Goal: Task Accomplishment & Management: Complete application form

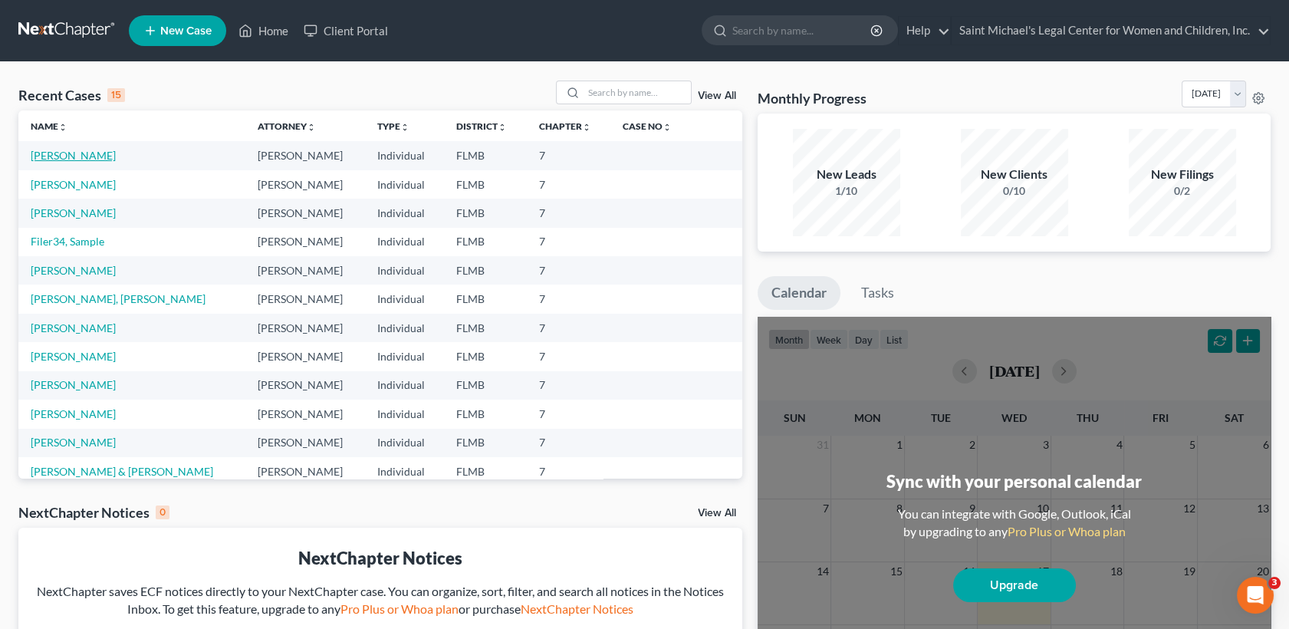
click at [66, 156] on link "[PERSON_NAME]" at bounding box center [73, 155] width 85 height 13
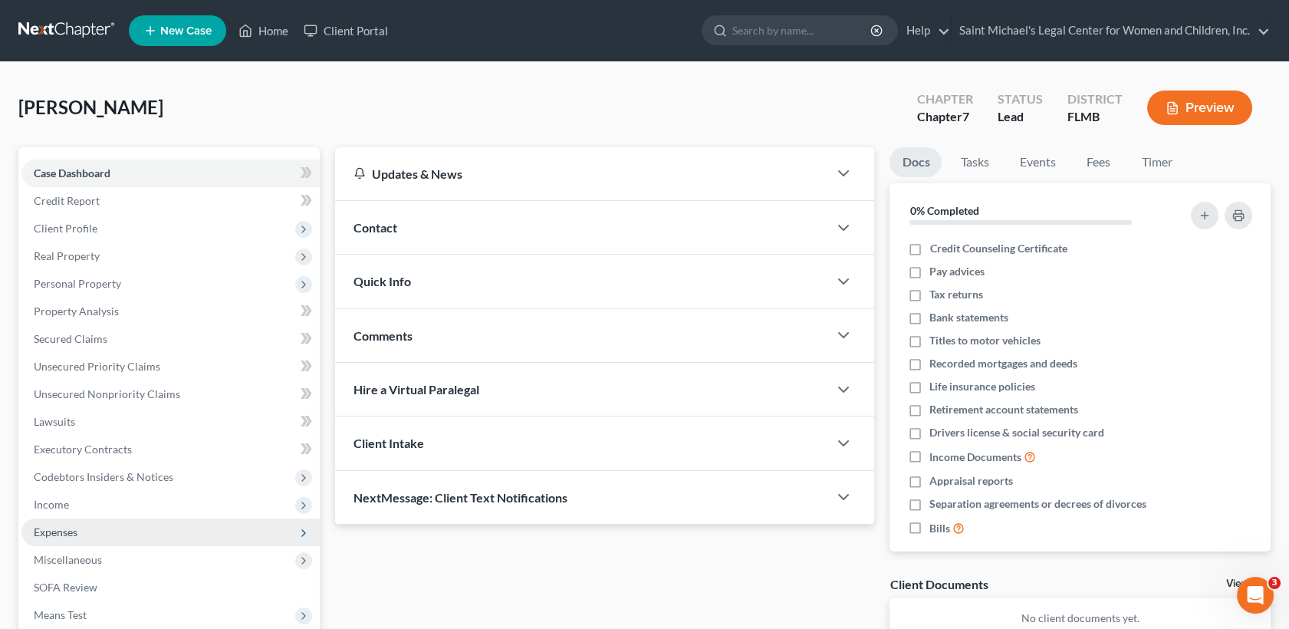
click at [93, 519] on span "Expenses" at bounding box center [170, 533] width 298 height 28
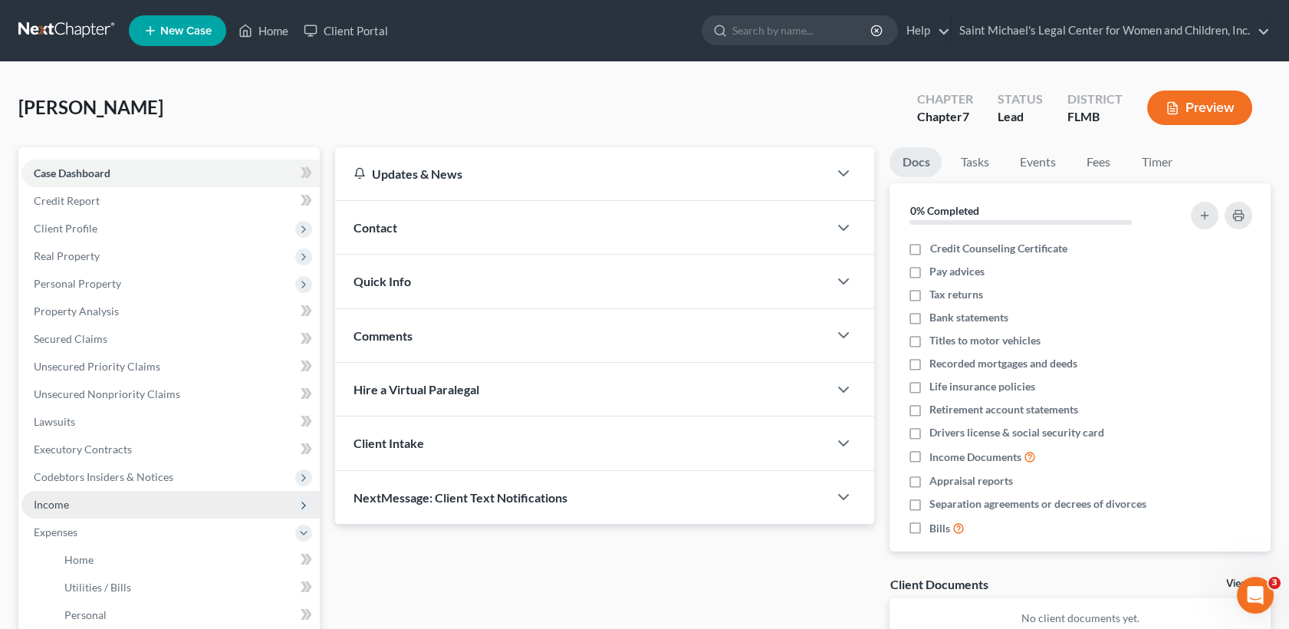
click at [64, 501] on span "Income" at bounding box center [51, 504] width 35 height 13
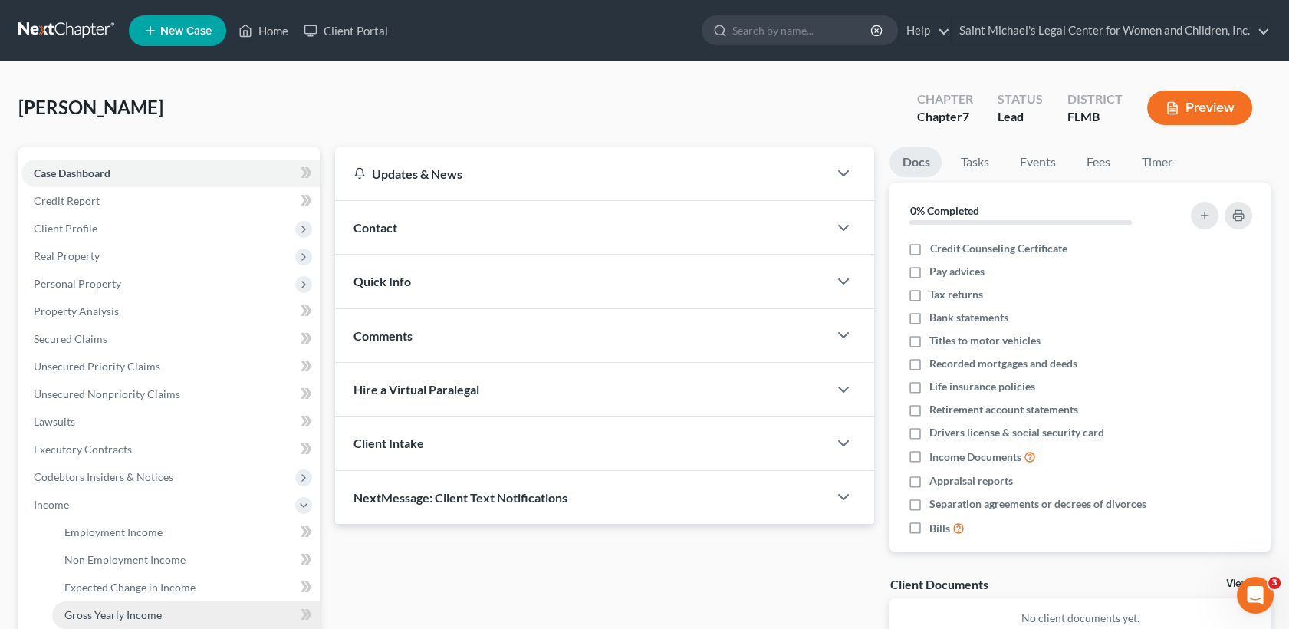
click at [117, 620] on span "Gross Yearly Income" at bounding box center [112, 614] width 97 height 13
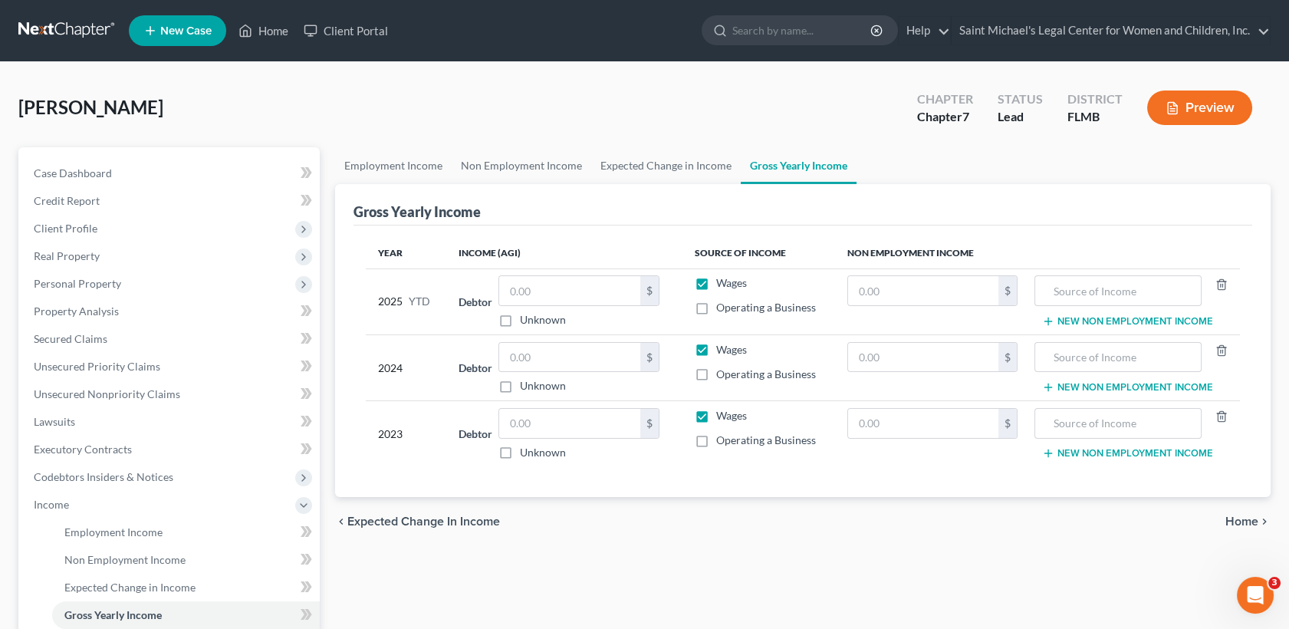
click at [716, 281] on label "Wages" at bounding box center [731, 282] width 31 height 15
click at [723, 281] on input "Wages" at bounding box center [728, 280] width 10 height 10
checkbox input "false"
click at [716, 347] on label "Wages" at bounding box center [731, 349] width 31 height 15
click at [723, 347] on input "Wages" at bounding box center [728, 347] width 10 height 10
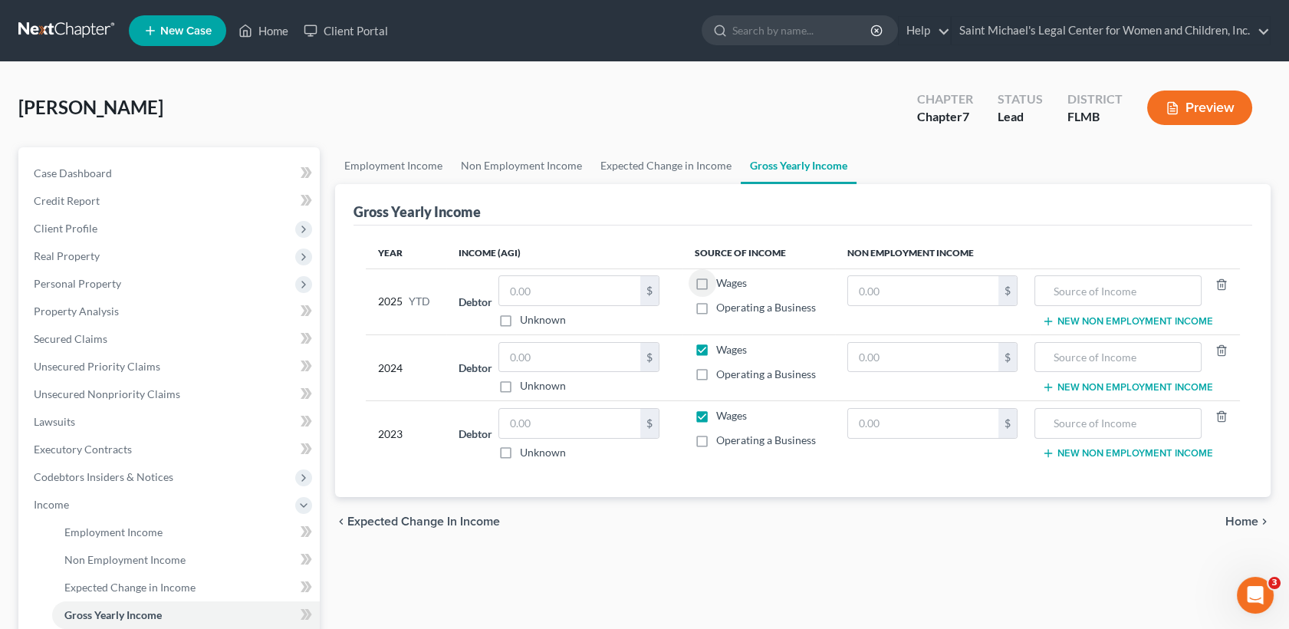
checkbox input "false"
click at [716, 413] on label "Wages" at bounding box center [731, 415] width 31 height 15
click at [723, 413] on input "Wages" at bounding box center [728, 413] width 10 height 10
checkbox input "false"
click at [888, 284] on input "text" at bounding box center [923, 290] width 150 height 29
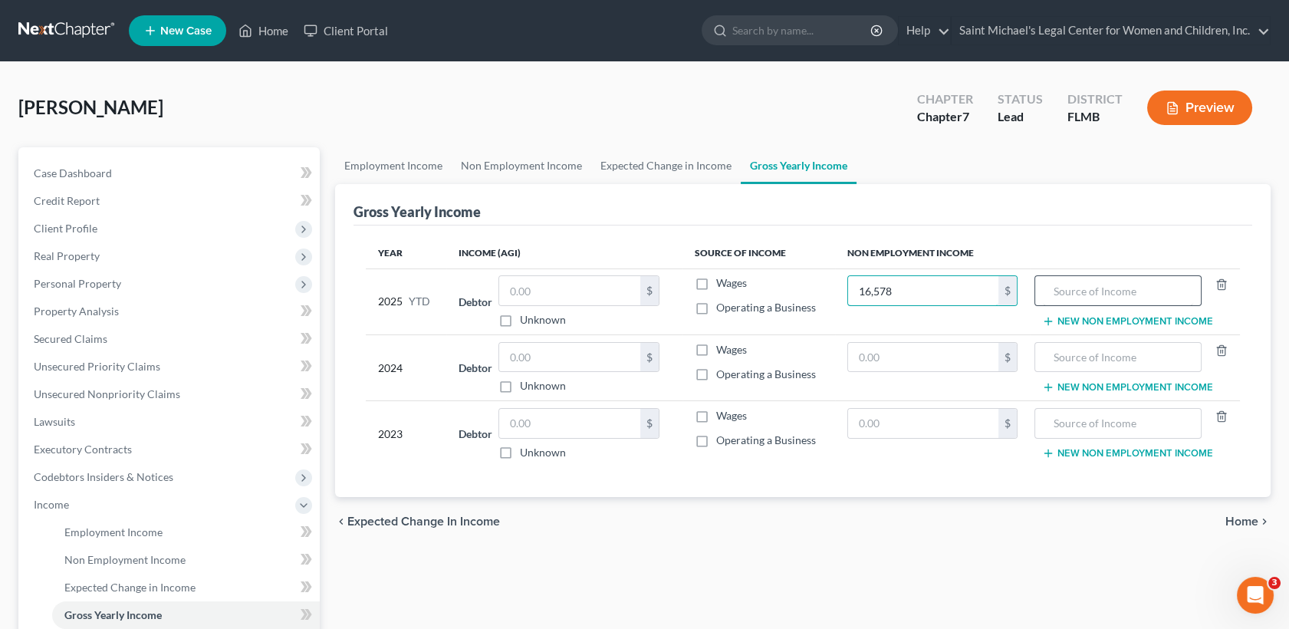
type input "16,578"
click at [1064, 286] on input "text" at bounding box center [1118, 290] width 151 height 29
type input "Social Security Retirement Benefits"
click at [1075, 351] on input "text" at bounding box center [1118, 357] width 151 height 29
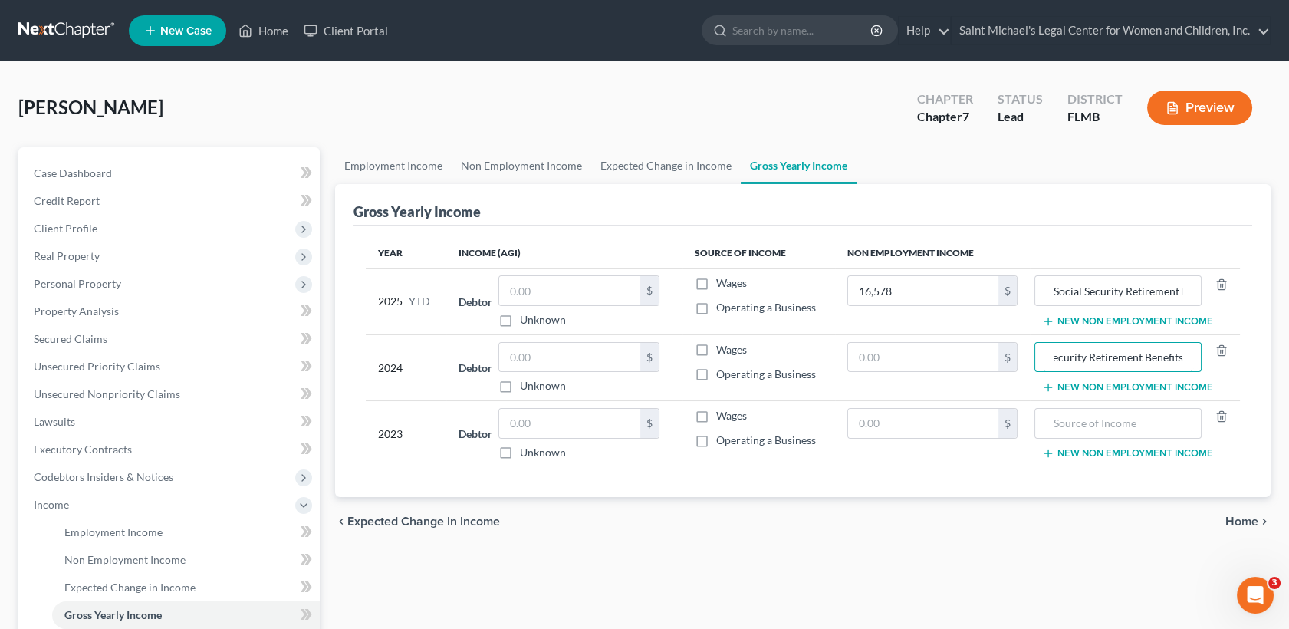
type input "Social Security Retirement Benefits"
click at [868, 357] on input "text" at bounding box center [923, 357] width 150 height 29
type input "21,572.40"
click at [1070, 409] on input "text" at bounding box center [1118, 423] width 151 height 29
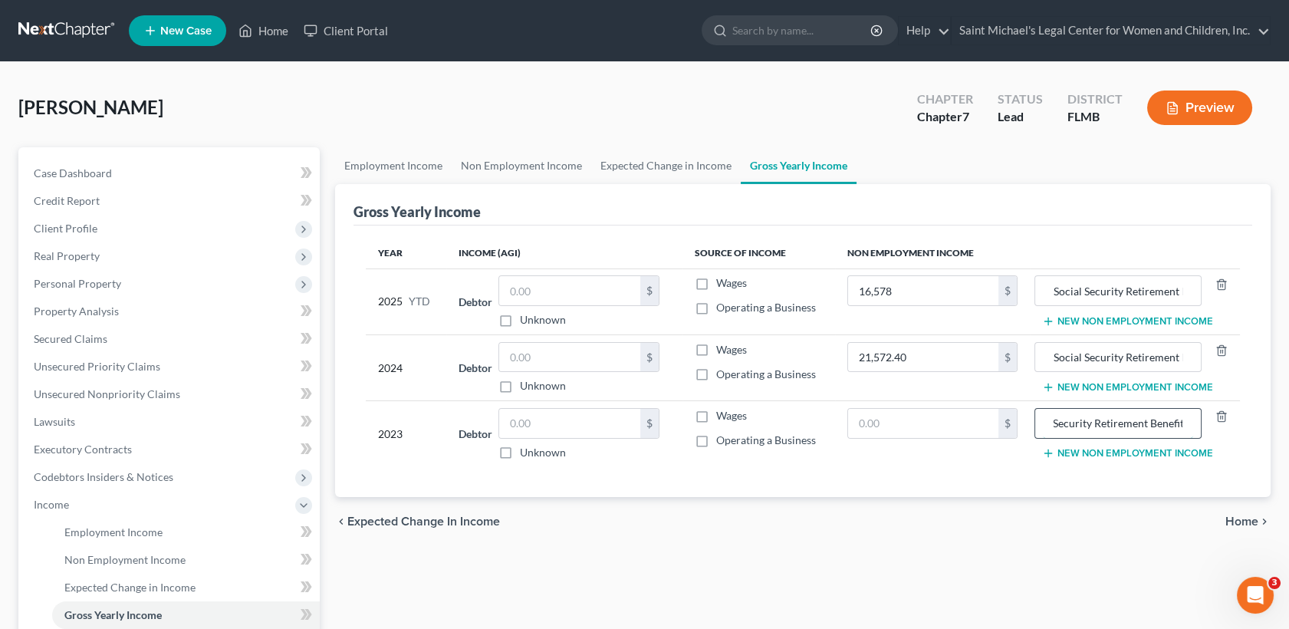
scroll to position [0, 37]
type input "Social Security Retirement Benefits"
click at [919, 426] on input "text" at bounding box center [923, 423] width 150 height 29
type input "20,890.80"
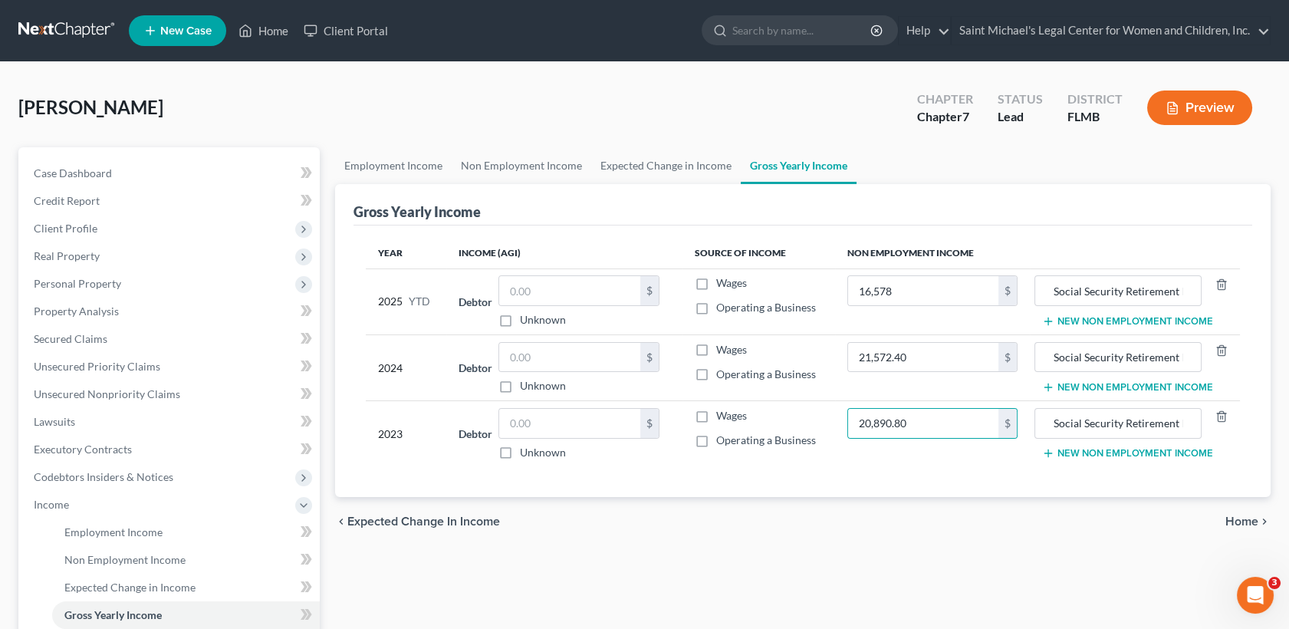
click at [916, 545] on div "Employment Income Non Employment Income Expected Change in Income Gross Yearly …" at bounding box center [803, 507] width 951 height 720
click at [540, 155] on link "Non Employment Income" at bounding box center [522, 165] width 140 height 37
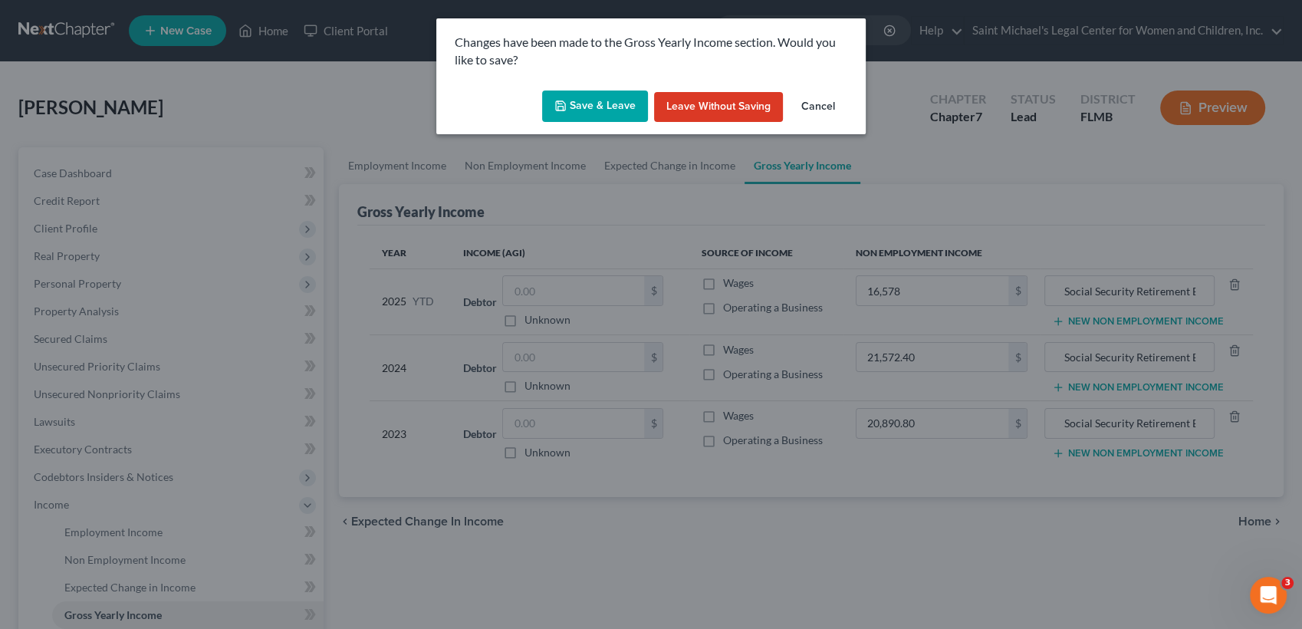
click at [594, 101] on button "Save & Leave" at bounding box center [595, 107] width 106 height 32
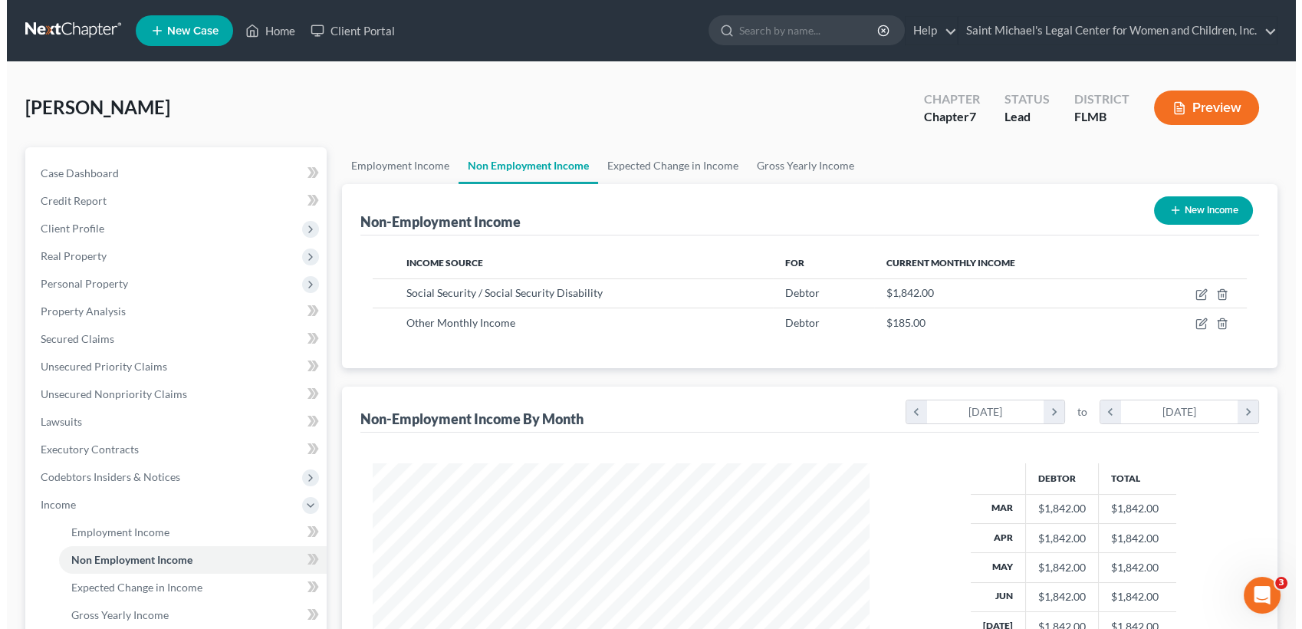
scroll to position [274, 528]
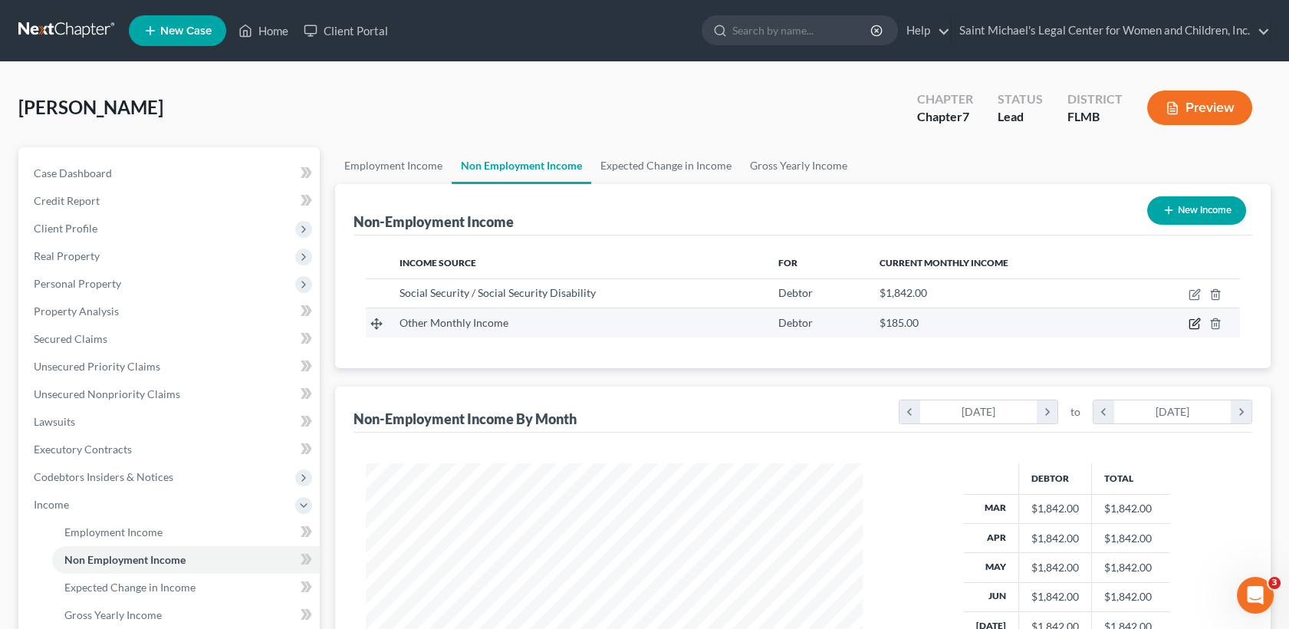
click at [1197, 322] on icon "button" at bounding box center [1196, 322] width 7 height 7
select select "13"
select select "0"
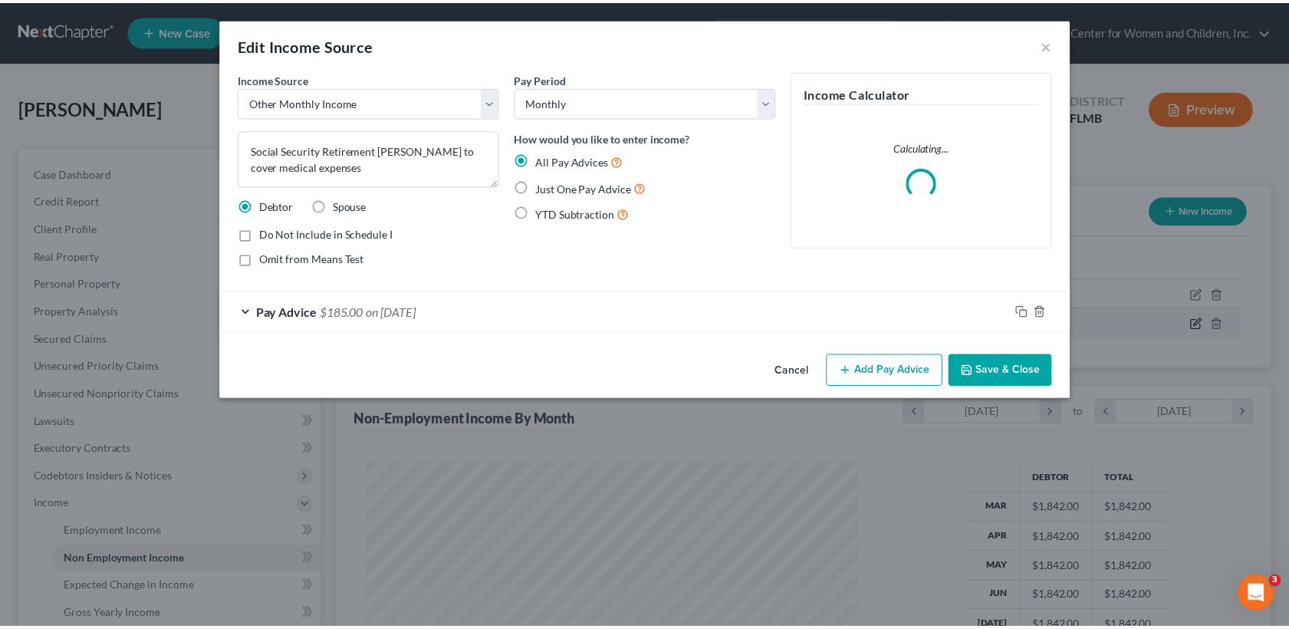
scroll to position [274, 534]
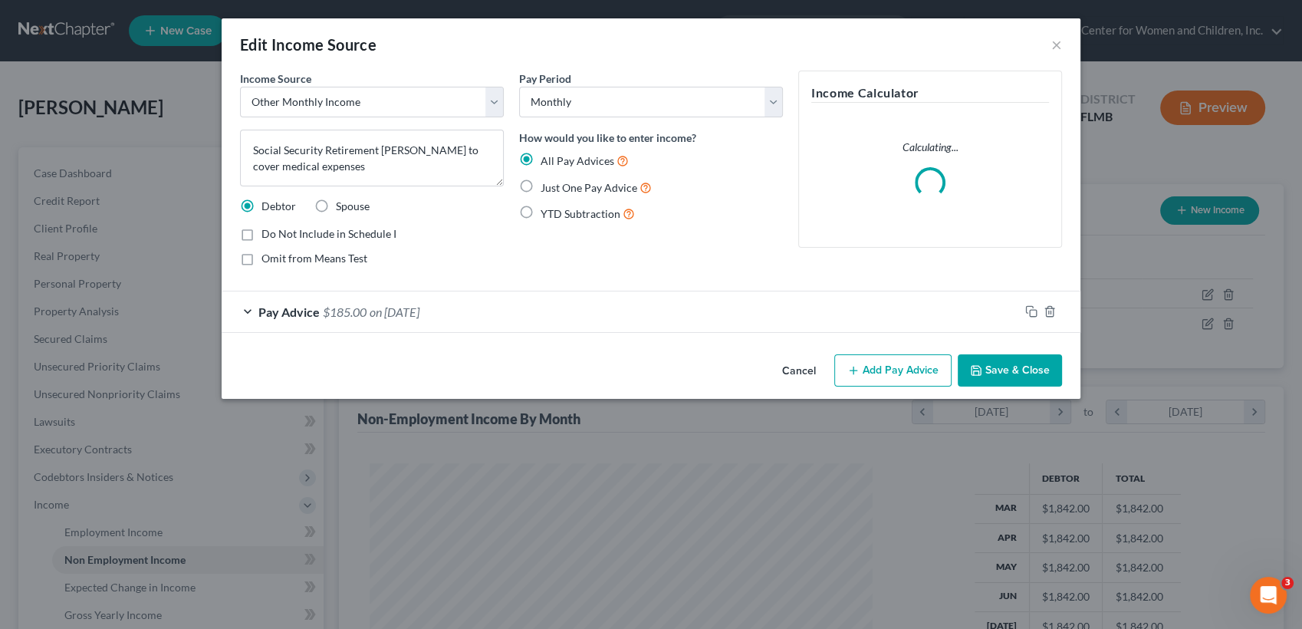
click at [1030, 370] on button "Save & Close" at bounding box center [1010, 370] width 104 height 32
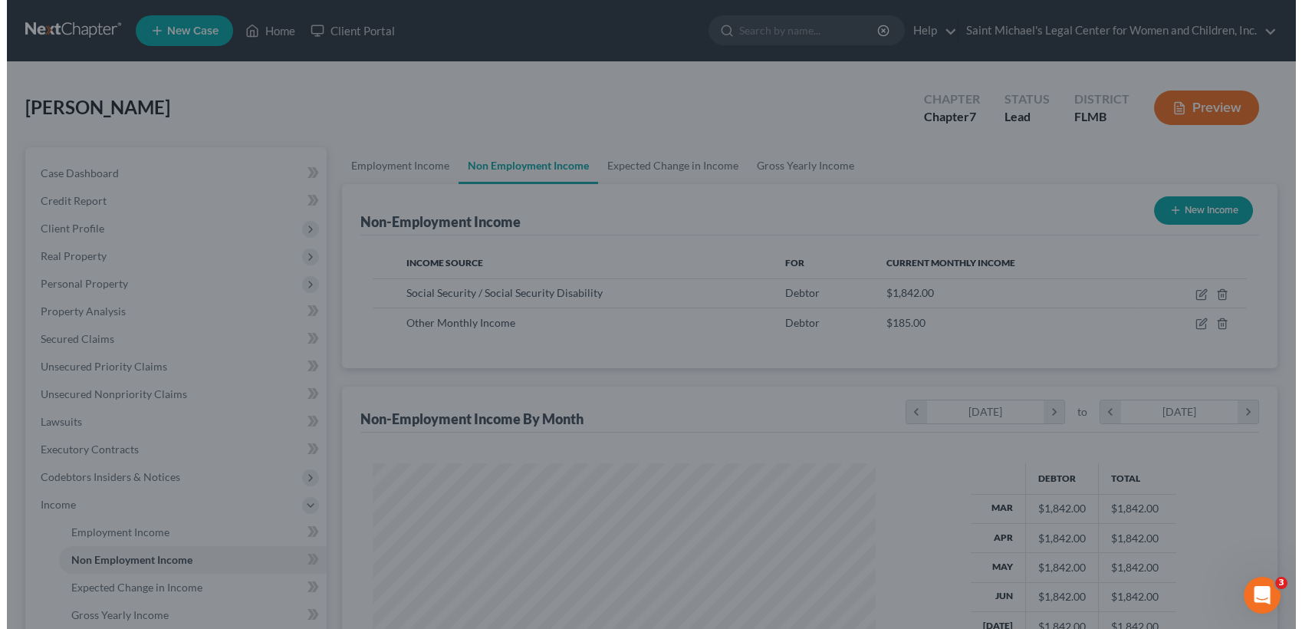
scroll to position [766759, 766506]
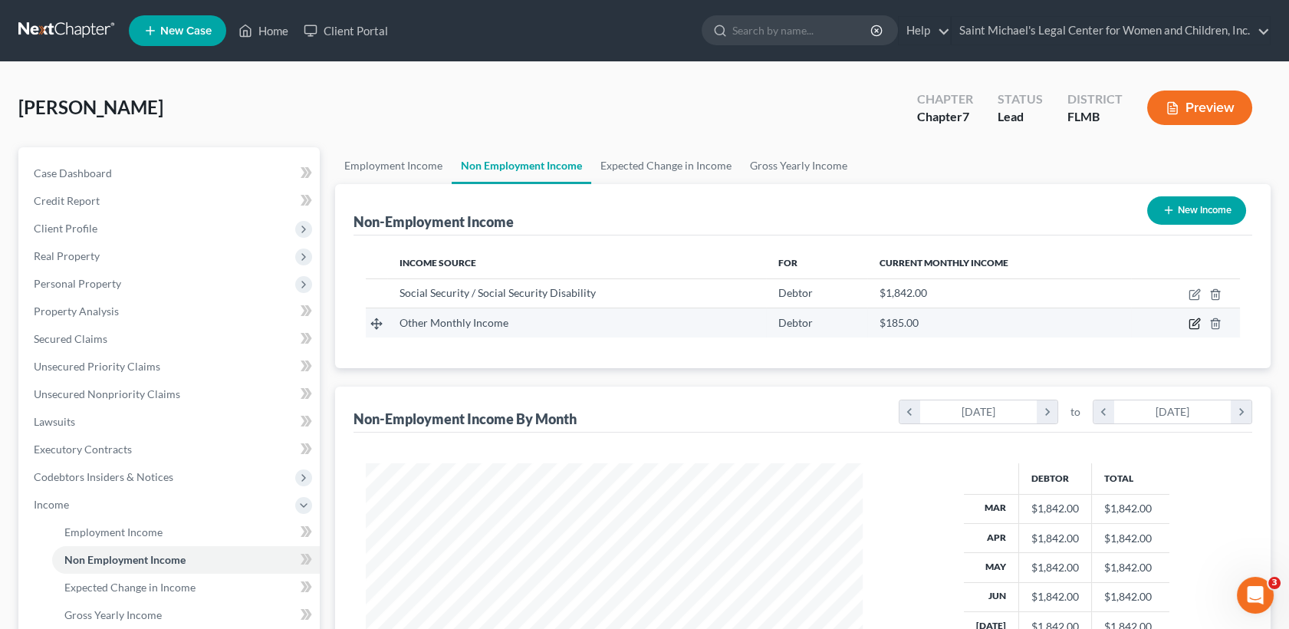
click at [1192, 323] on icon "button" at bounding box center [1195, 324] width 12 height 12
select select "13"
select select "0"
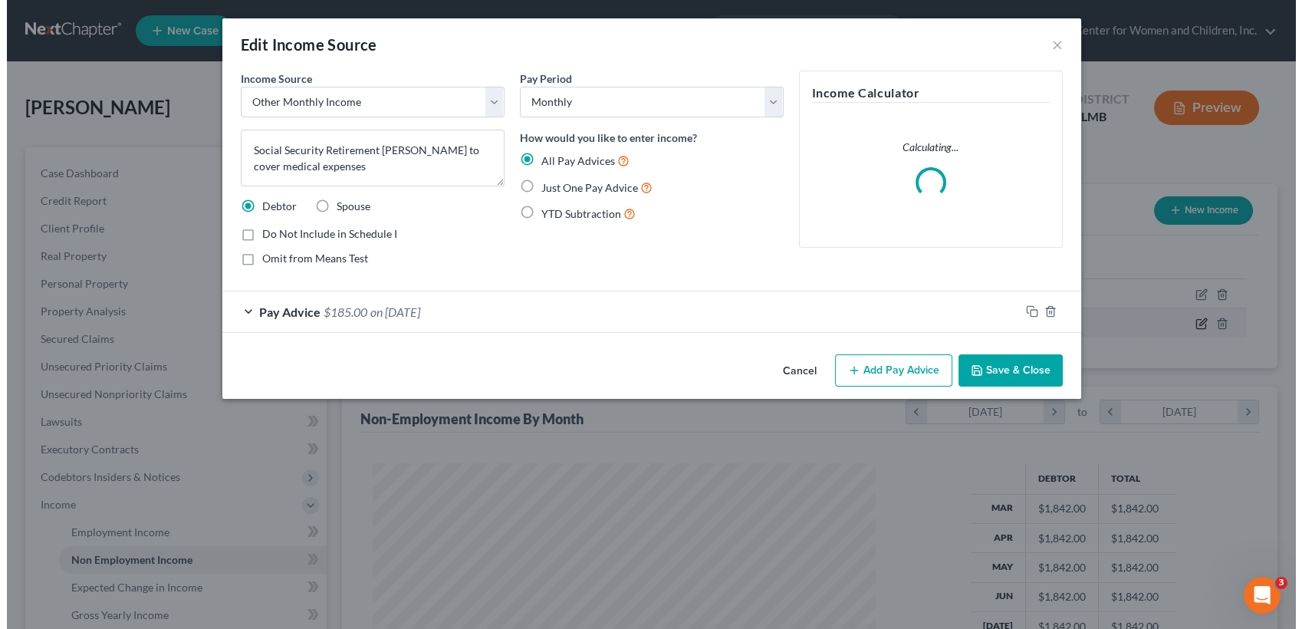
scroll to position [274, 534]
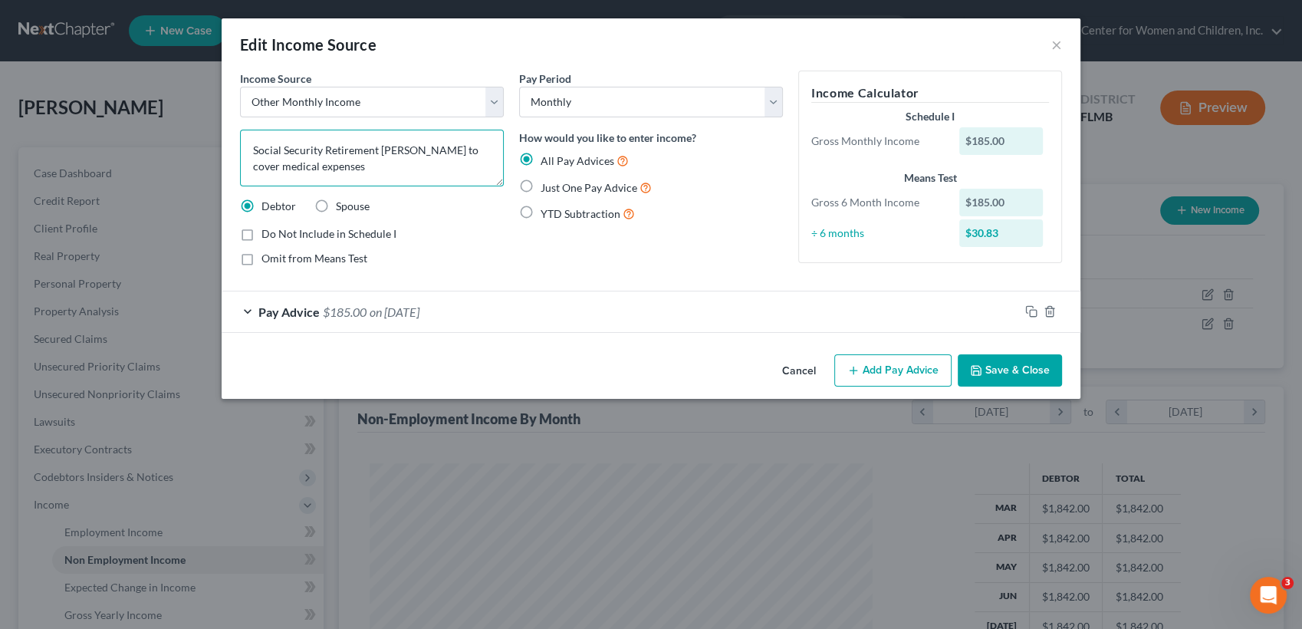
drag, startPoint x: 321, startPoint y: 147, endPoint x: 180, endPoint y: 143, distance: 140.4
click at [180, 143] on div "Edit Income Source × Income Source * Select Unemployment Disability (from emplo…" at bounding box center [651, 314] width 1302 height 629
drag, startPoint x: 180, startPoint y: 143, endPoint x: 489, endPoint y: 145, distance: 309.1
click at [489, 145] on textarea "Social Security Retirement Grant to cover medical expenses" at bounding box center [372, 158] width 264 height 57
drag, startPoint x: 377, startPoint y: 150, endPoint x: 215, endPoint y: 140, distance: 162.9
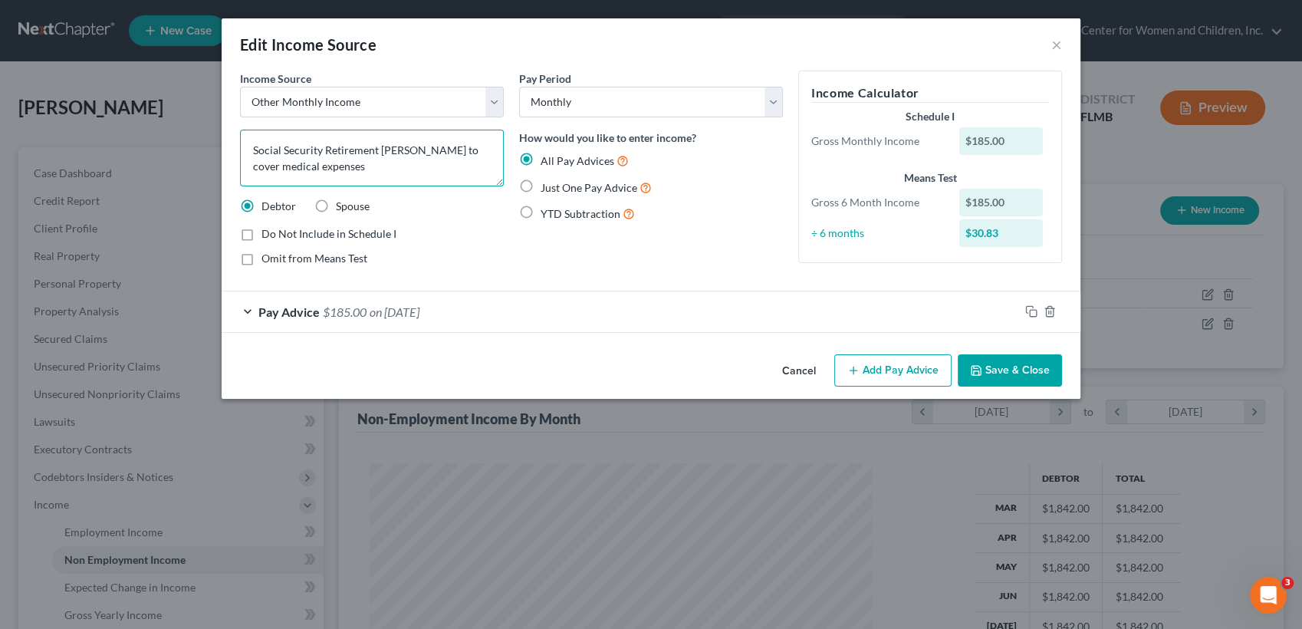
click at [215, 140] on div "Edit Income Source × Income Source * Select Unemployment Disability (from emplo…" at bounding box center [651, 314] width 1302 height 629
click at [283, 150] on textarea "Grant to cover medical expenses" at bounding box center [372, 158] width 264 height 57
type textarea "Grant from private foundation via Medicare Access fund to cover medical expenses"
click at [862, 367] on button "Add Pay Advice" at bounding box center [893, 370] width 117 height 32
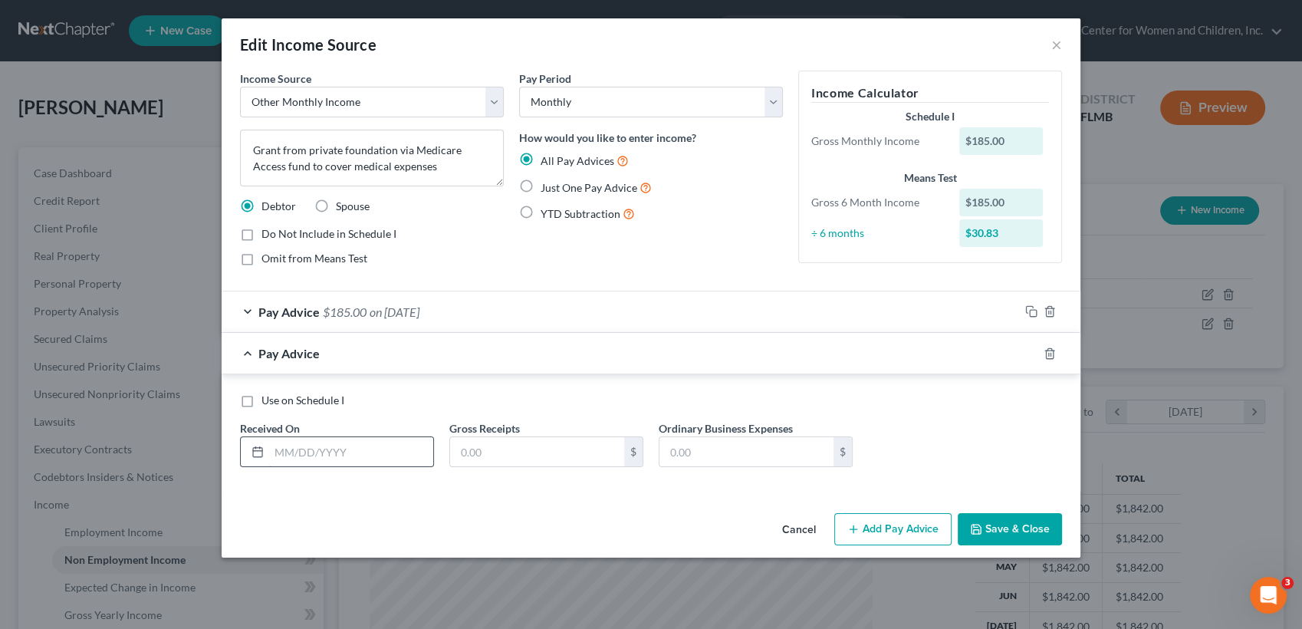
click at [334, 443] on input "text" at bounding box center [351, 451] width 164 height 29
type input "[DATE]"
type input "185"
click at [905, 522] on button "Add Pay Advice" at bounding box center [893, 529] width 117 height 32
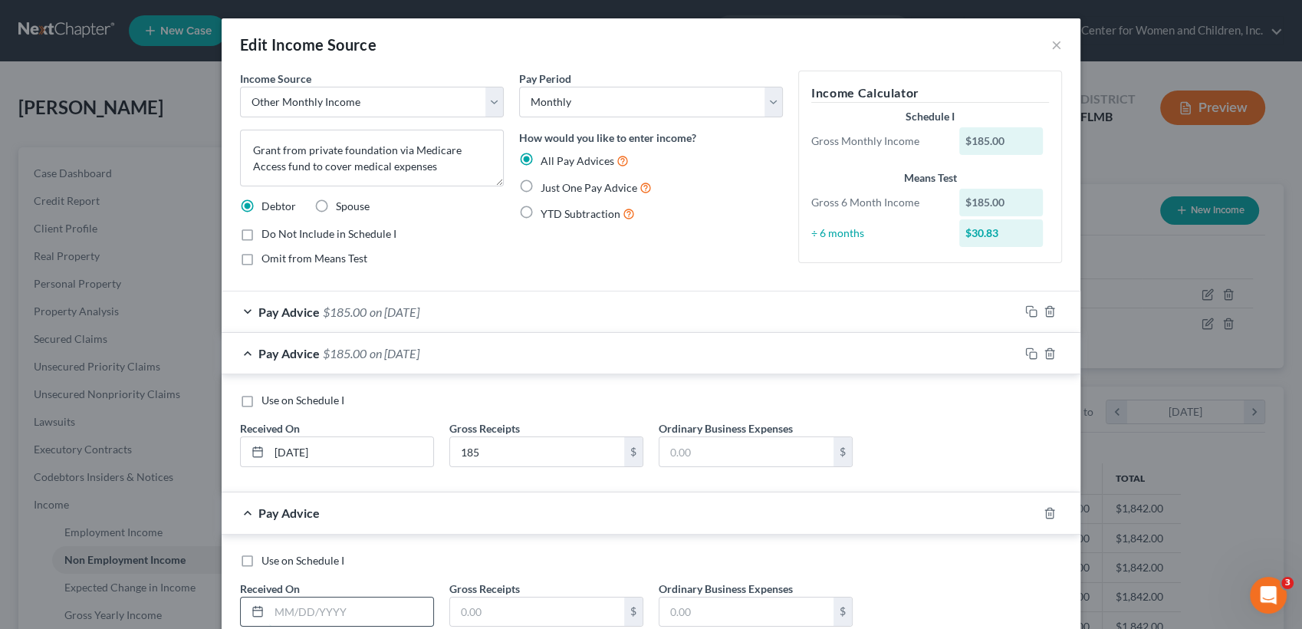
click at [407, 611] on input "text" at bounding box center [351, 612] width 164 height 29
type input "[DATE]"
type input "185"
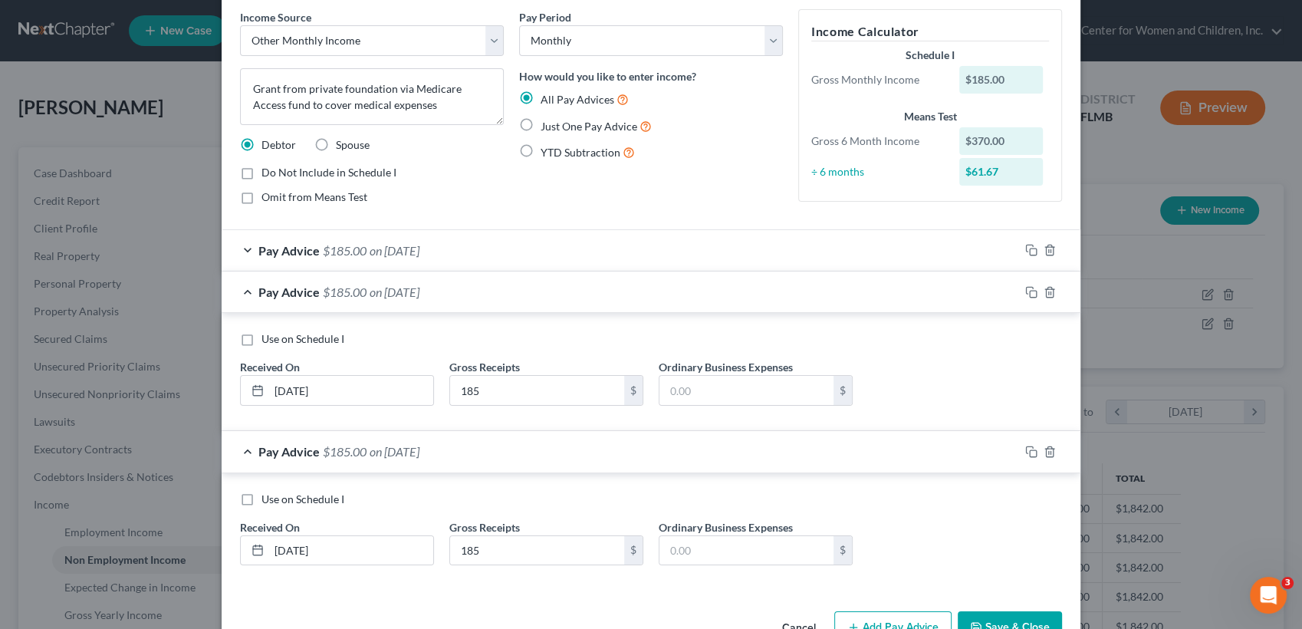
scroll to position [104, 0]
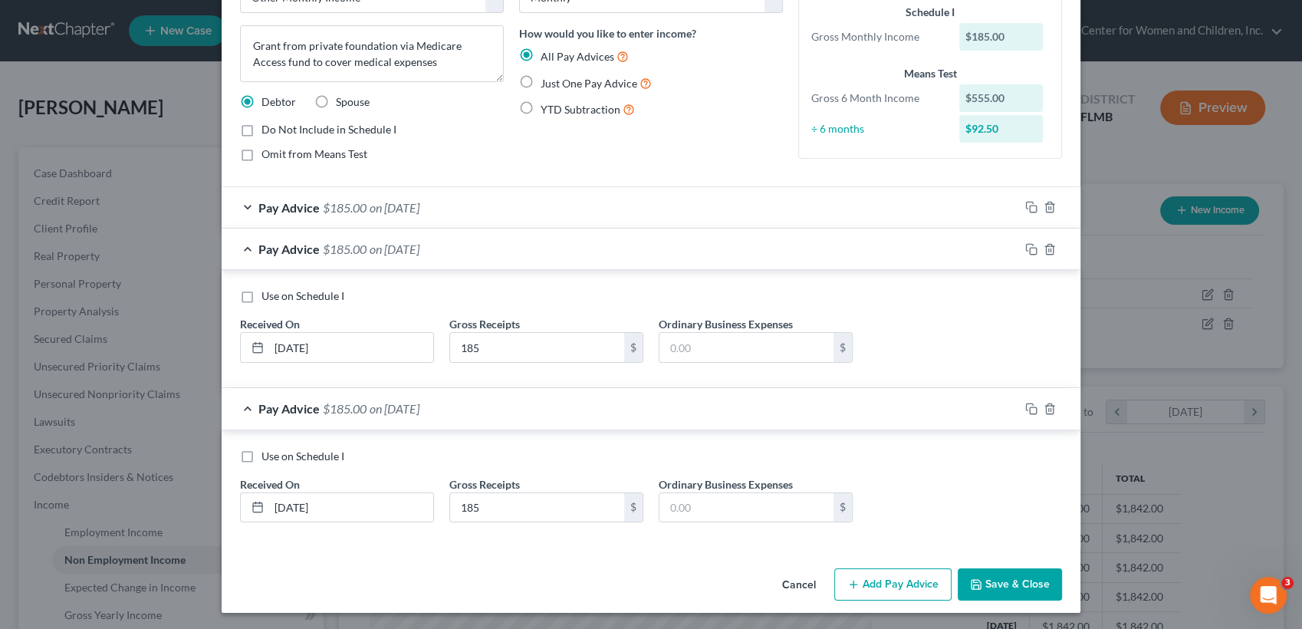
click at [921, 592] on button "Add Pay Advice" at bounding box center [893, 584] width 117 height 32
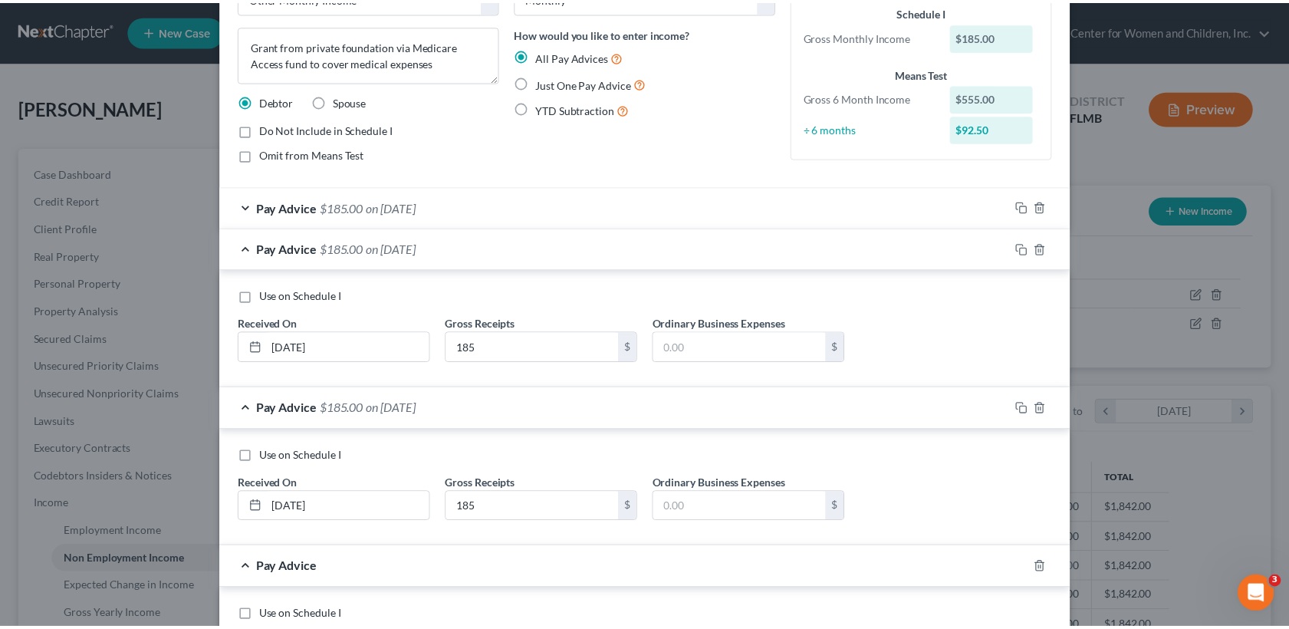
scroll to position [264, 0]
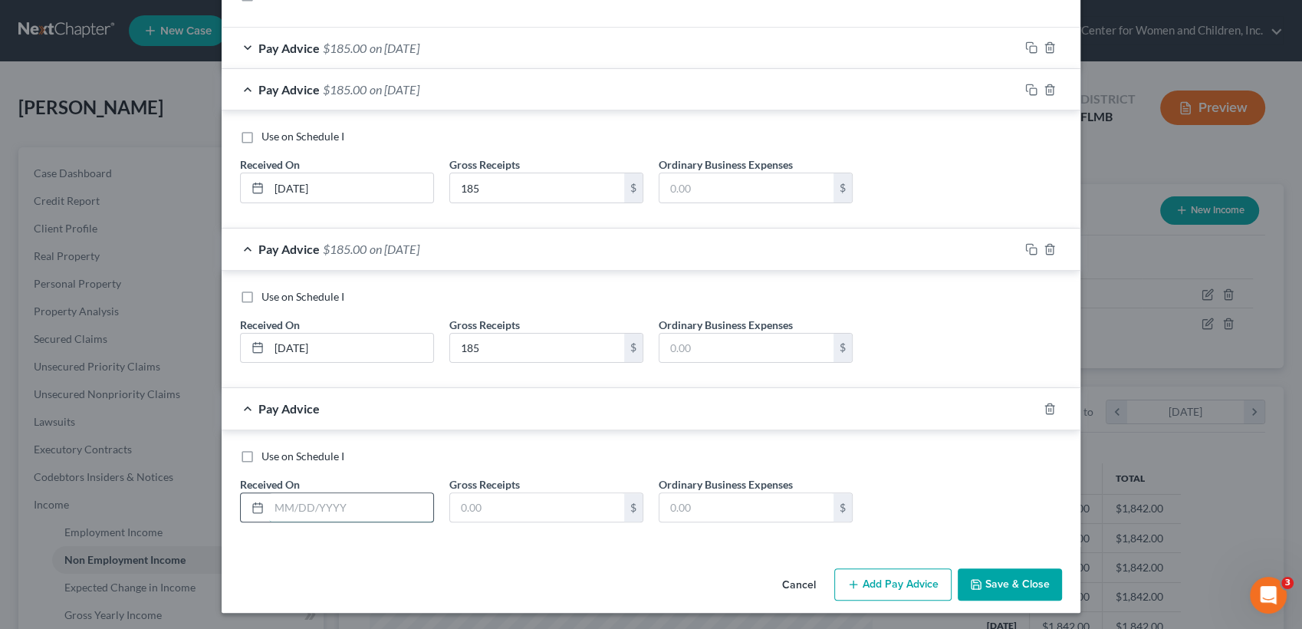
click at [313, 496] on input "text" at bounding box center [351, 507] width 164 height 29
type input "[DATE]"
type input "185"
drag, startPoint x: 1011, startPoint y: 581, endPoint x: 996, endPoint y: 580, distance: 15.4
drag, startPoint x: 996, startPoint y: 580, endPoint x: 988, endPoint y: 581, distance: 7.8
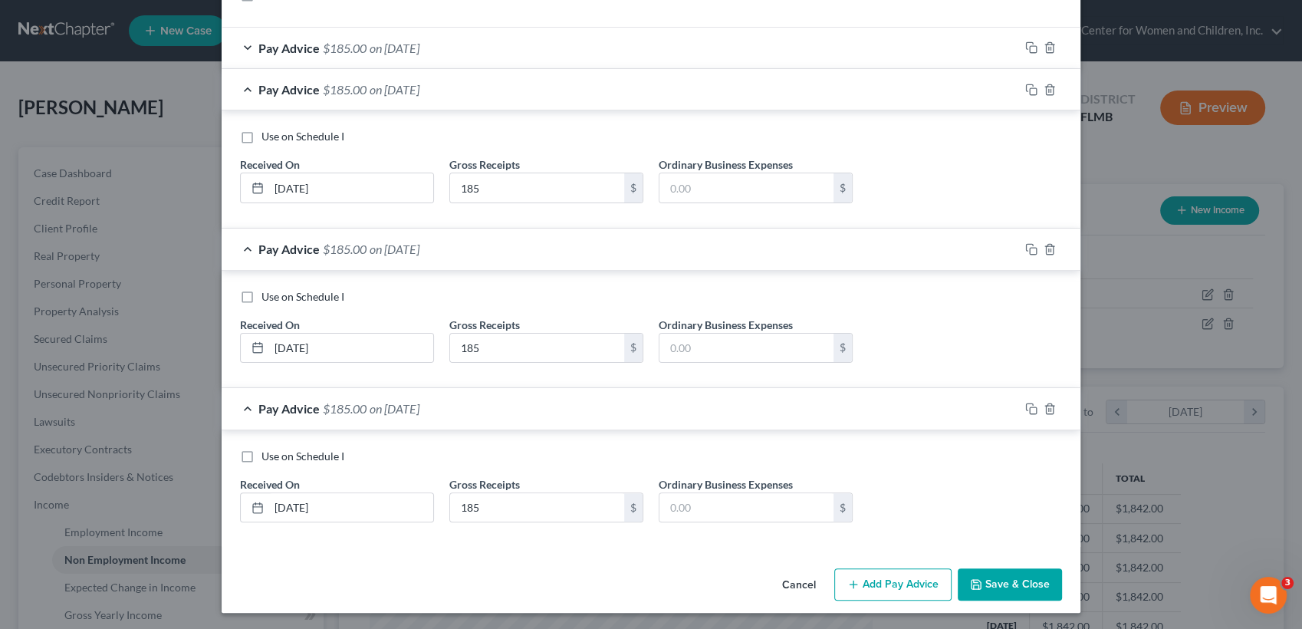
click at [988, 581] on button "Save & Close" at bounding box center [1010, 584] width 104 height 32
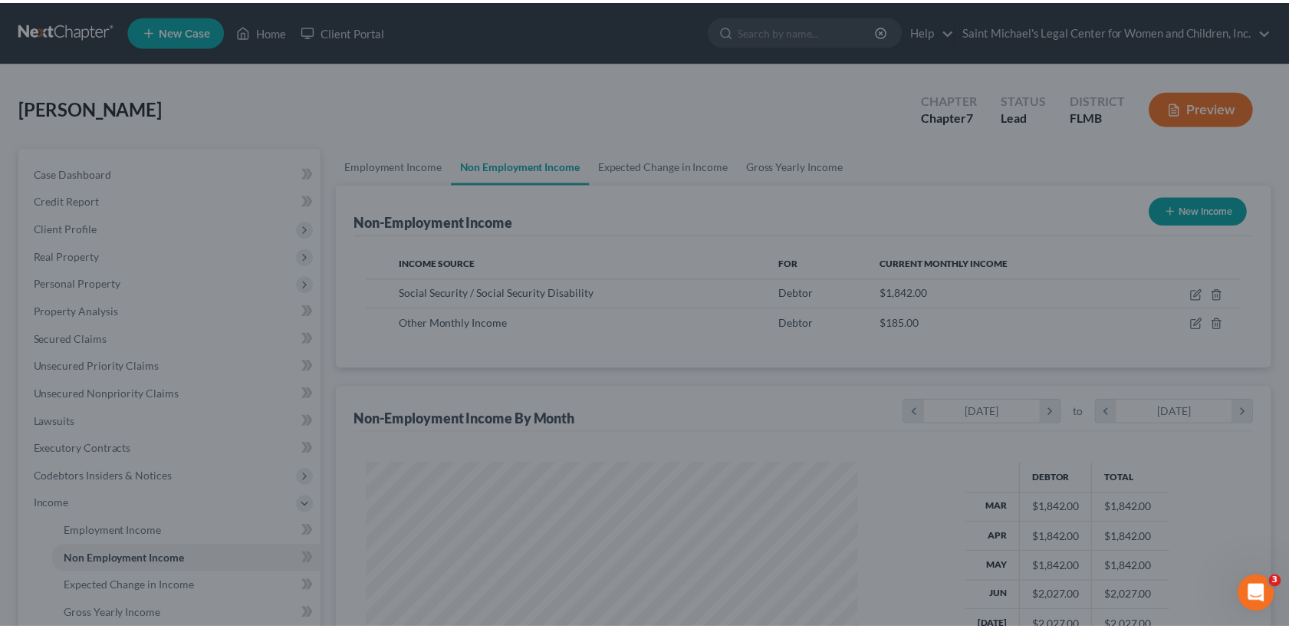
scroll to position [766759, 766506]
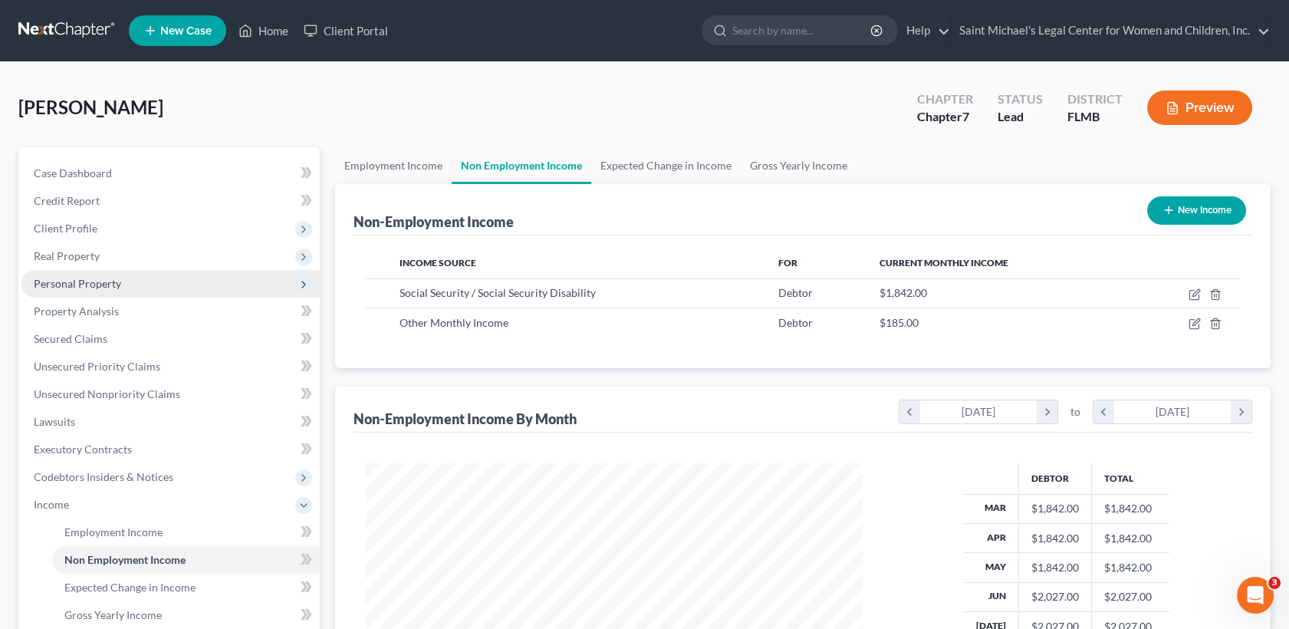
click at [119, 289] on span "Personal Property" at bounding box center [170, 284] width 298 height 28
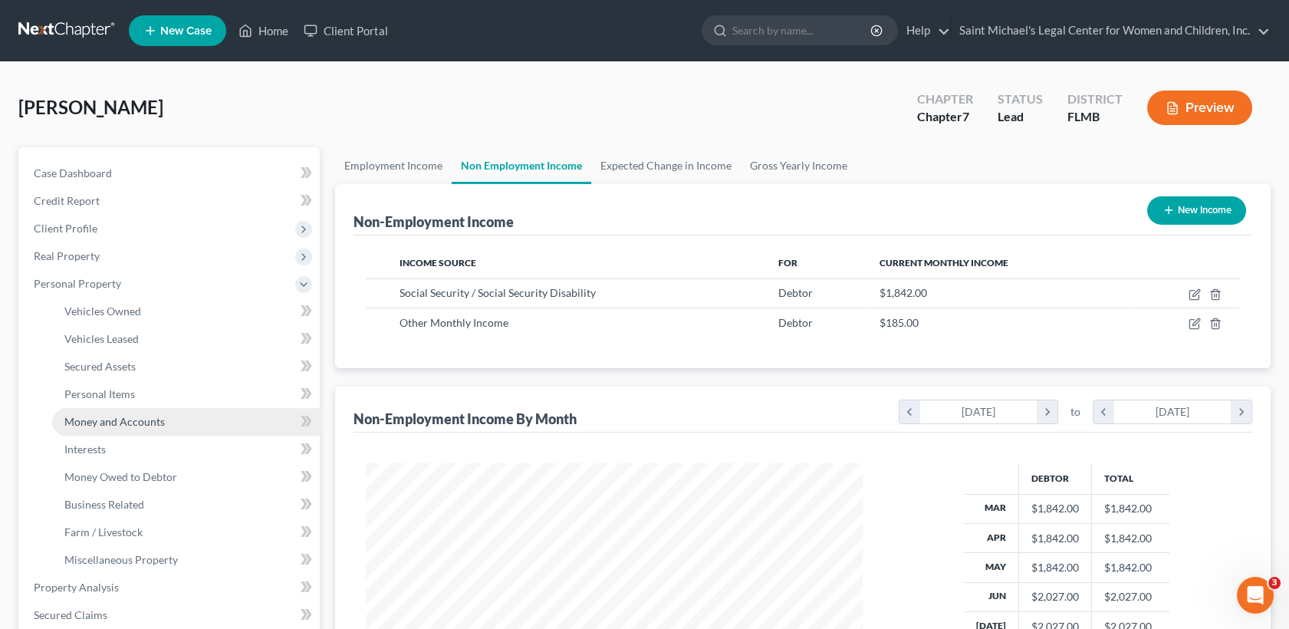
click at [150, 426] on span "Money and Accounts" at bounding box center [114, 421] width 100 height 13
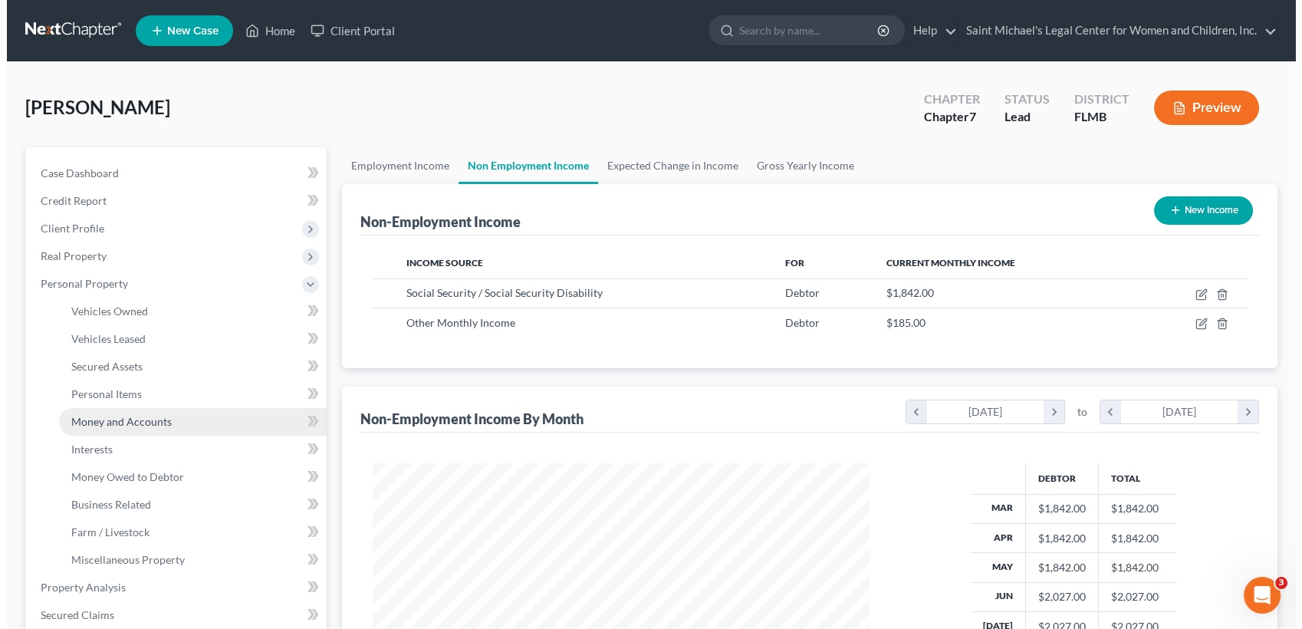
scroll to position [274, 534]
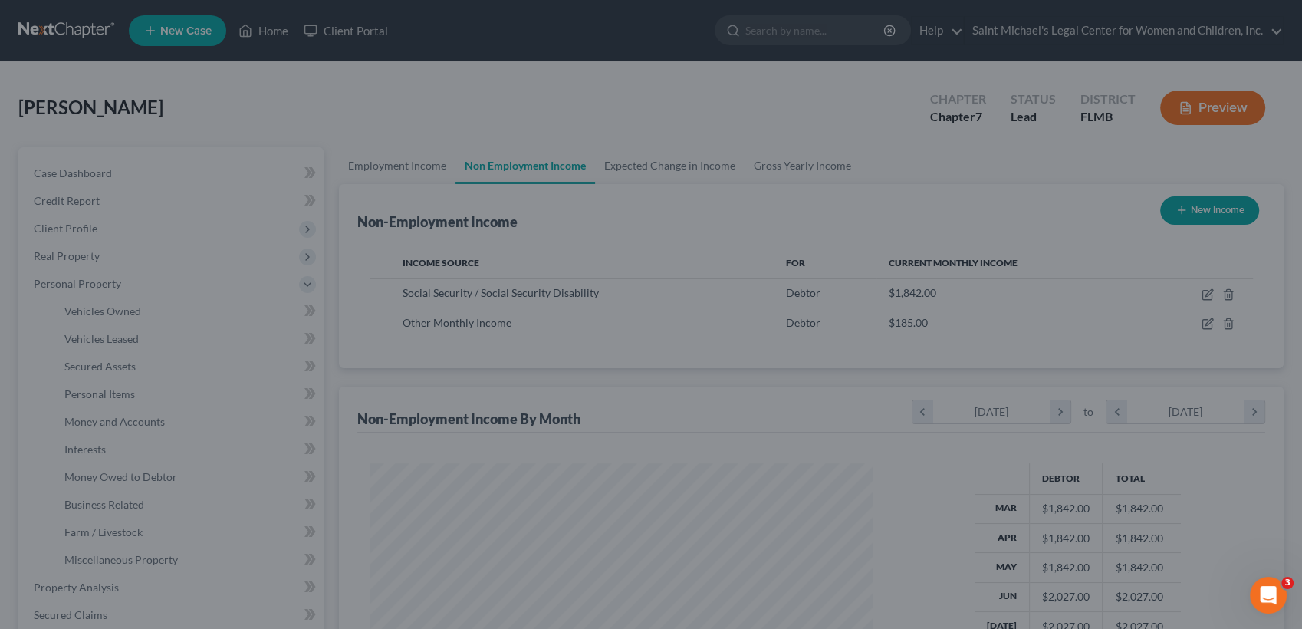
click at [153, 423] on div at bounding box center [651, 314] width 1302 height 629
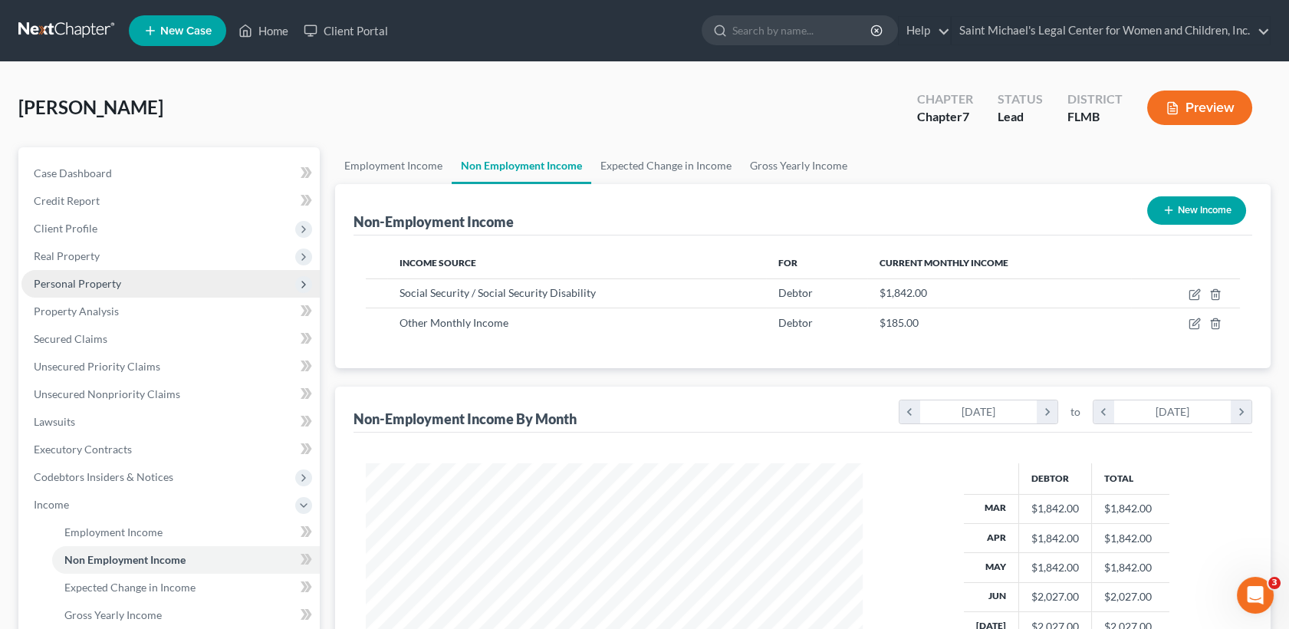
click at [95, 289] on span "Personal Property" at bounding box center [170, 284] width 298 height 28
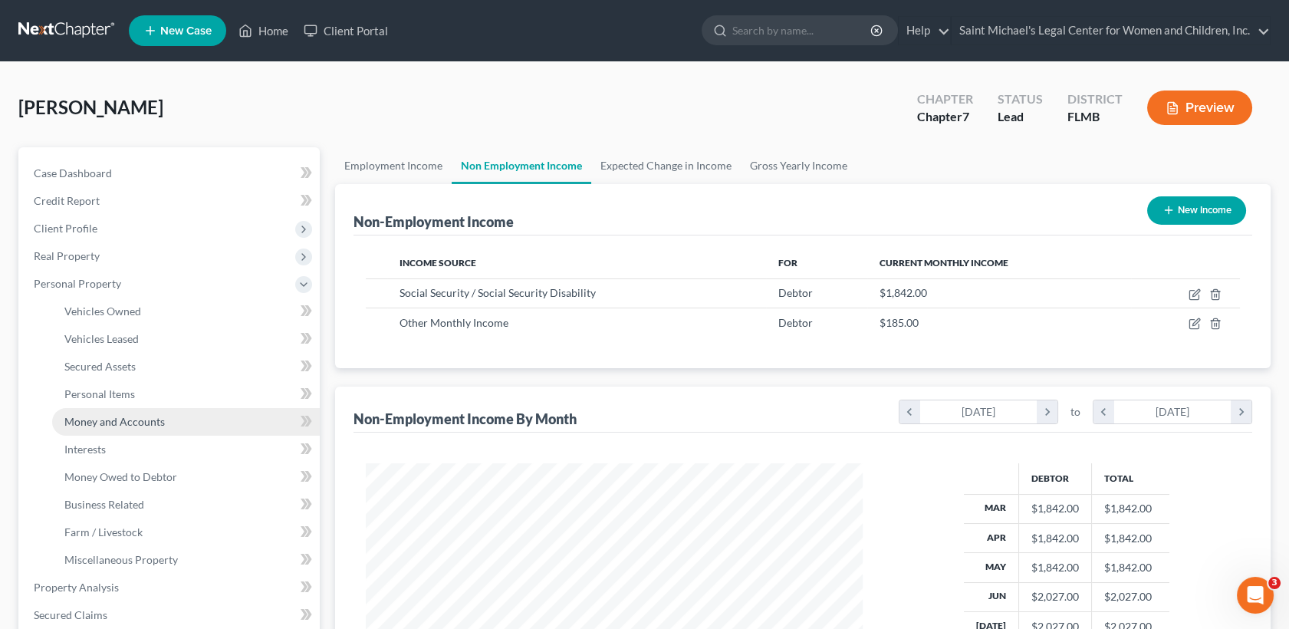
click at [118, 433] on link "Money and Accounts" at bounding box center [186, 422] width 268 height 28
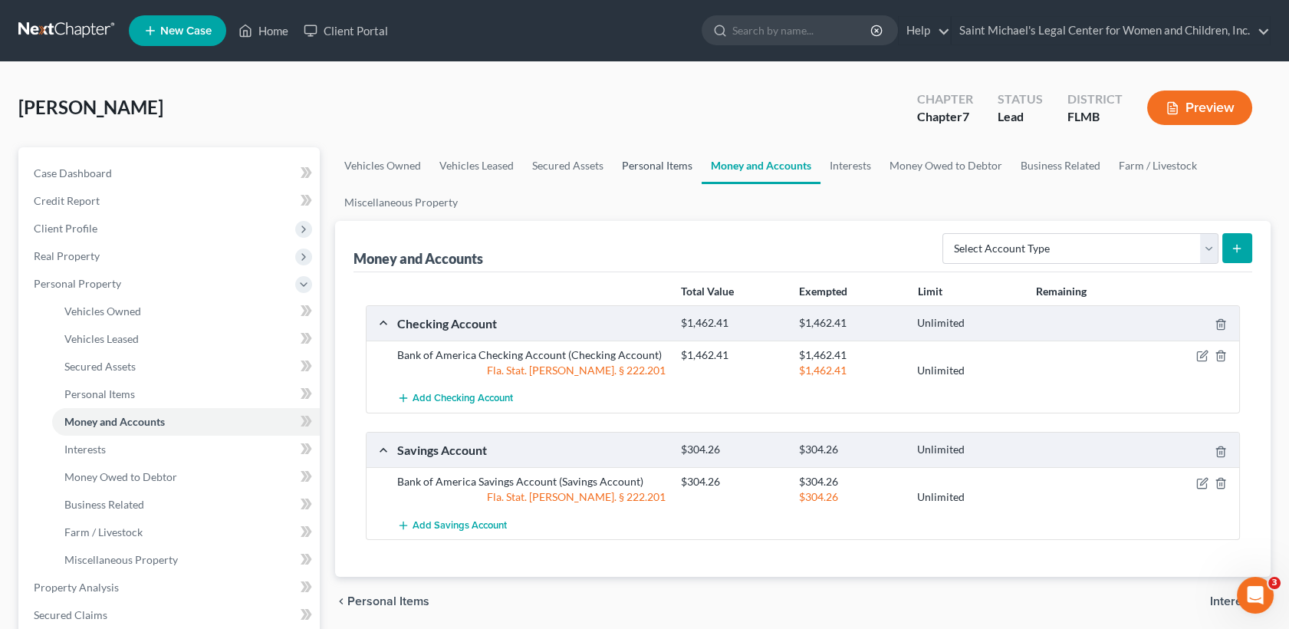
click at [660, 162] on link "Personal Items" at bounding box center [657, 165] width 89 height 37
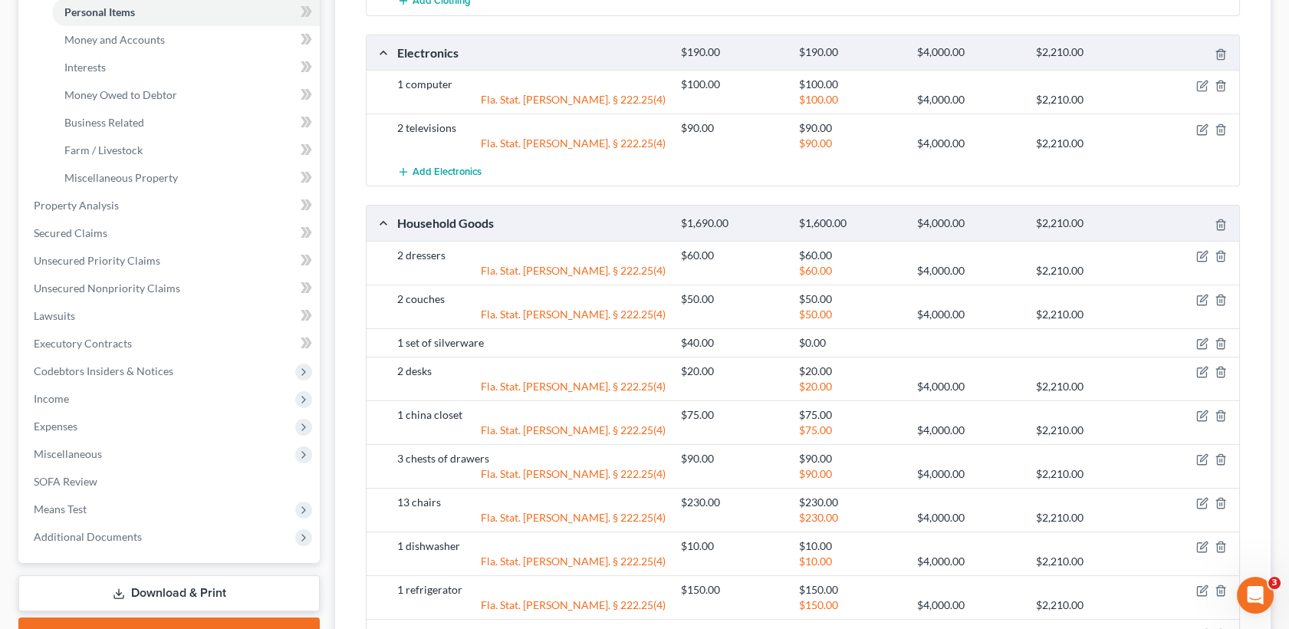
scroll to position [374, 0]
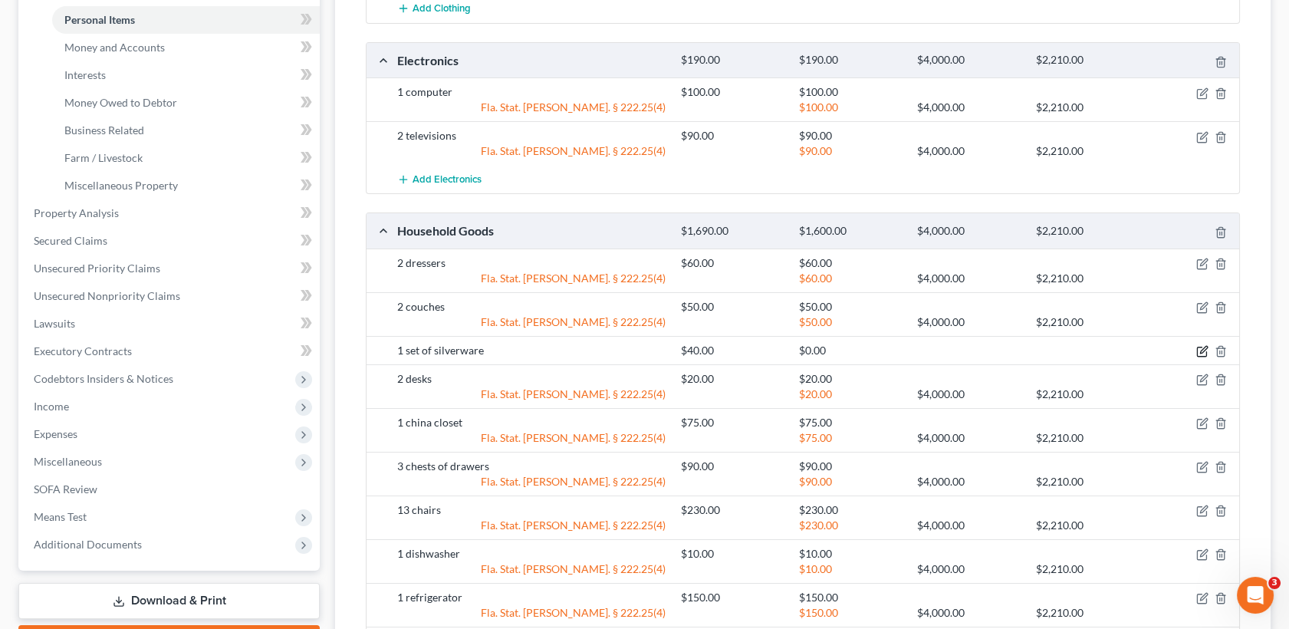
click at [1206, 349] on icon "button" at bounding box center [1203, 351] width 12 height 12
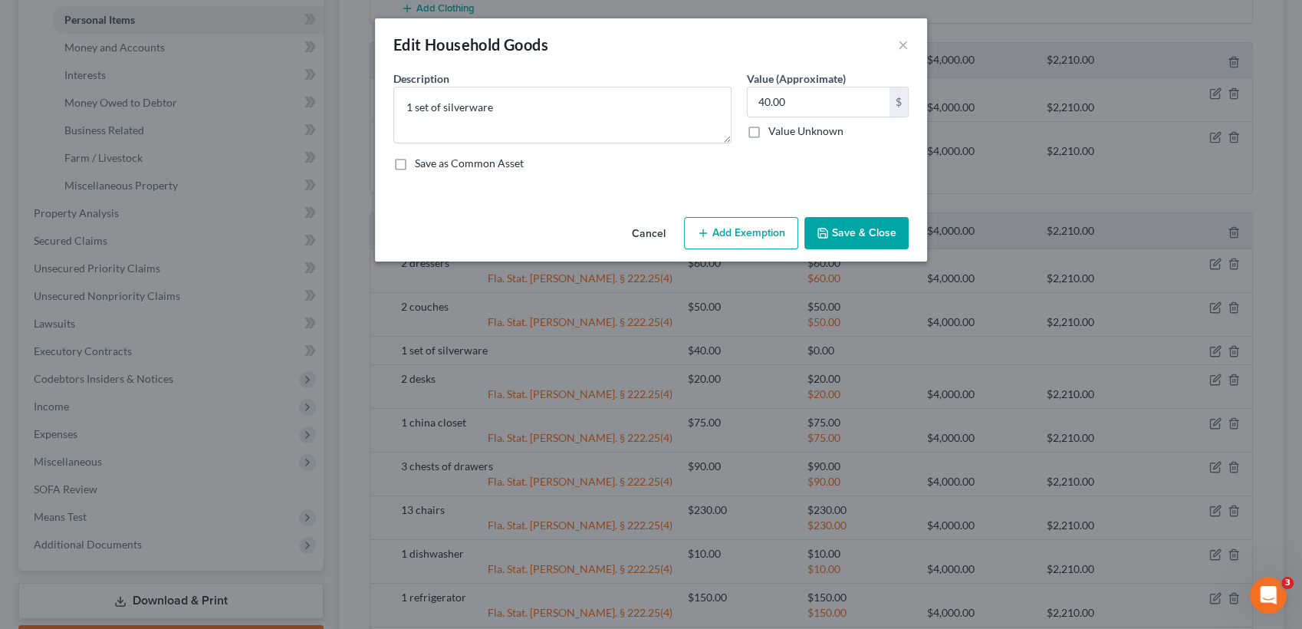
click at [755, 228] on button "Add Exemption" at bounding box center [741, 233] width 114 height 32
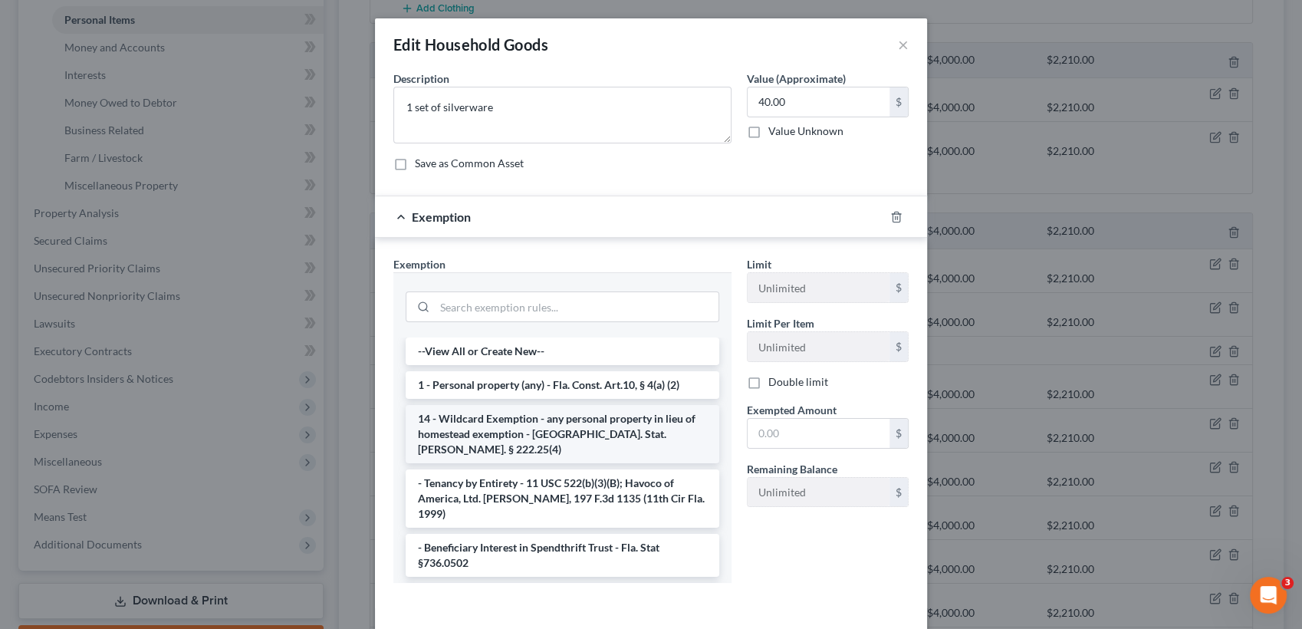
click at [604, 420] on li "14 - Wildcard Exemption - any personal property in lieu of homestead exemption …" at bounding box center [563, 434] width 314 height 58
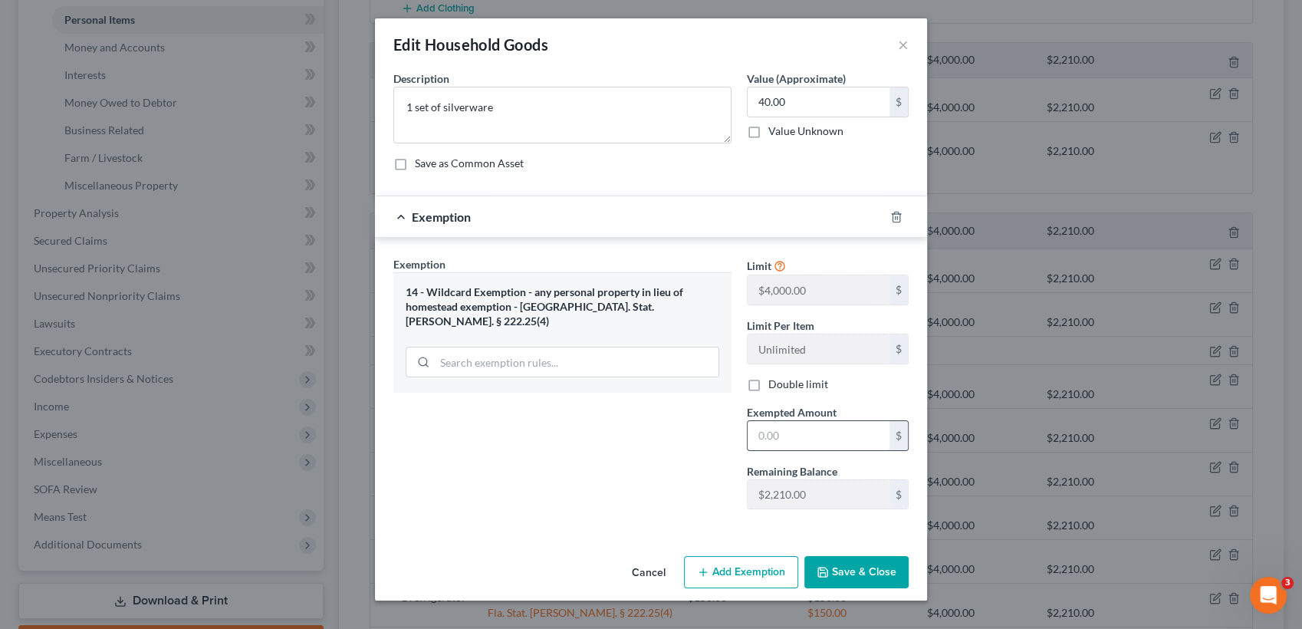
click at [772, 431] on input "text" at bounding box center [819, 435] width 142 height 29
type input "40"
drag, startPoint x: 854, startPoint y: 571, endPoint x: 845, endPoint y: 573, distance: 9.5
click at [845, 573] on button "Save & Close" at bounding box center [857, 572] width 104 height 32
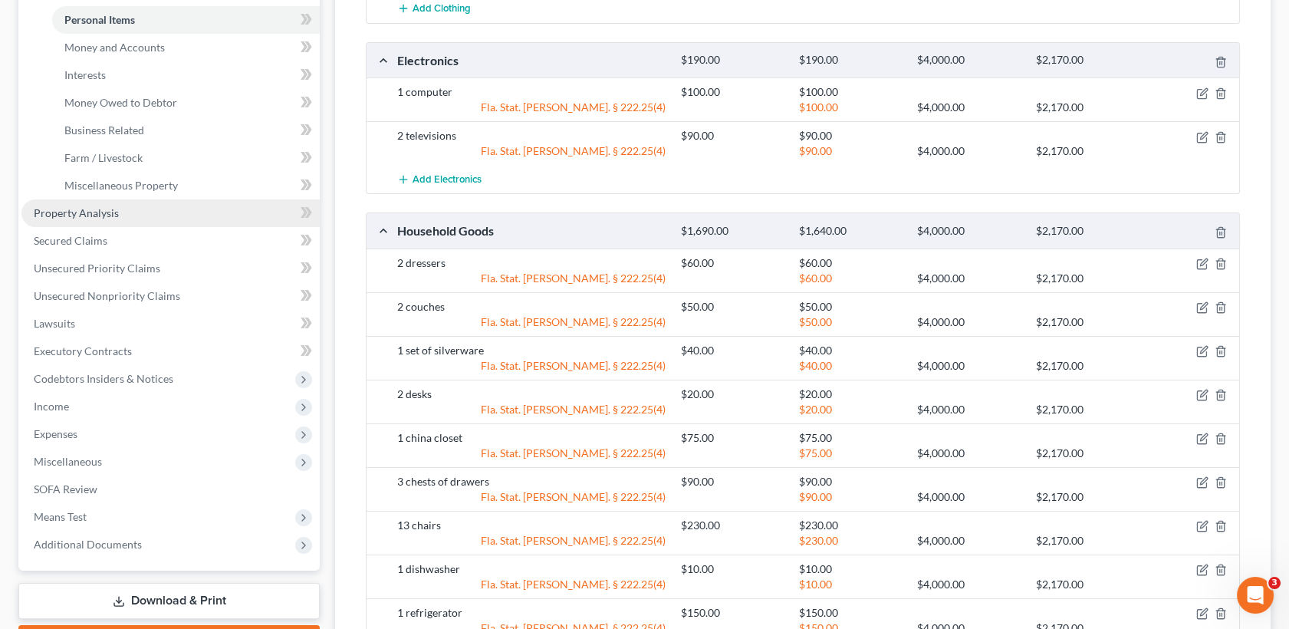
click at [139, 223] on link "Property Analysis" at bounding box center [170, 213] width 298 height 28
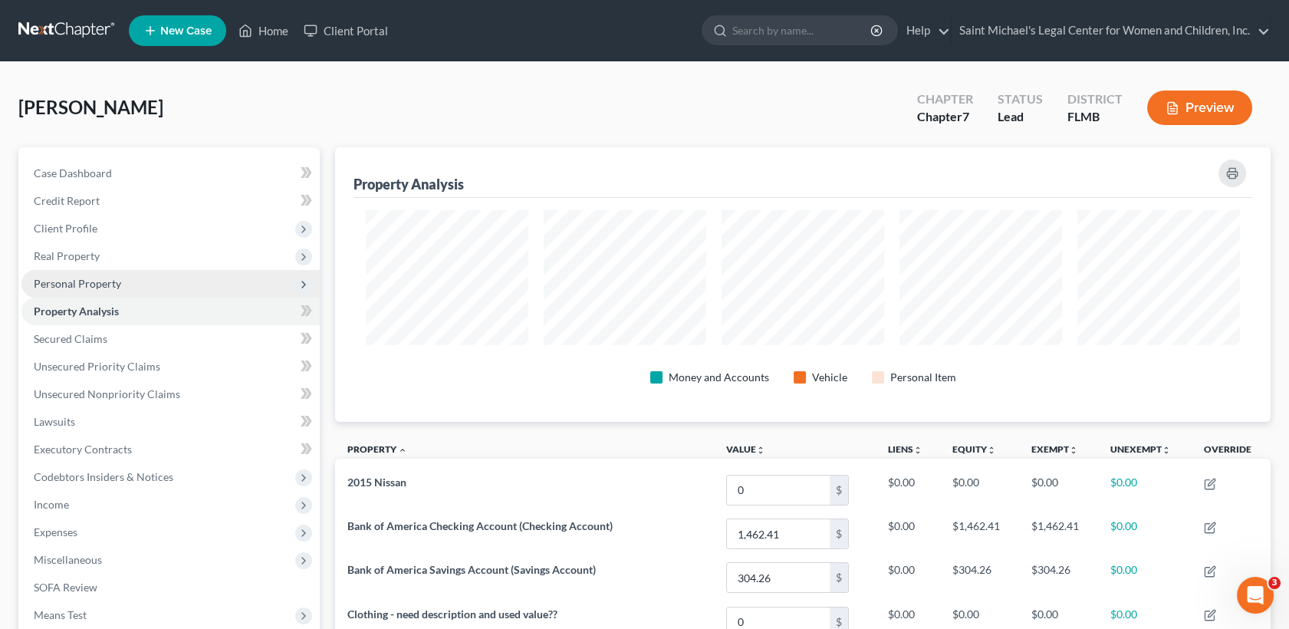
click at [79, 284] on span "Personal Property" at bounding box center [77, 283] width 87 height 13
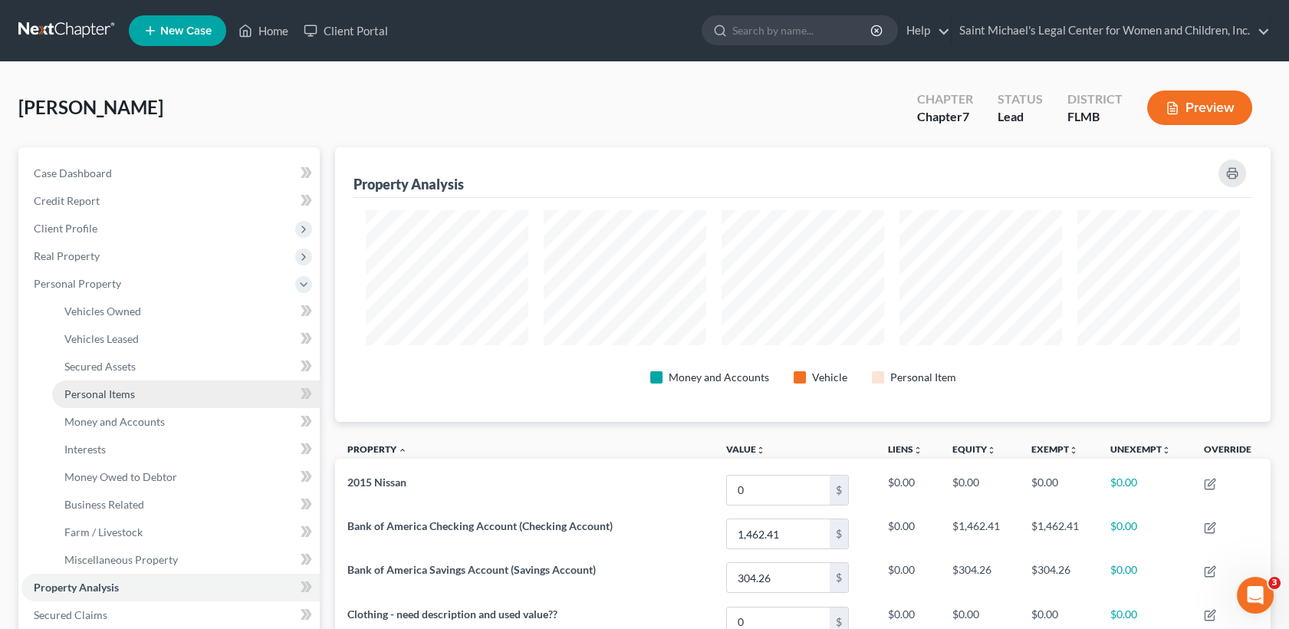
click at [126, 402] on link "Personal Items" at bounding box center [186, 394] width 268 height 28
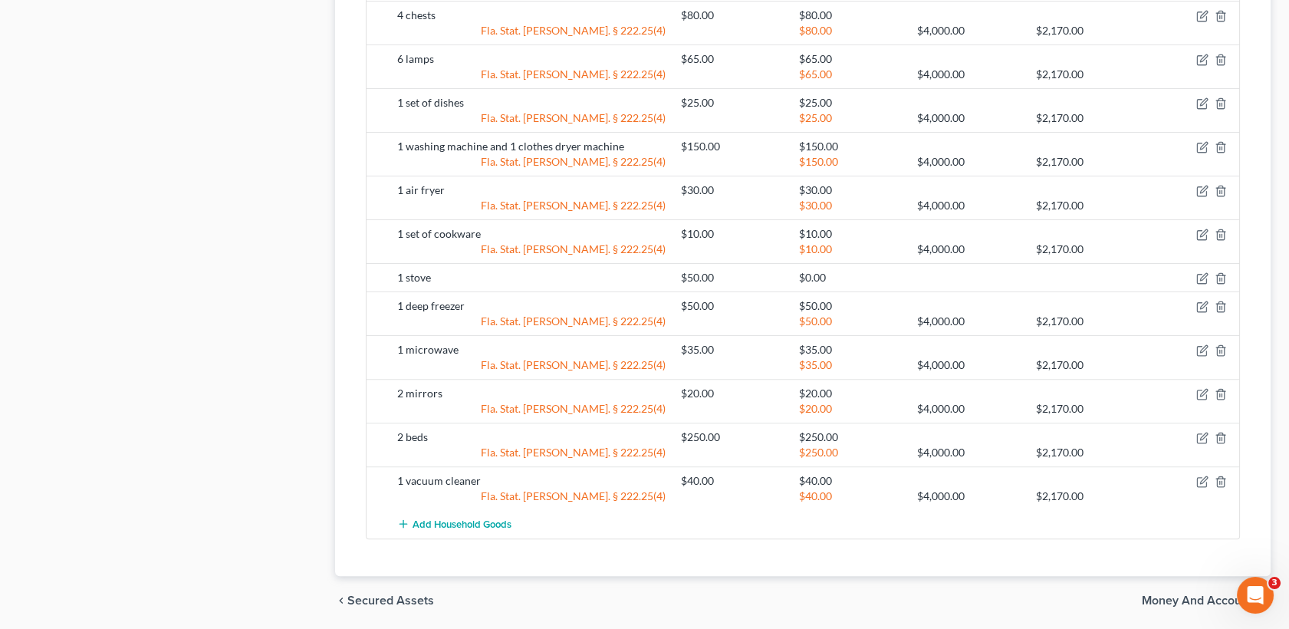
scroll to position [1105, 0]
click at [1202, 271] on icon "button" at bounding box center [1203, 277] width 12 height 12
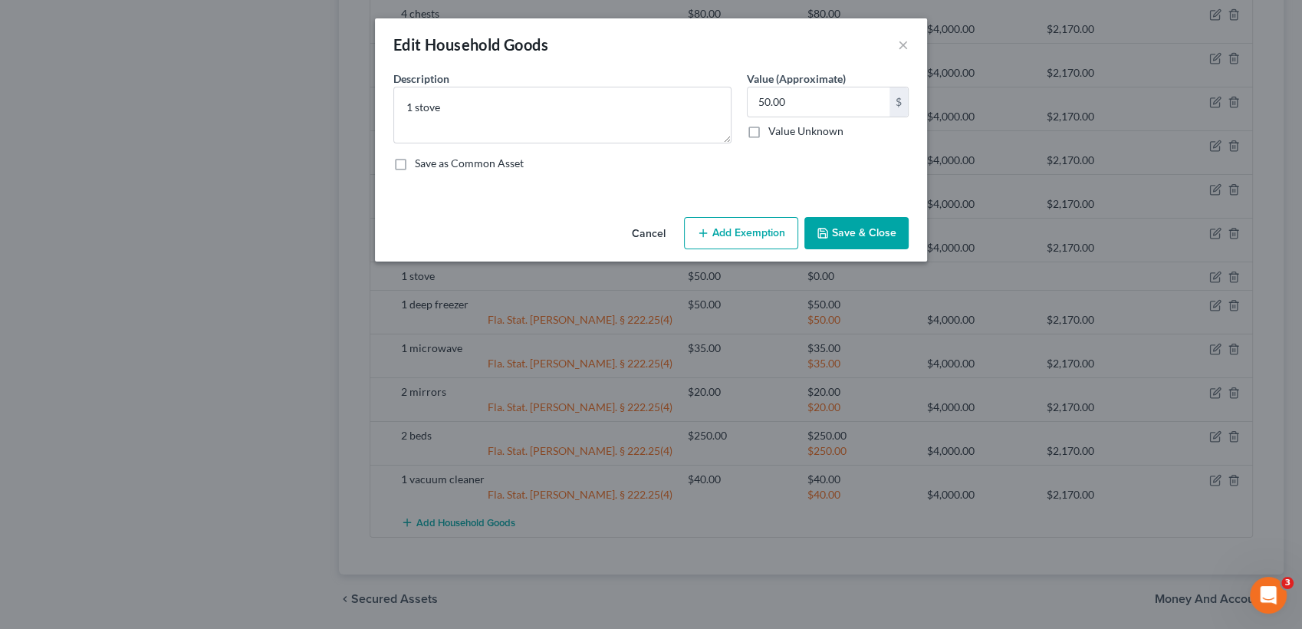
click at [759, 239] on button "Add Exemption" at bounding box center [741, 233] width 114 height 32
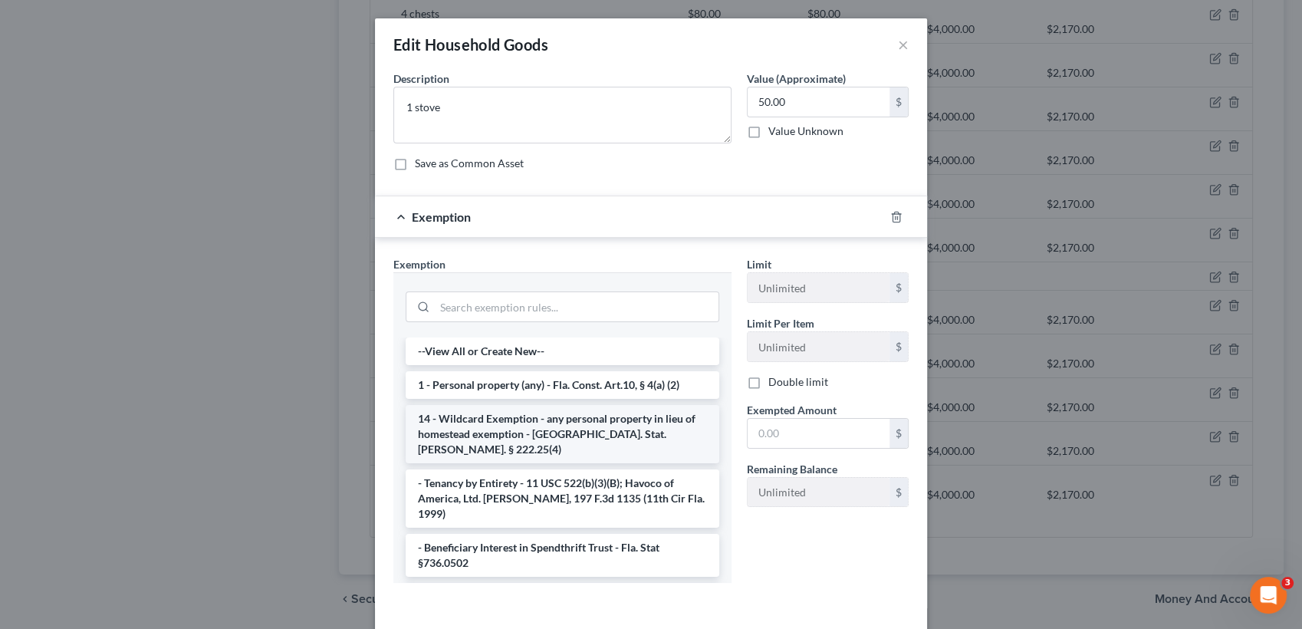
click at [546, 426] on li "14 - Wildcard Exemption - any personal property in lieu of homestead exemption …" at bounding box center [563, 434] width 314 height 58
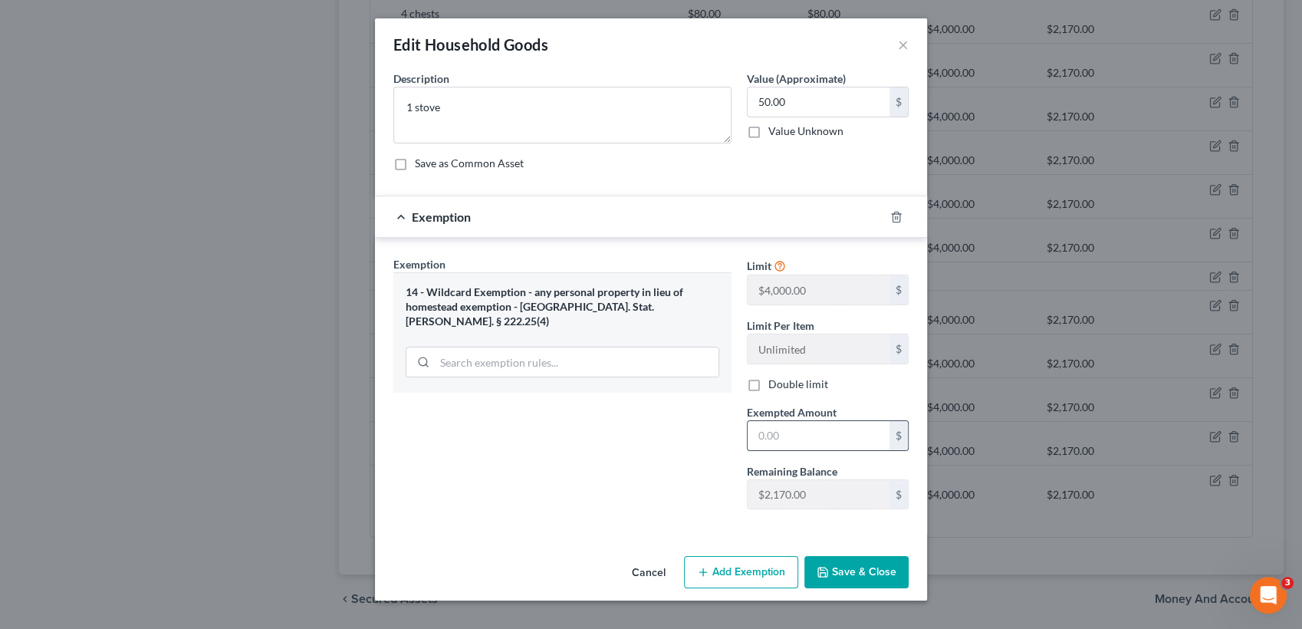
click at [769, 427] on input "text" at bounding box center [819, 435] width 142 height 29
type input "50"
drag, startPoint x: 851, startPoint y: 561, endPoint x: 839, endPoint y: 574, distance: 16.8
click at [839, 574] on button "Save & Close" at bounding box center [857, 572] width 104 height 32
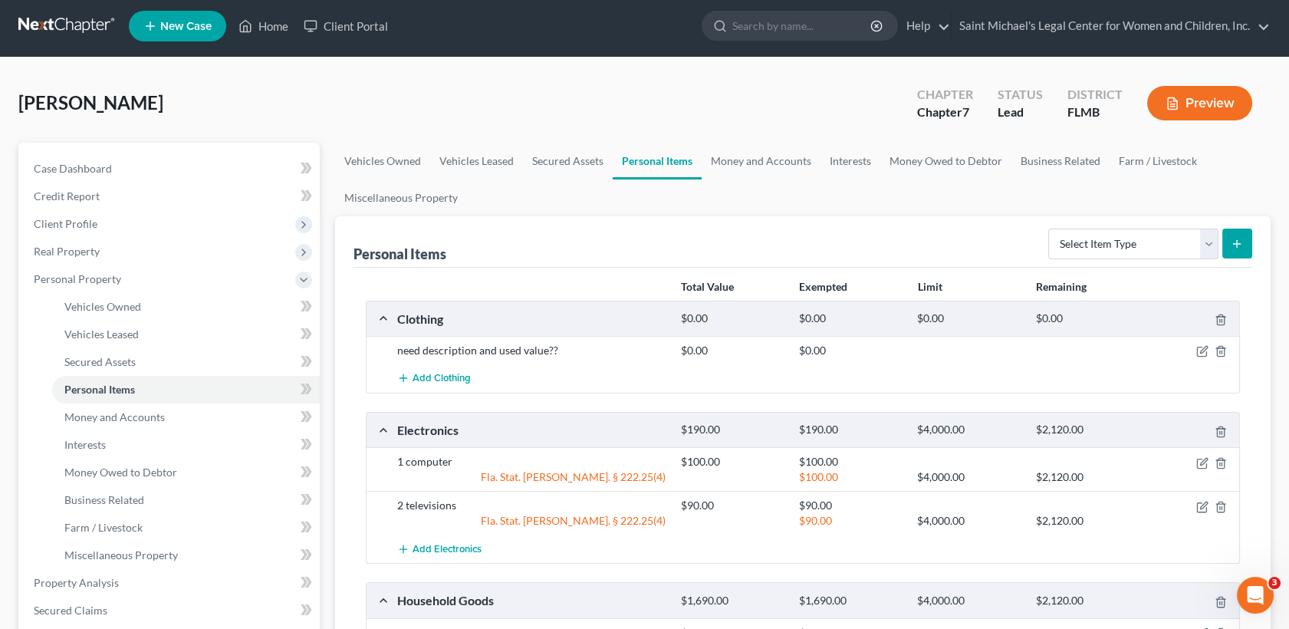
scroll to position [555, 0]
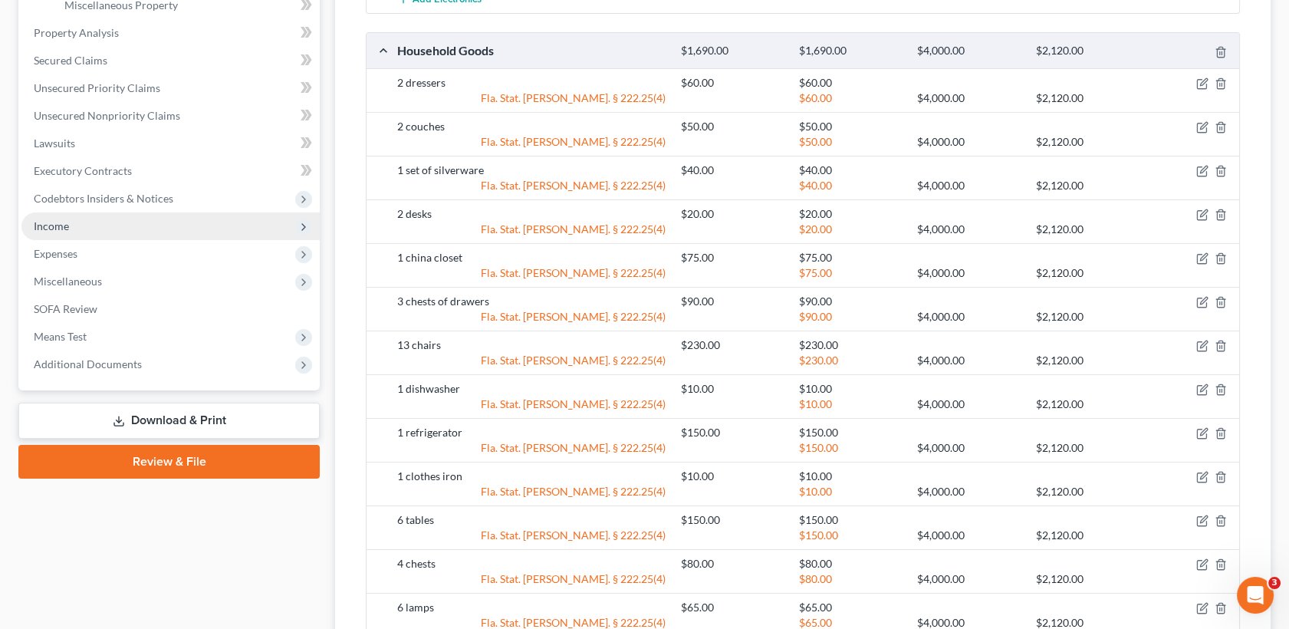
click at [86, 223] on span "Income" at bounding box center [170, 226] width 298 height 28
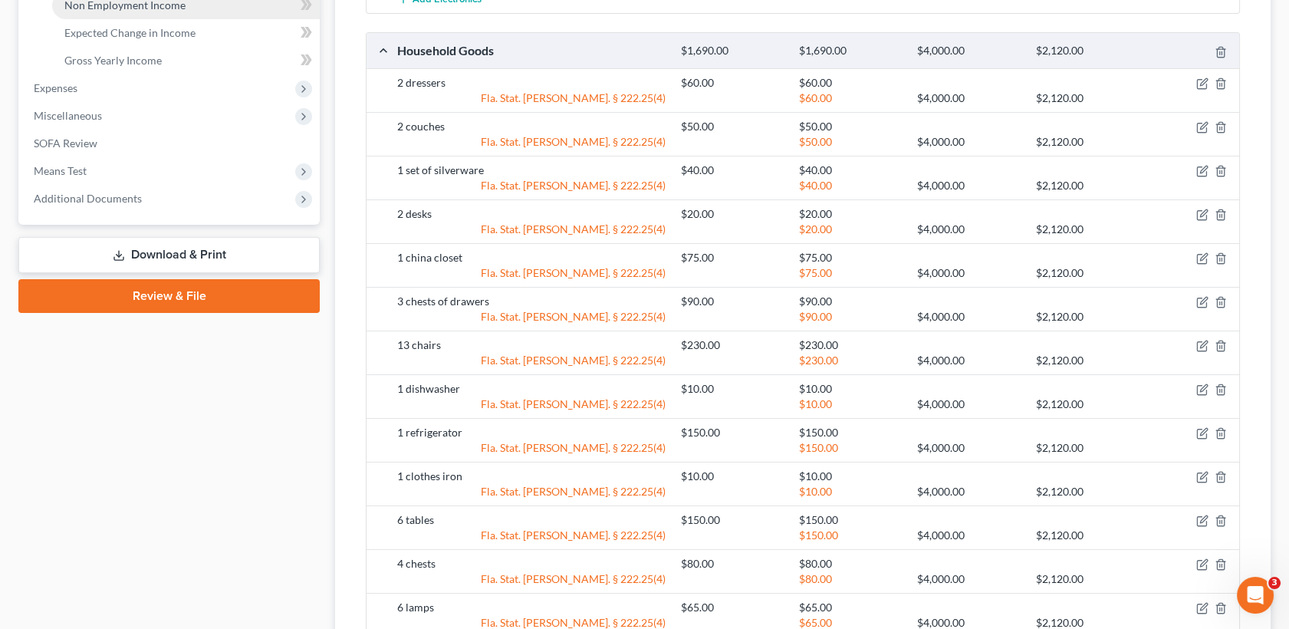
click at [154, 9] on span "Non Employment Income" at bounding box center [124, 4] width 121 height 13
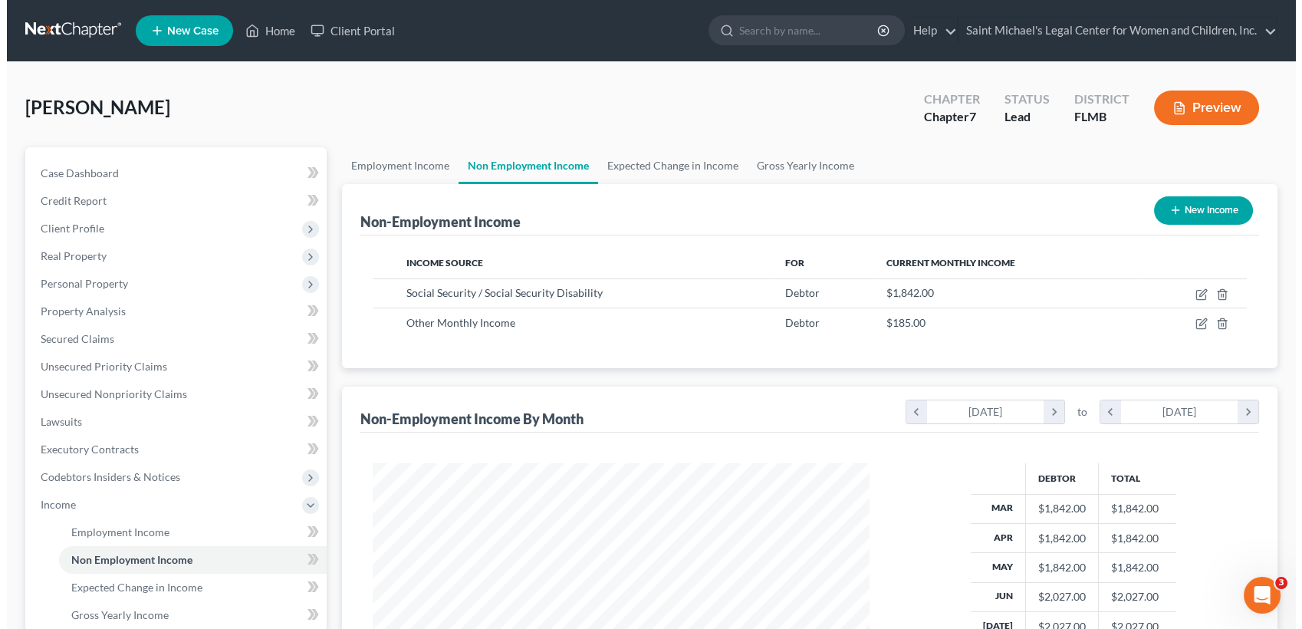
scroll to position [274, 528]
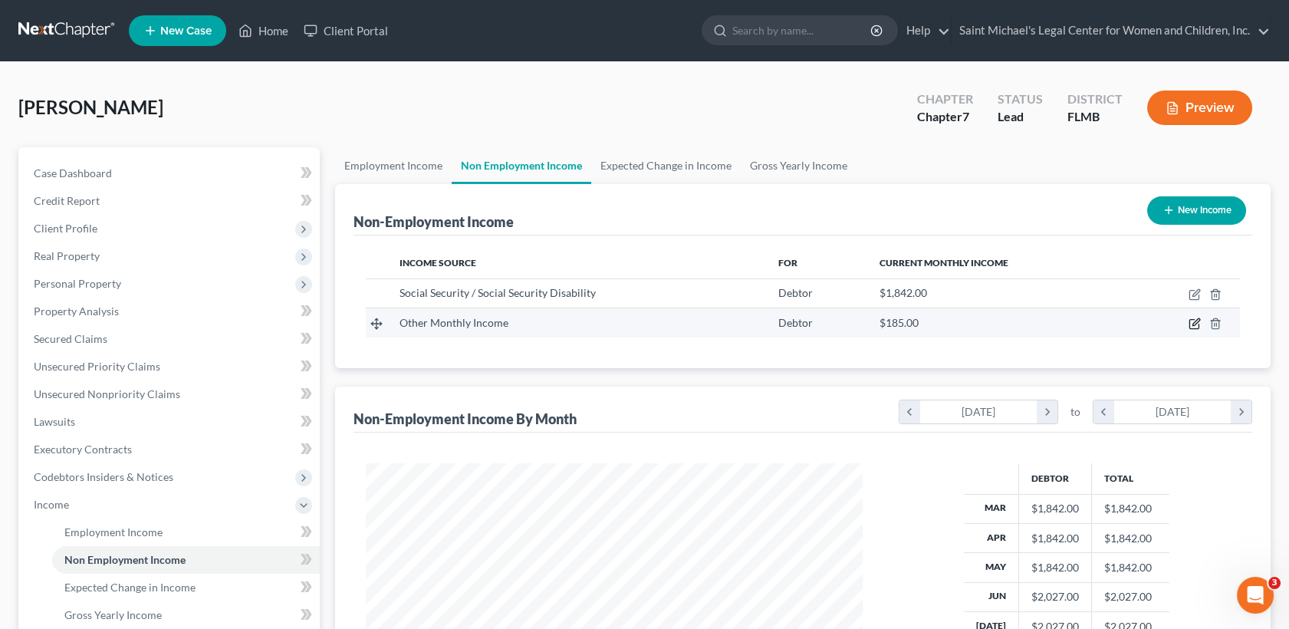
click at [1193, 321] on icon "button" at bounding box center [1195, 324] width 12 height 12
select select "13"
select select "0"
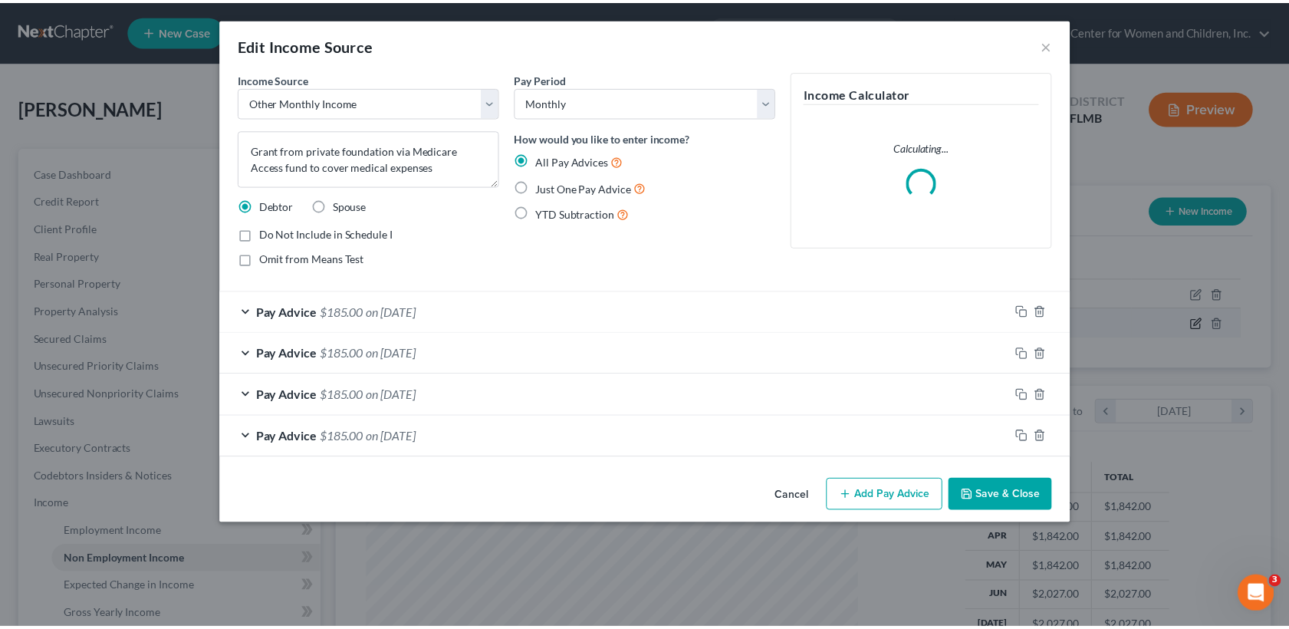
scroll to position [274, 534]
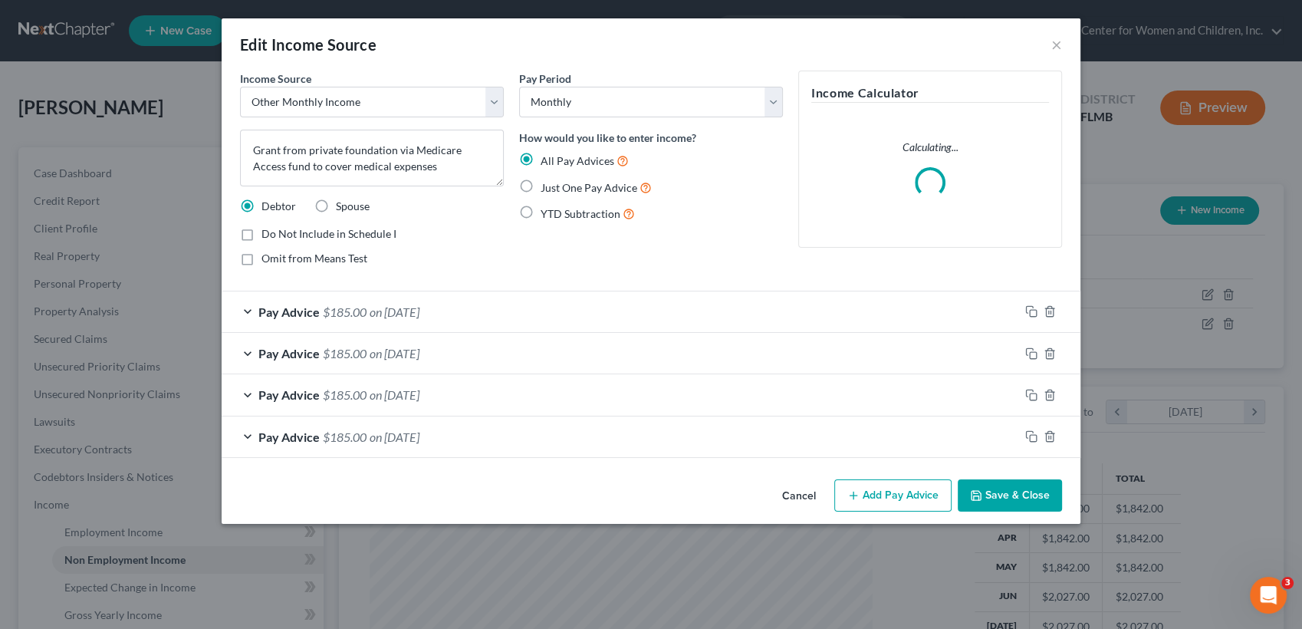
click at [657, 317] on div "Pay Advice $185.00 on [DATE]" at bounding box center [621, 311] width 798 height 41
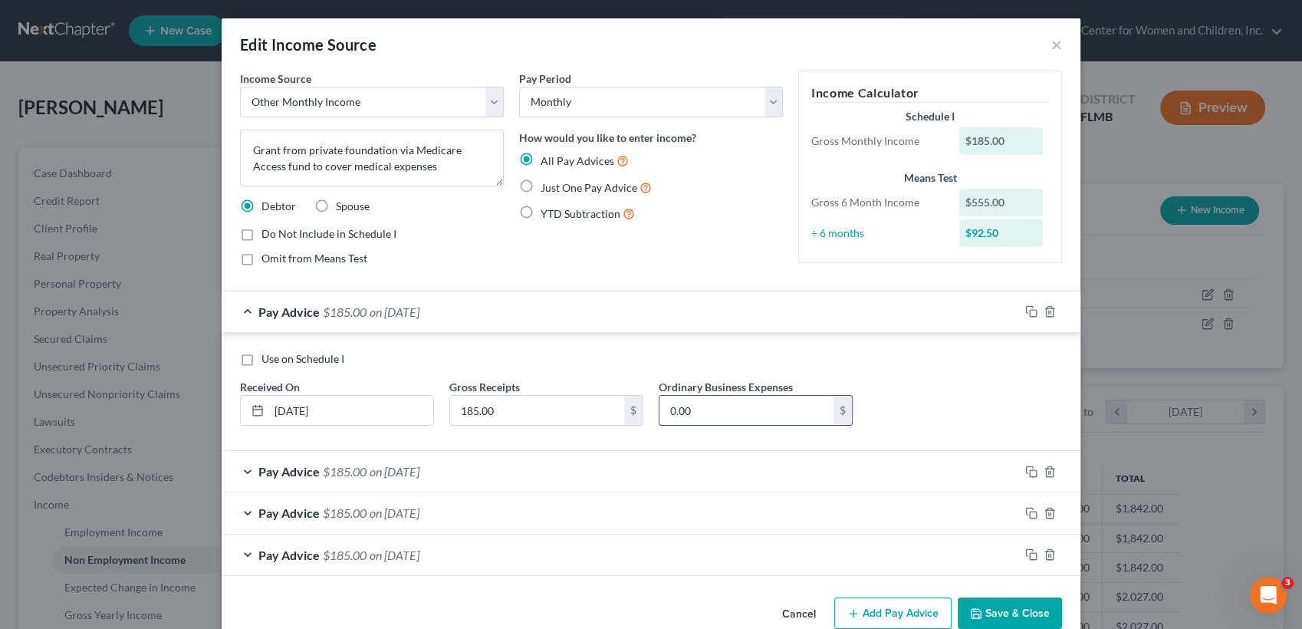
click at [712, 403] on input "0.00" at bounding box center [747, 410] width 174 height 29
type input "8"
click at [792, 611] on button "Cancel" at bounding box center [799, 614] width 58 height 31
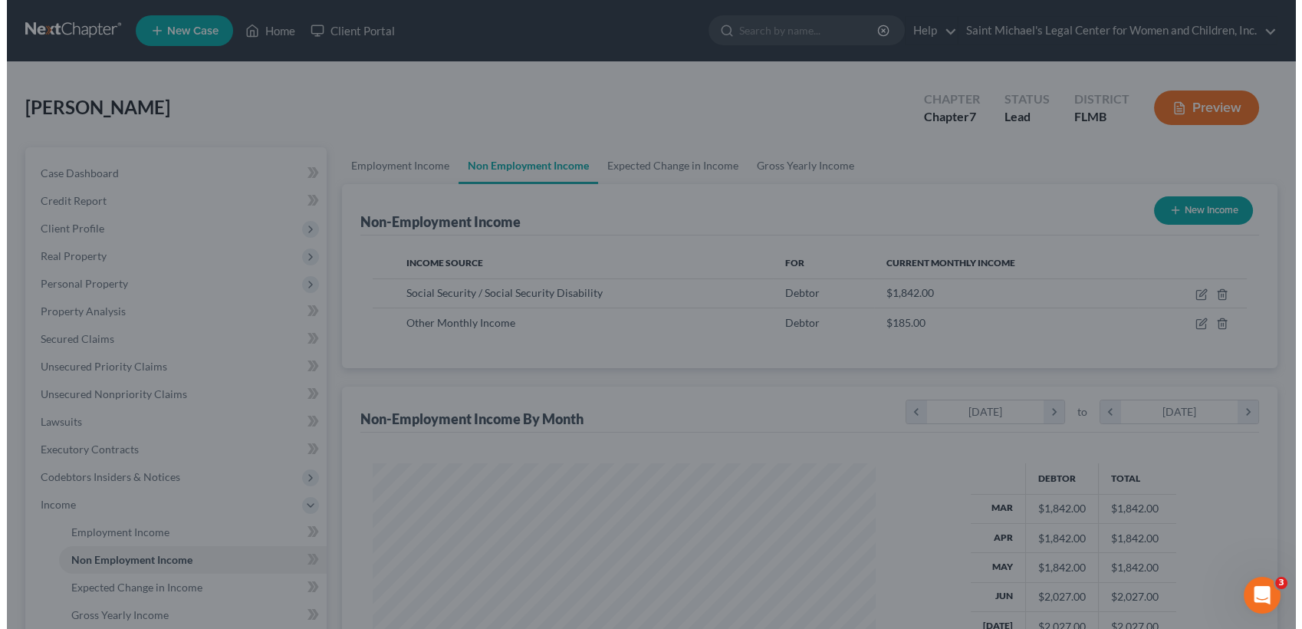
scroll to position [766759, 766506]
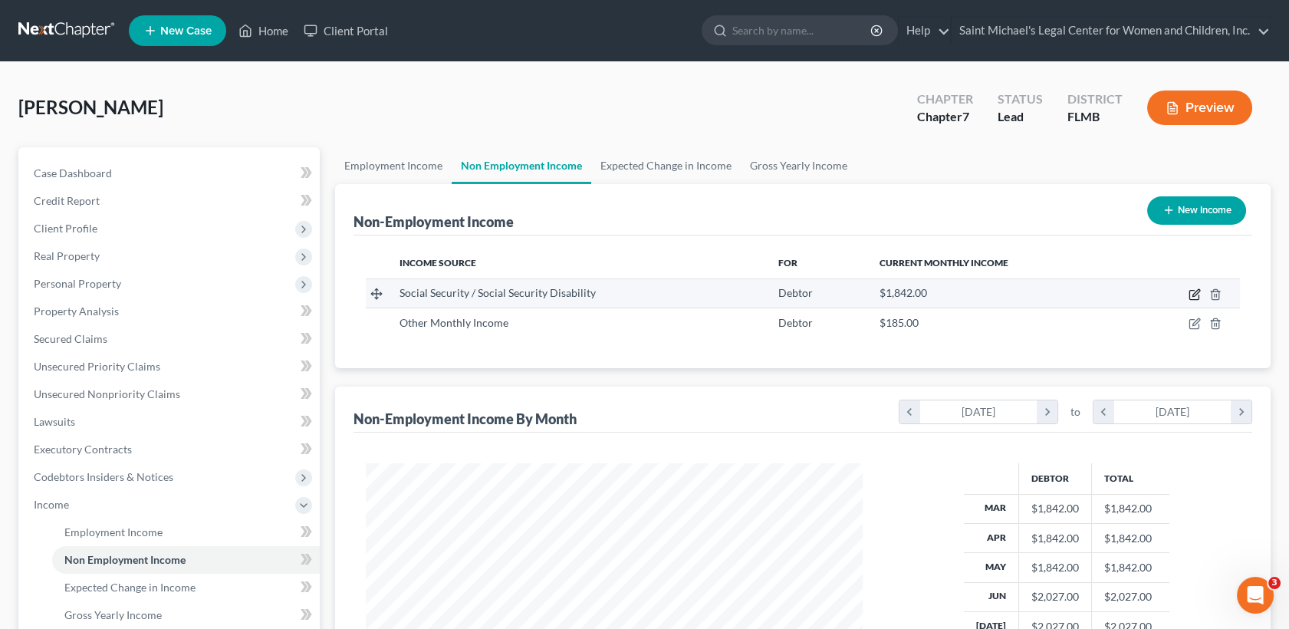
click at [1196, 295] on icon "button" at bounding box center [1196, 292] width 7 height 7
select select "4"
select select "0"
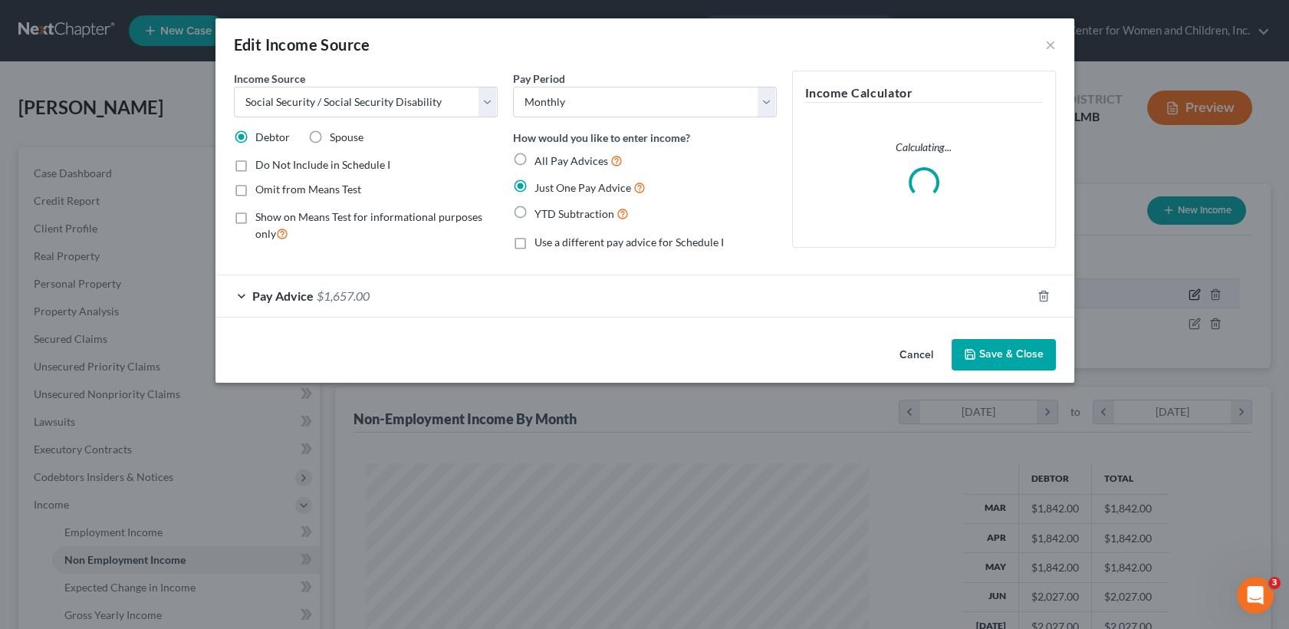
scroll to position [274, 534]
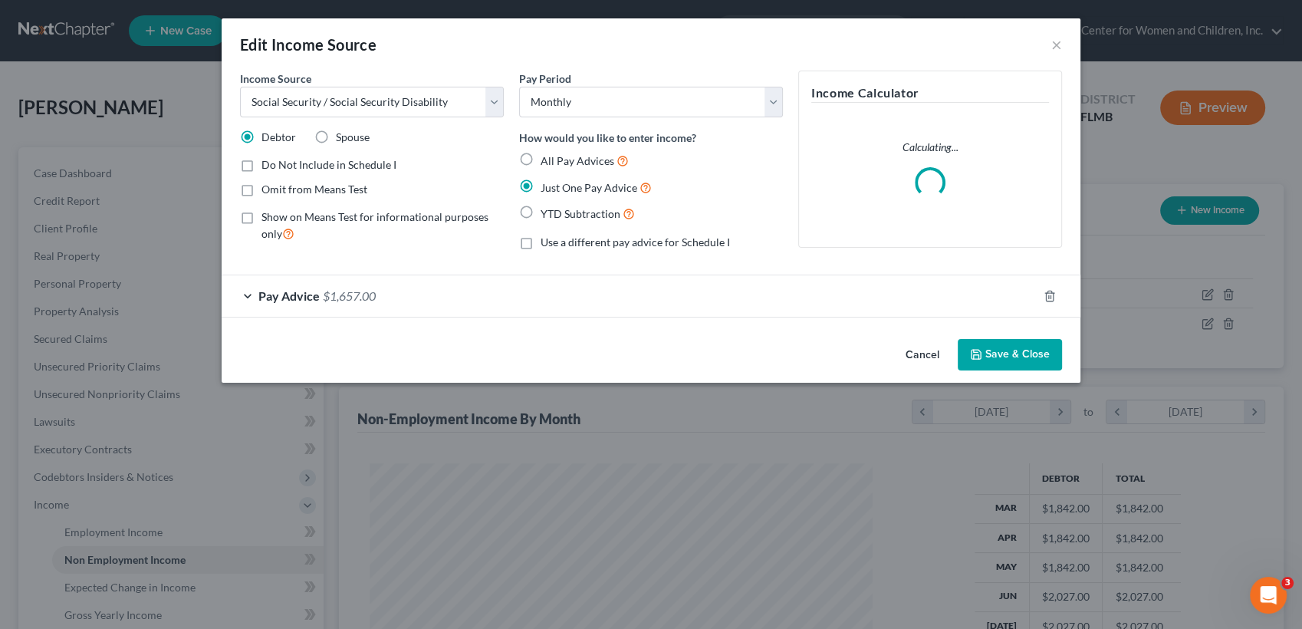
click at [779, 293] on div "Pay Advice $1,657.00" at bounding box center [630, 295] width 816 height 41
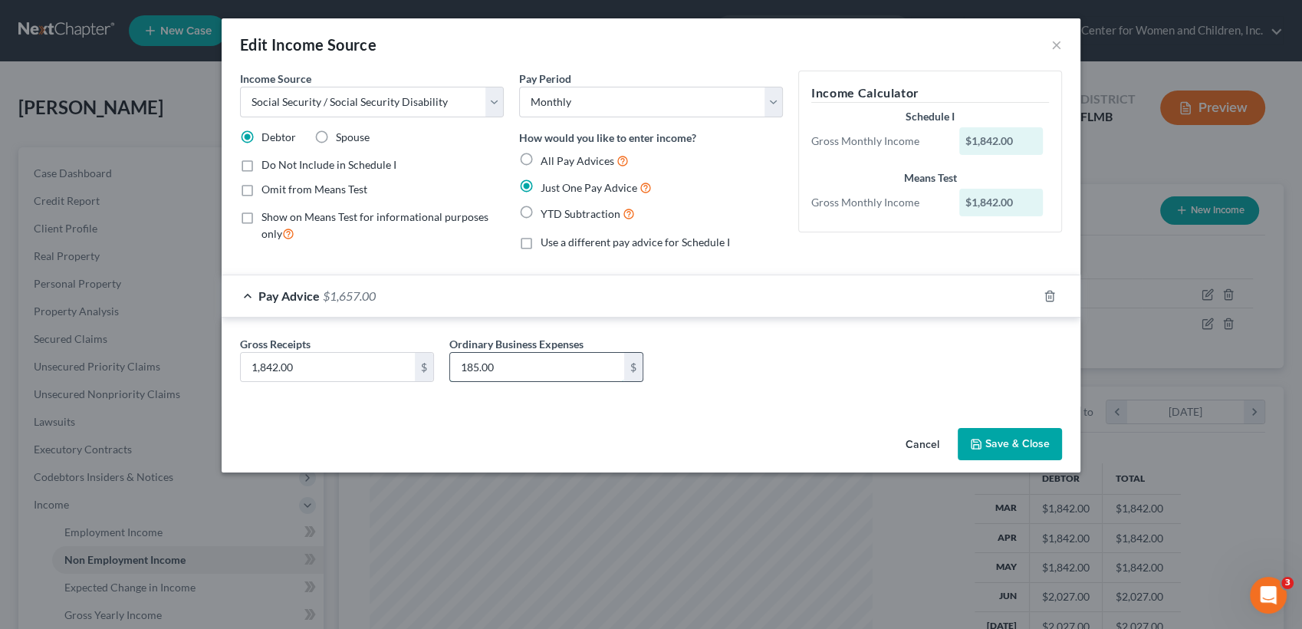
click at [478, 366] on input "185.00" at bounding box center [537, 367] width 174 height 29
type input "177.00"
click at [996, 438] on button "Save & Close" at bounding box center [1010, 444] width 104 height 32
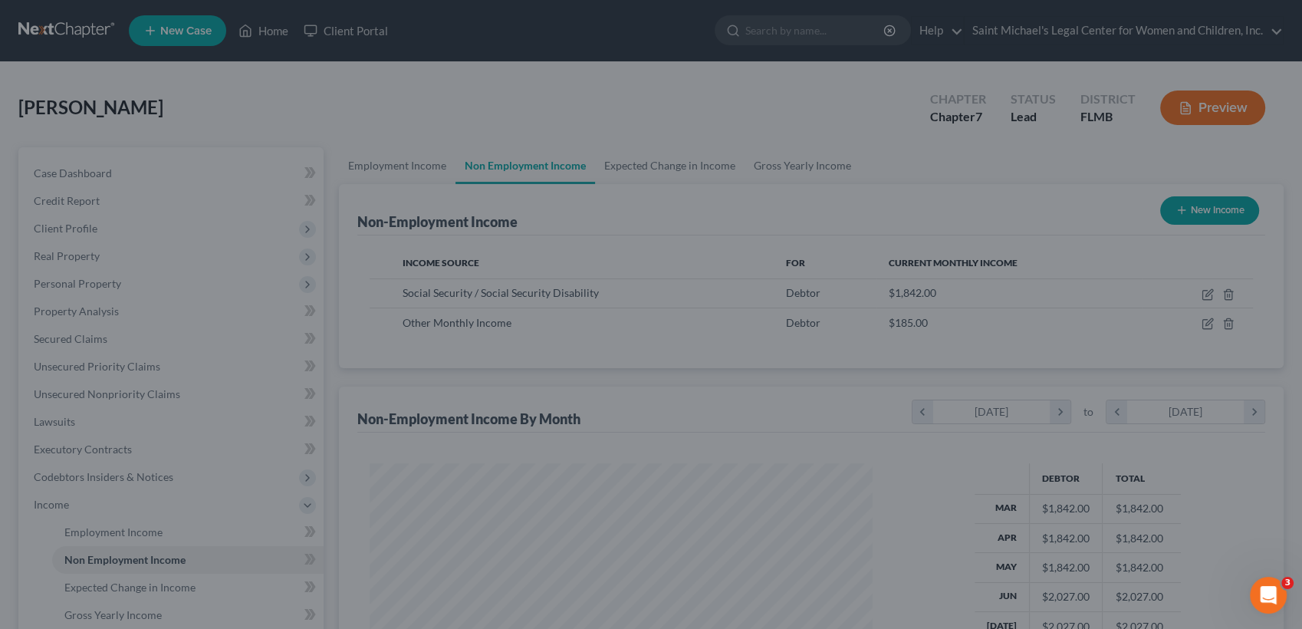
scroll to position [766759, 766506]
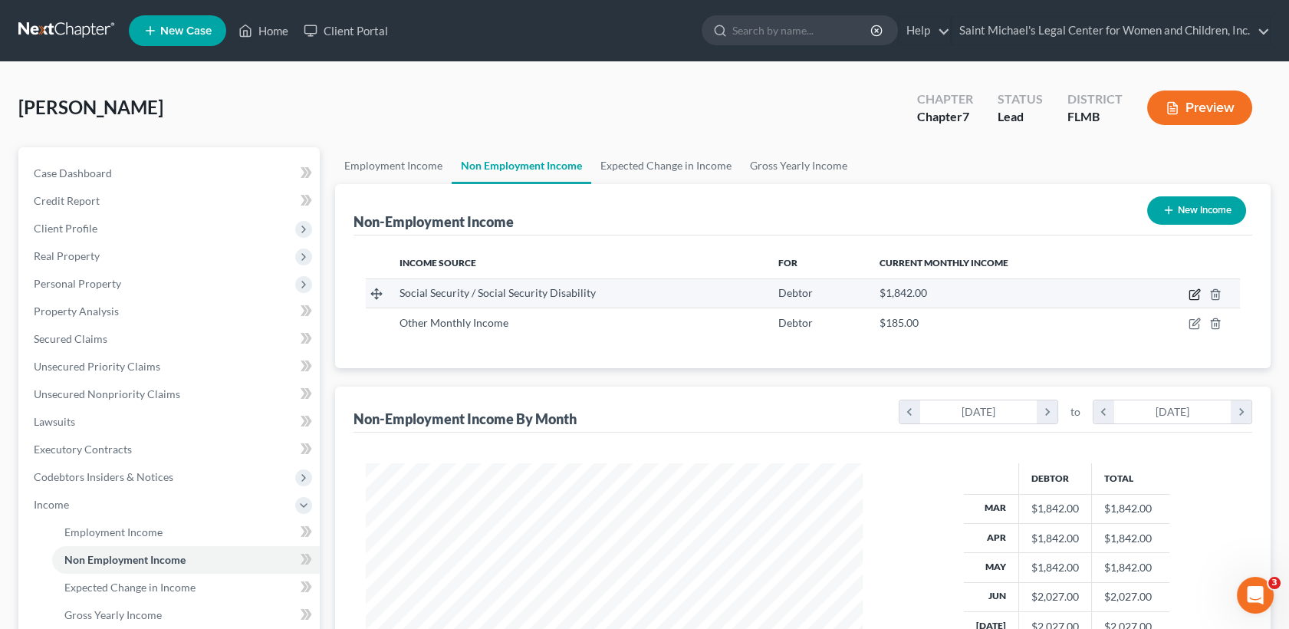
click at [1194, 291] on icon "button" at bounding box center [1194, 295] width 9 height 9
select select "4"
select select "0"
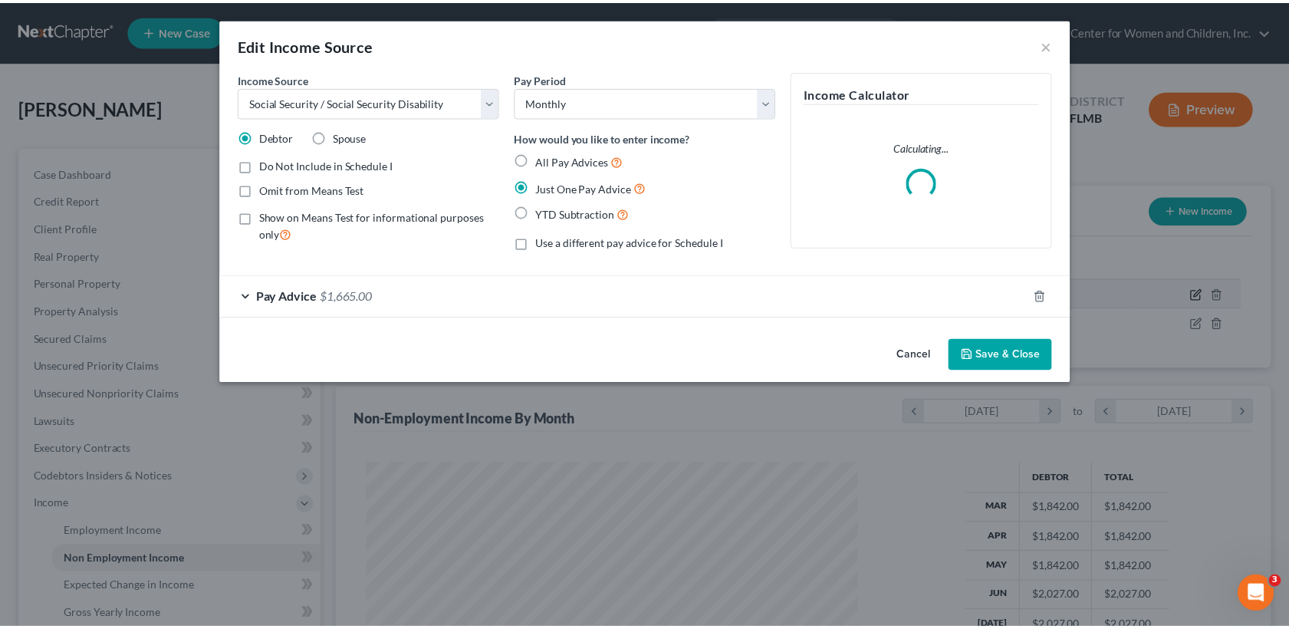
scroll to position [274, 534]
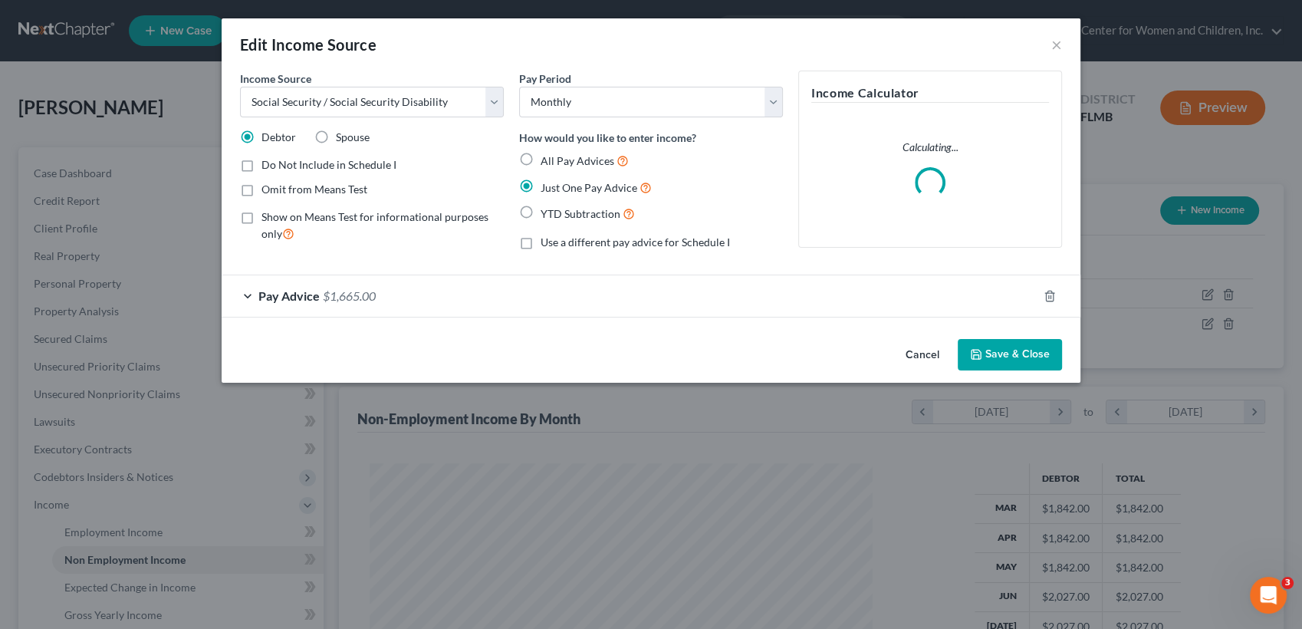
click at [1002, 361] on button "Save & Close" at bounding box center [1010, 355] width 104 height 32
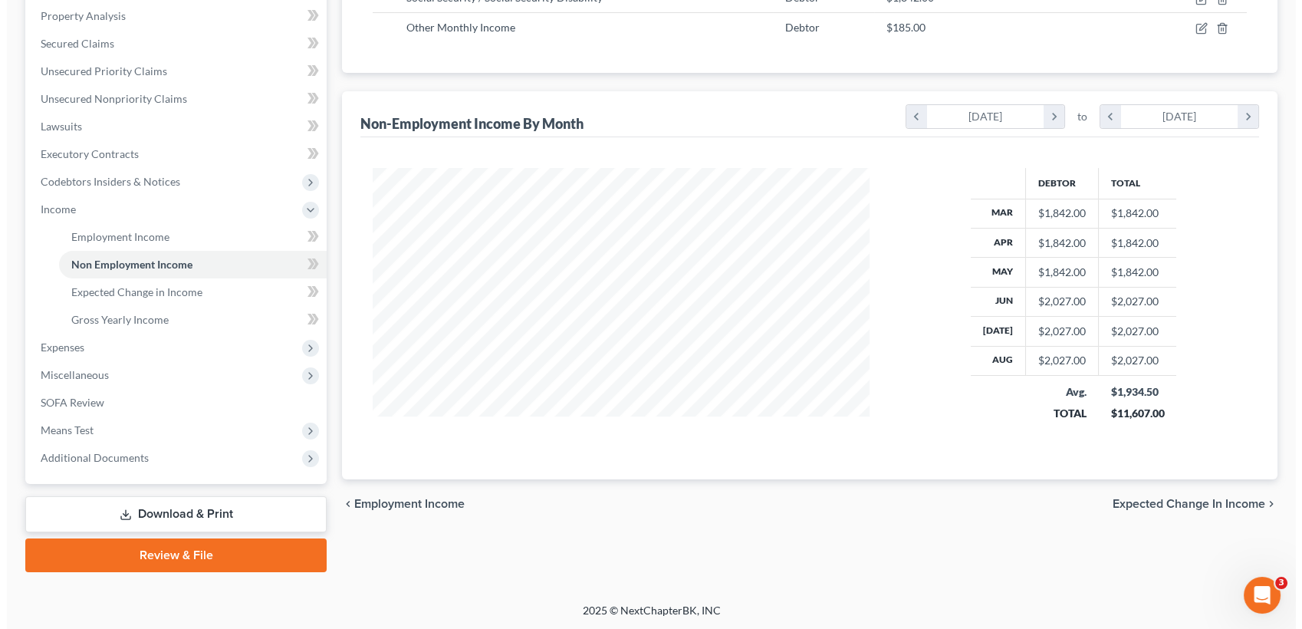
scroll to position [0, 0]
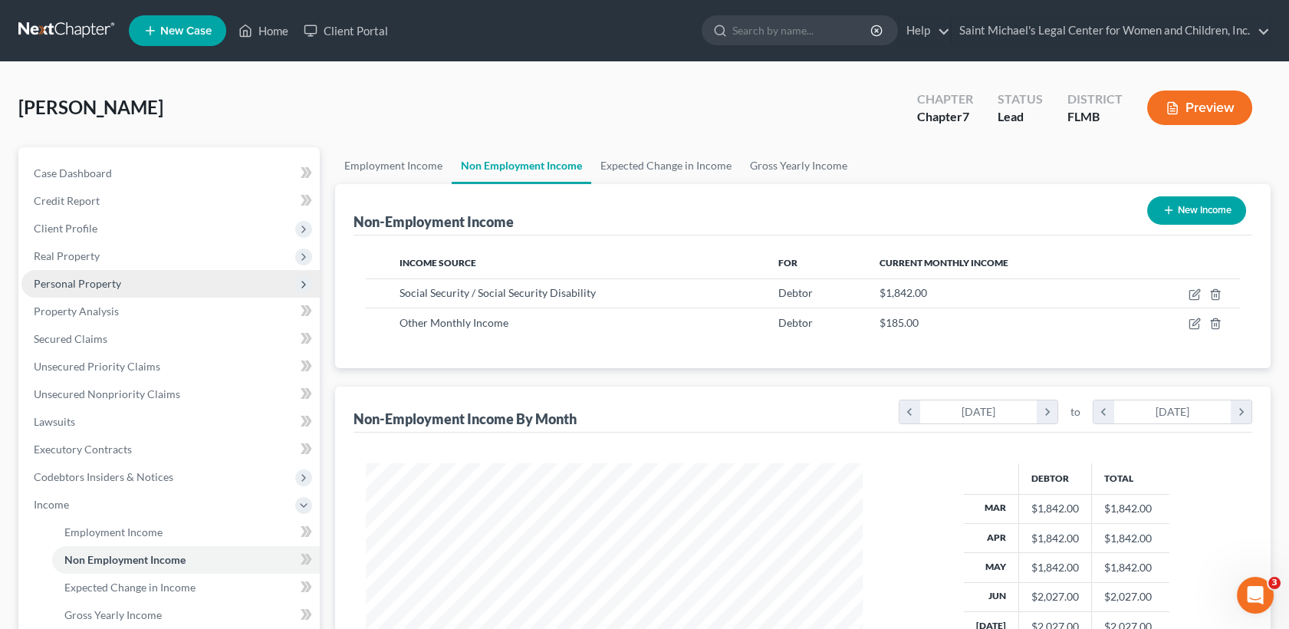
click at [98, 285] on span "Personal Property" at bounding box center [77, 283] width 87 height 13
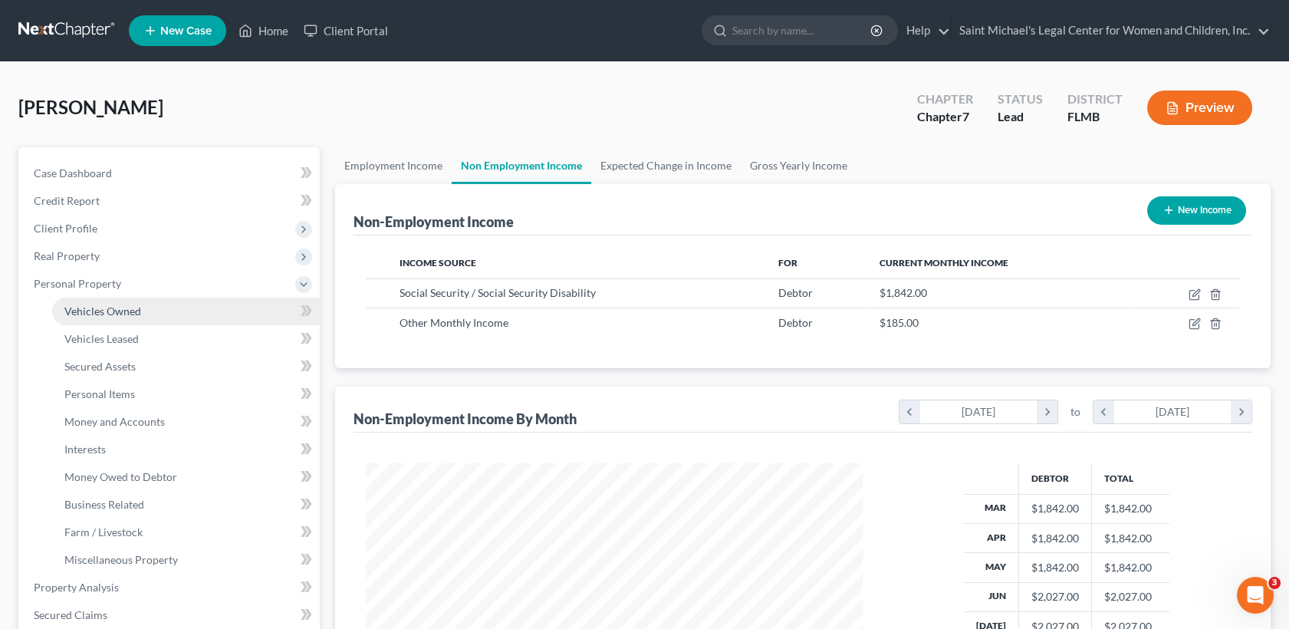
click at [111, 314] on span "Vehicles Owned" at bounding box center [102, 311] width 77 height 13
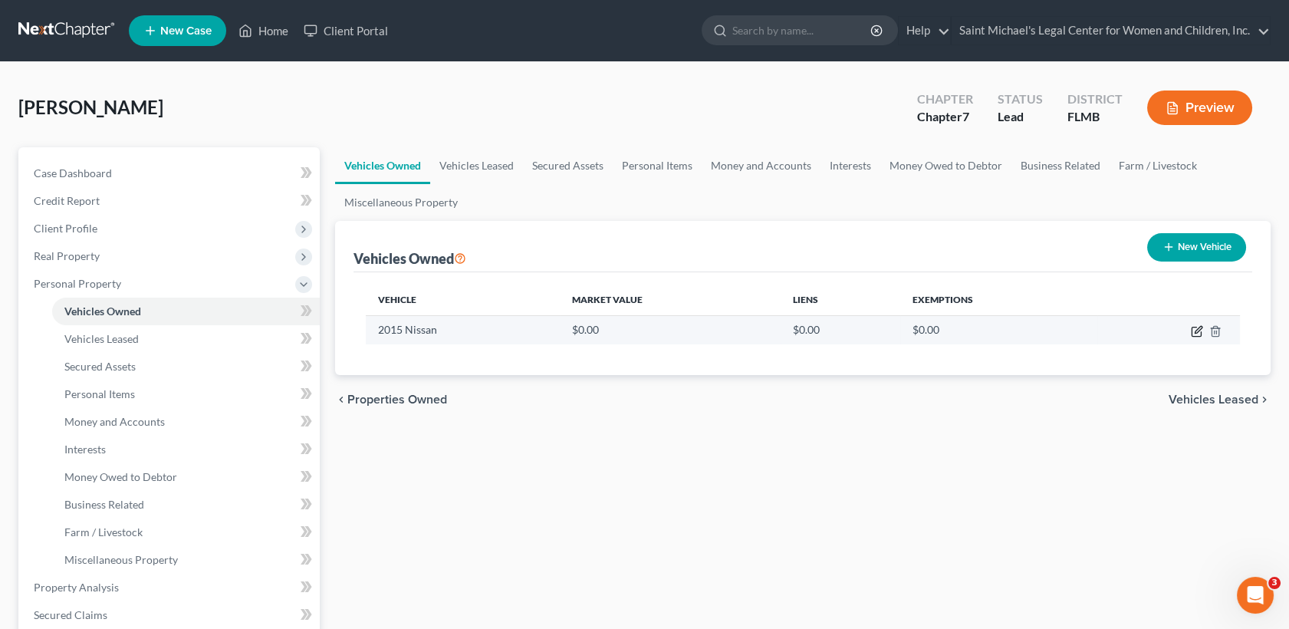
click at [1201, 331] on icon "button" at bounding box center [1196, 332] width 9 height 9
select select "0"
select select "11"
select select "0"
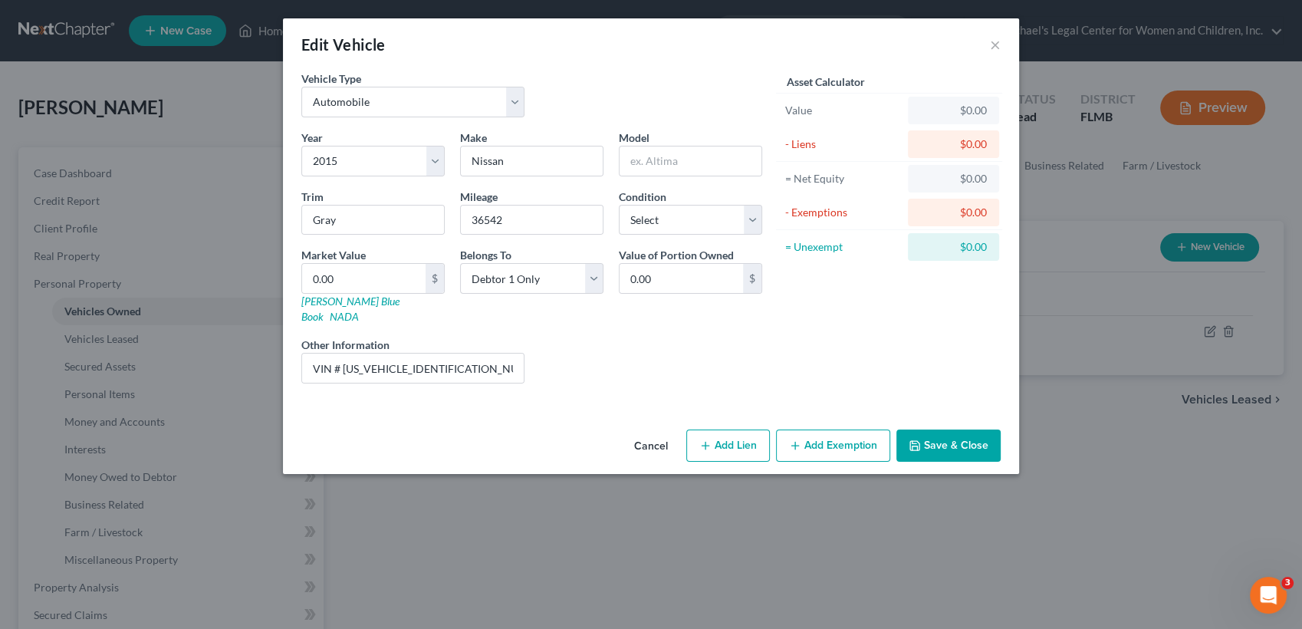
click at [1012, 306] on div "Vehicle Type Select Automobile Truck Trailer Watercraft Aircraft Motor Home Atv…" at bounding box center [651, 247] width 736 height 353
click at [341, 301] on link "[PERSON_NAME] Blue Book" at bounding box center [350, 309] width 98 height 28
drag, startPoint x: 458, startPoint y: 351, endPoint x: 342, endPoint y: 347, distance: 115.9
click at [342, 354] on input "VIN # [US_VEHICLE_IDENTIFICATION_NUMBER]" at bounding box center [413, 368] width 222 height 29
click at [393, 273] on input "0.00" at bounding box center [363, 278] width 123 height 29
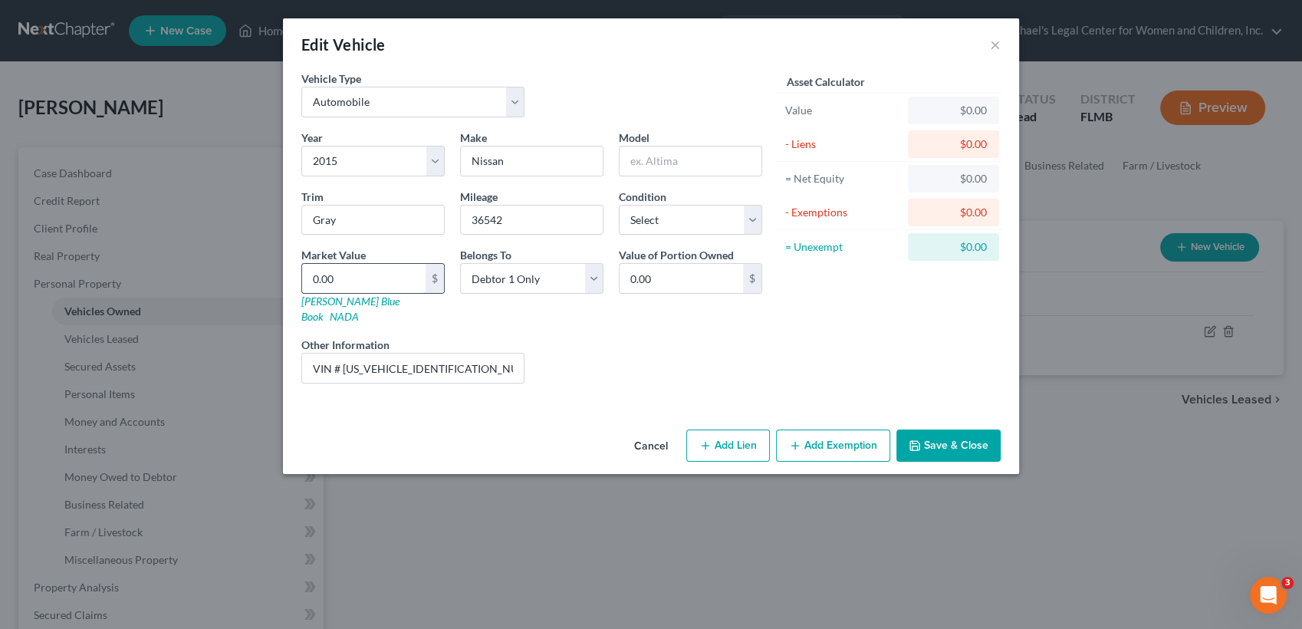
type input "4"
type input "4.00"
type input "49"
type input "49.00"
type input "490"
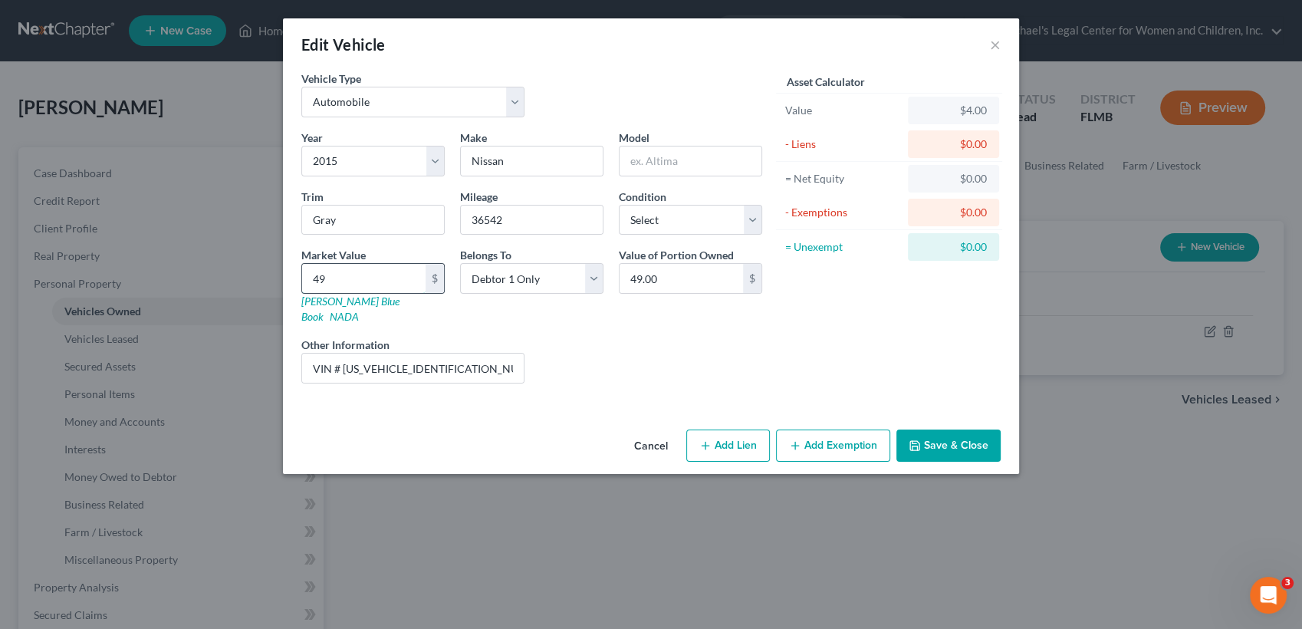
type input "490.00"
type input "4900"
type input "4,900.00"
type input "4,900"
click at [830, 433] on button "Add Exemption" at bounding box center [833, 446] width 114 height 32
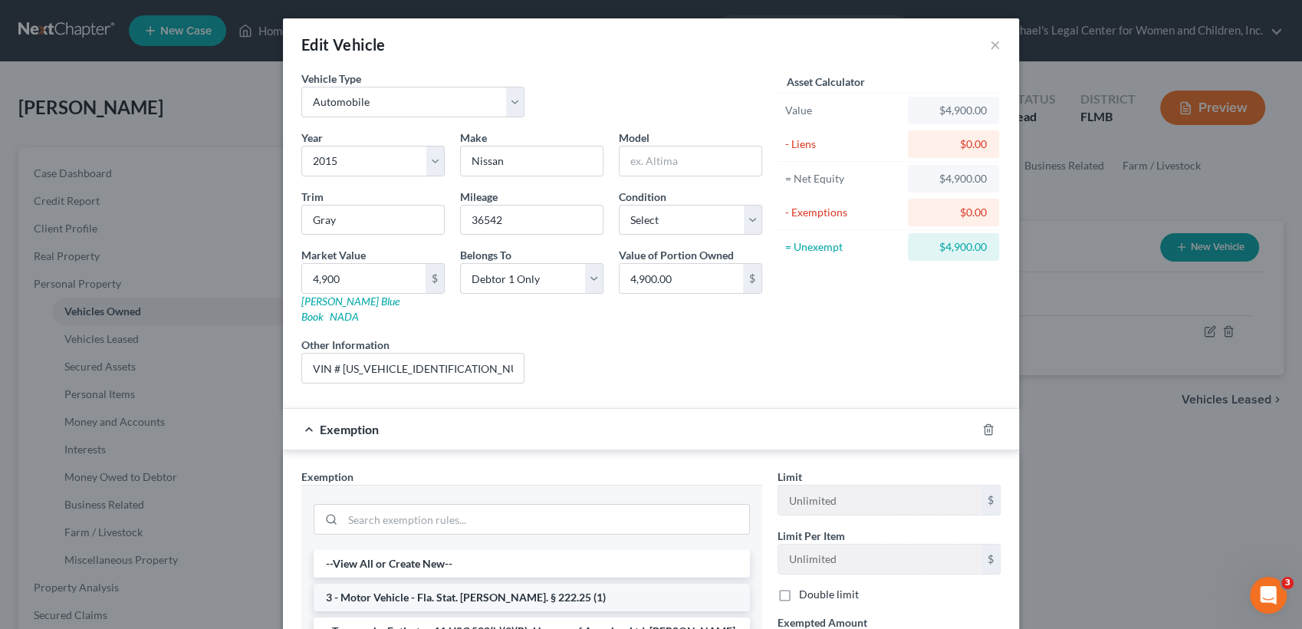
click at [489, 584] on li "3 - Motor Vehicle - Fla. Stat. [PERSON_NAME]. § 222.25 (1)" at bounding box center [532, 598] width 436 height 28
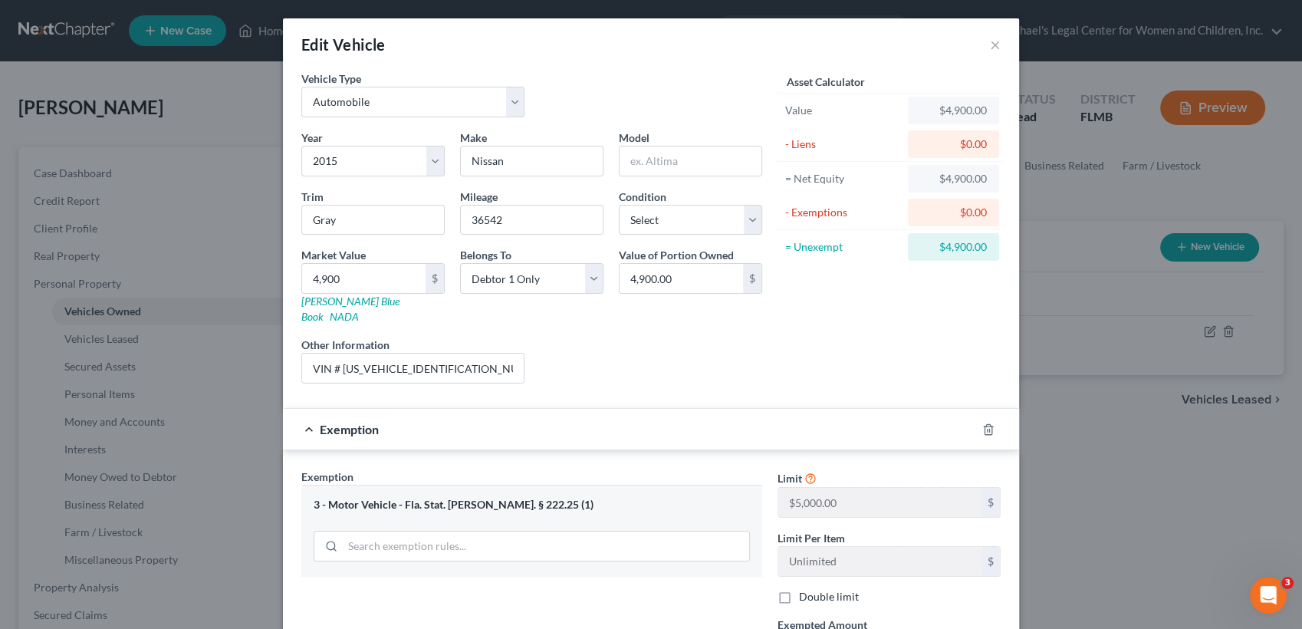
scroll to position [184, 0]
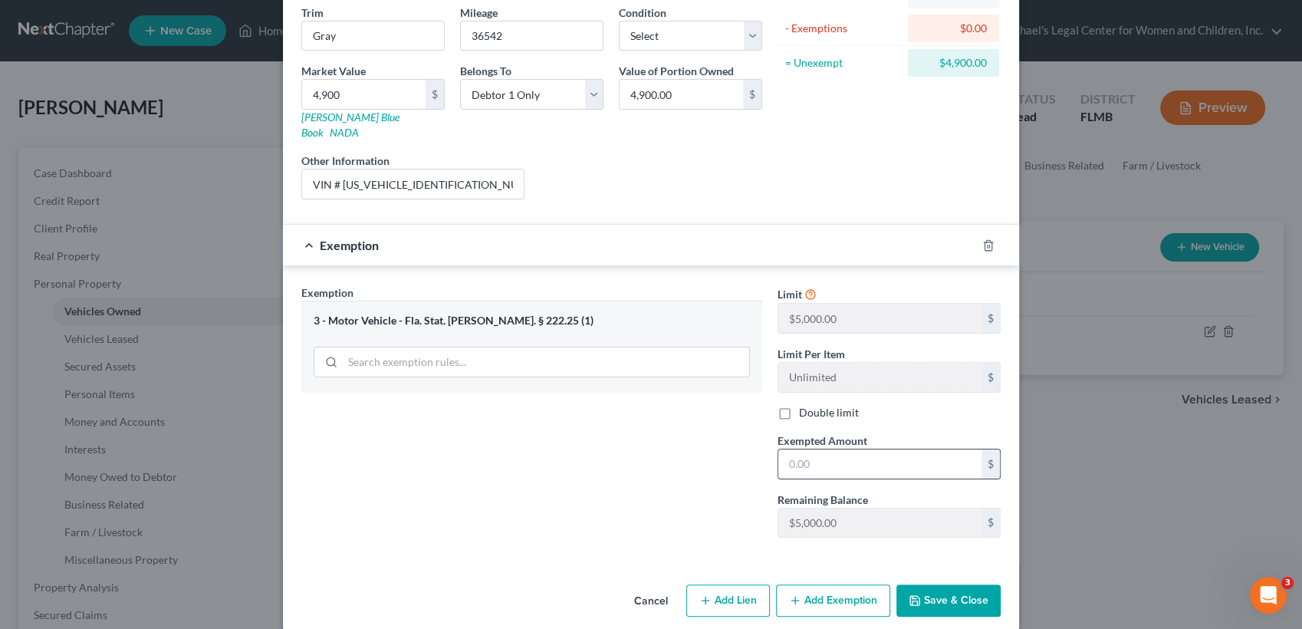
click at [877, 454] on input "text" at bounding box center [880, 463] width 203 height 29
type input "4,900"
drag, startPoint x: 696, startPoint y: 21, endPoint x: 667, endPoint y: 40, distance: 34.5
drag, startPoint x: 667, startPoint y: 40, endPoint x: 655, endPoint y: 34, distance: 13.0
click at [655, 34] on select "Select Excellent Very Good Good Fair Poor" at bounding box center [690, 36] width 143 height 31
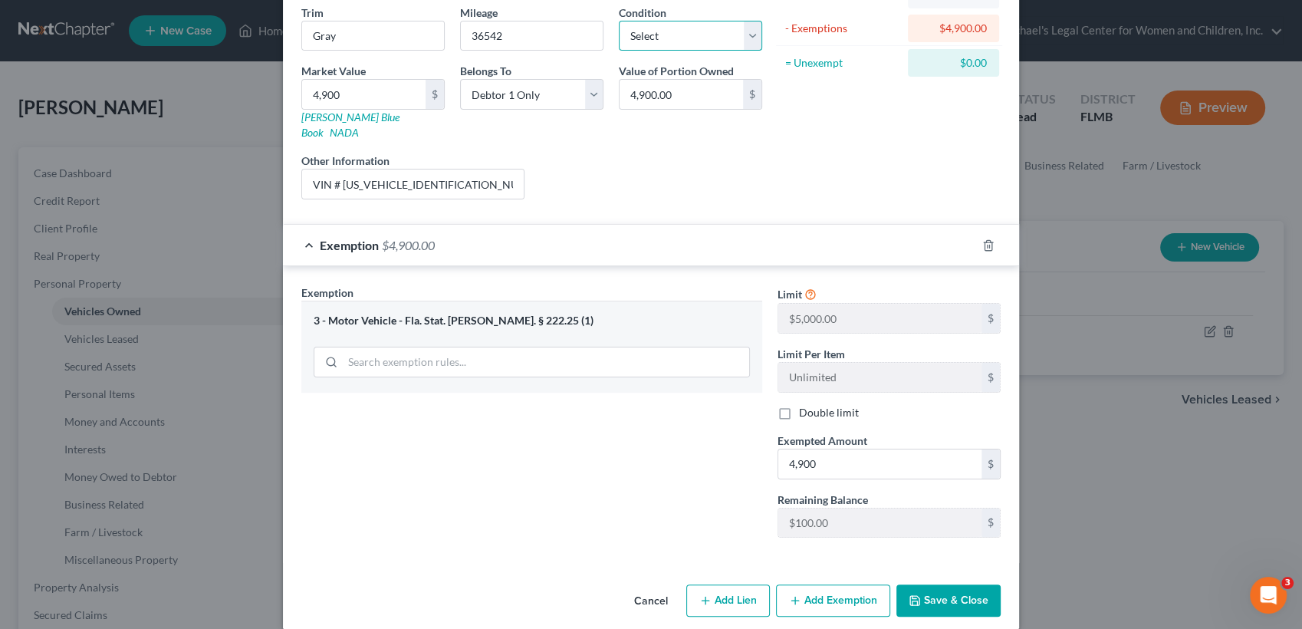
select select "2"
click at [619, 21] on select "Select Excellent Very Good Good Fair Poor" at bounding box center [690, 36] width 143 height 31
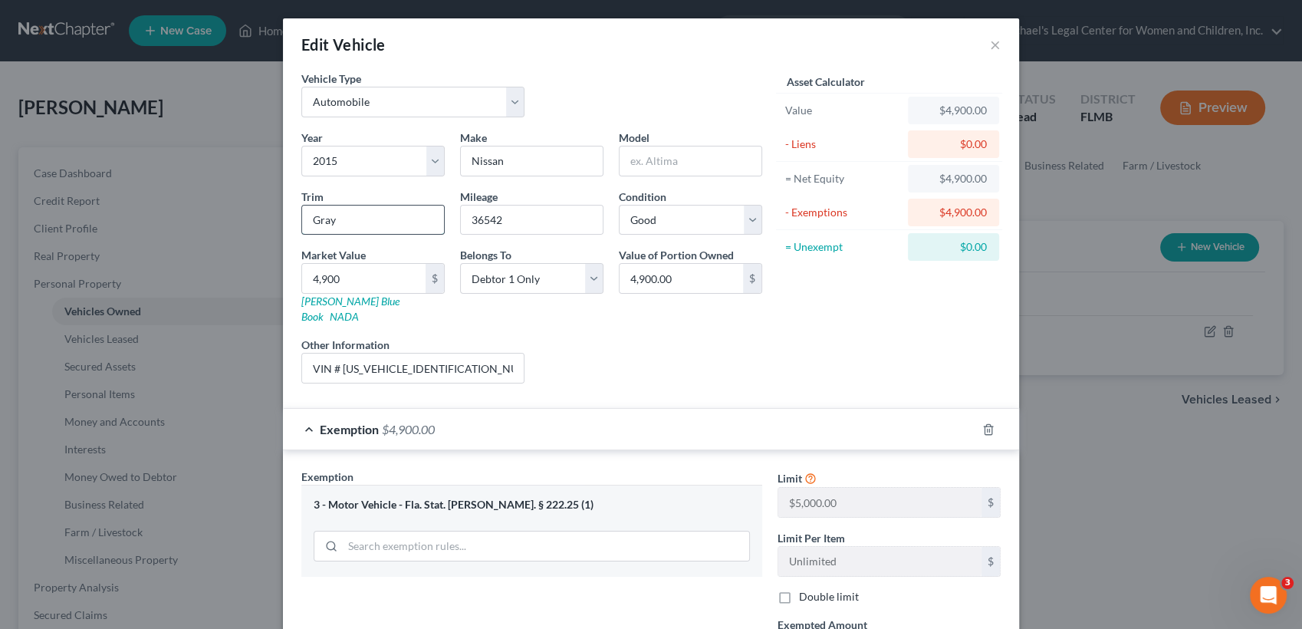
click at [305, 215] on input "Gray" at bounding box center [373, 220] width 142 height 29
paste input "VersaNote SV Hatchback 4D"
drag, startPoint x: 317, startPoint y: 222, endPoint x: 216, endPoint y: 208, distance: 101.4
click at [216, 208] on div "Edit Vehicle × Vehicle Type Select Automobile Truck Trailer Watercraft Aircraft…" at bounding box center [651, 314] width 1302 height 629
type input "Note SV Hatchback 4D Gray"
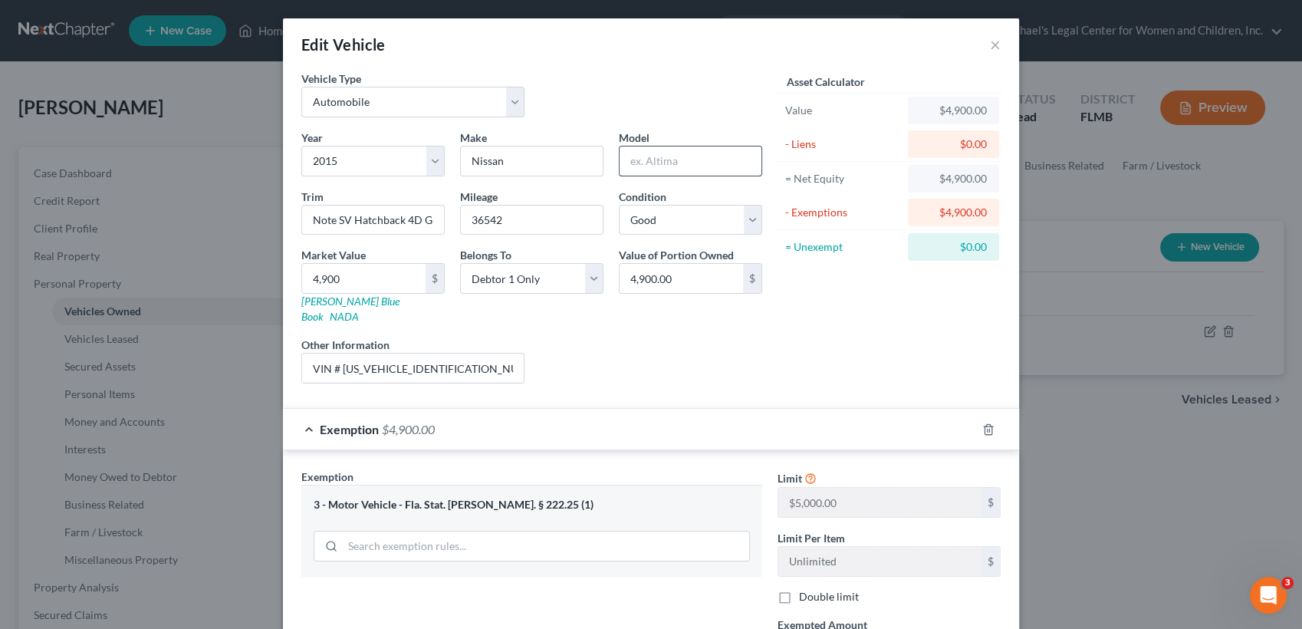
click at [693, 157] on input "text" at bounding box center [691, 161] width 142 height 29
type input "Versa"
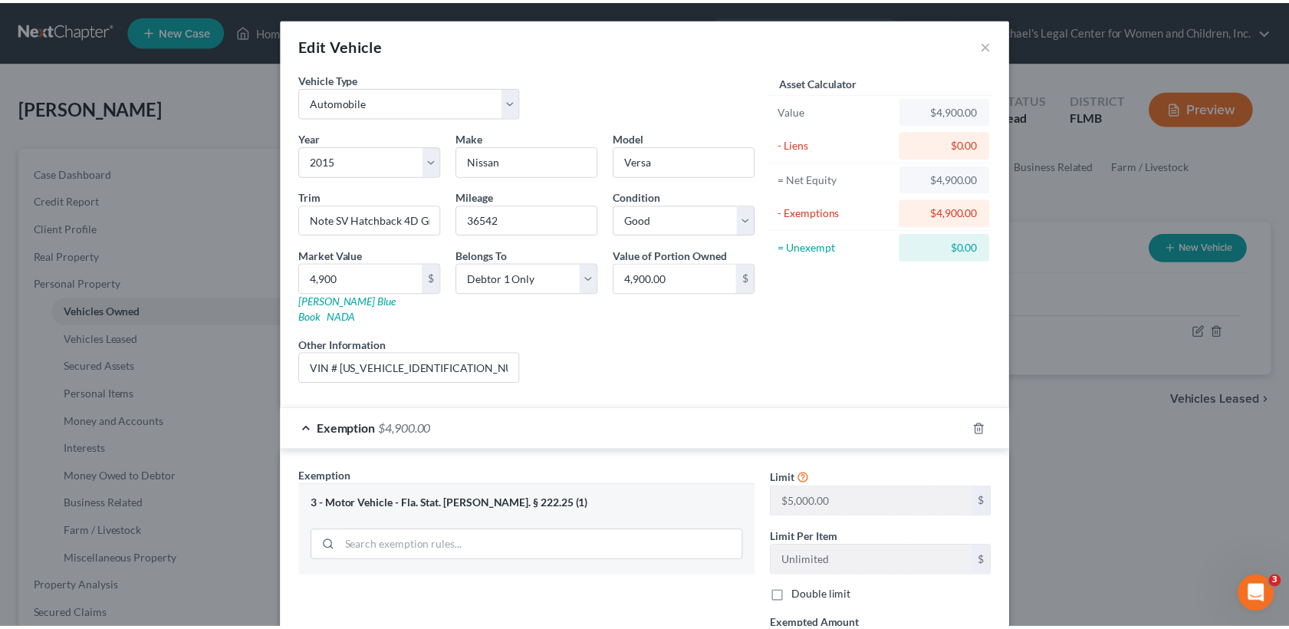
scroll to position [184, 0]
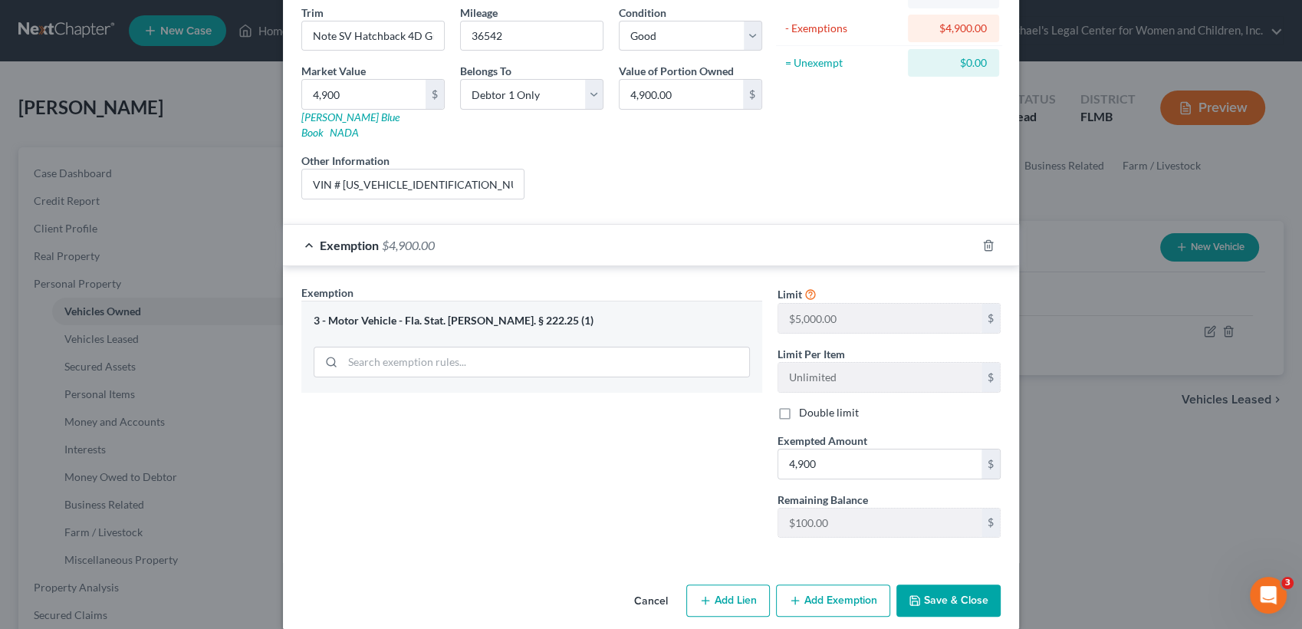
click at [957, 584] on button "Save & Close" at bounding box center [949, 600] width 104 height 32
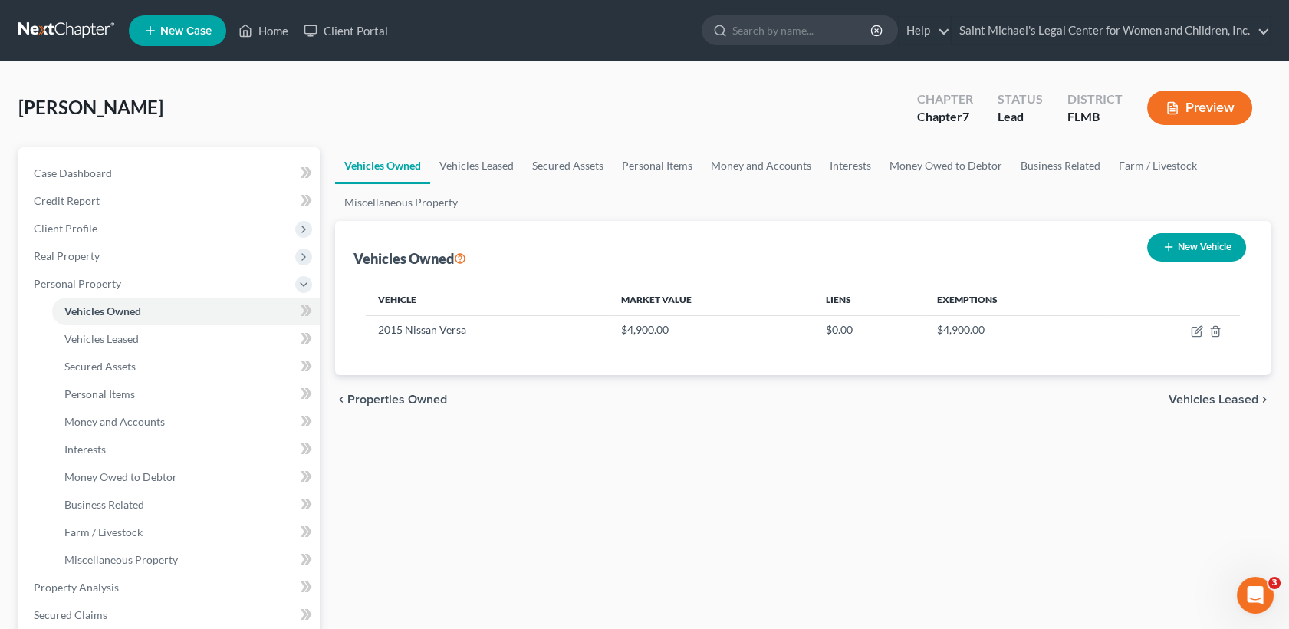
scroll to position [461, 0]
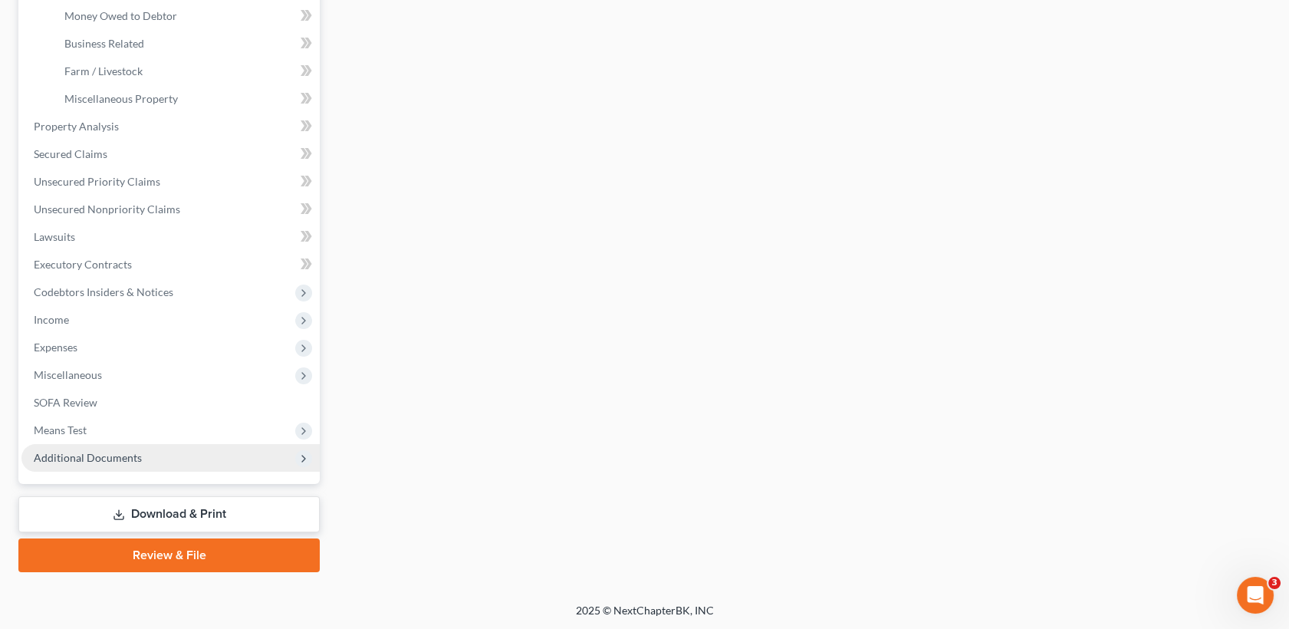
click at [178, 456] on span "Additional Documents" at bounding box center [170, 458] width 298 height 28
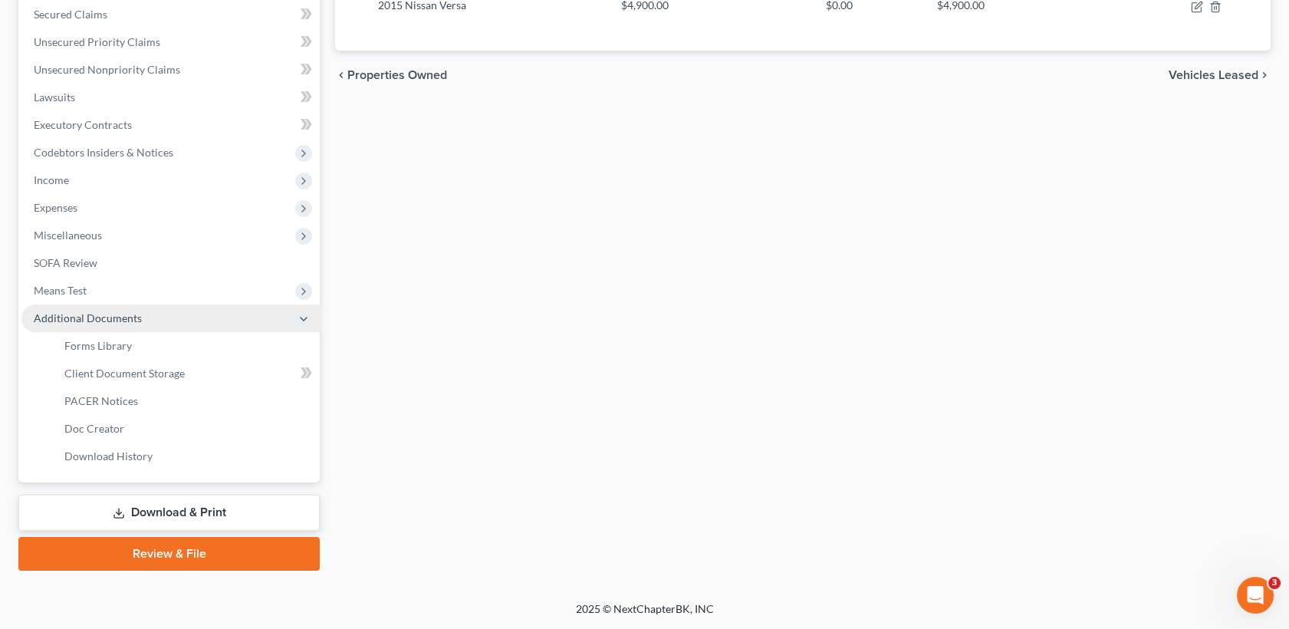
scroll to position [323, 0]
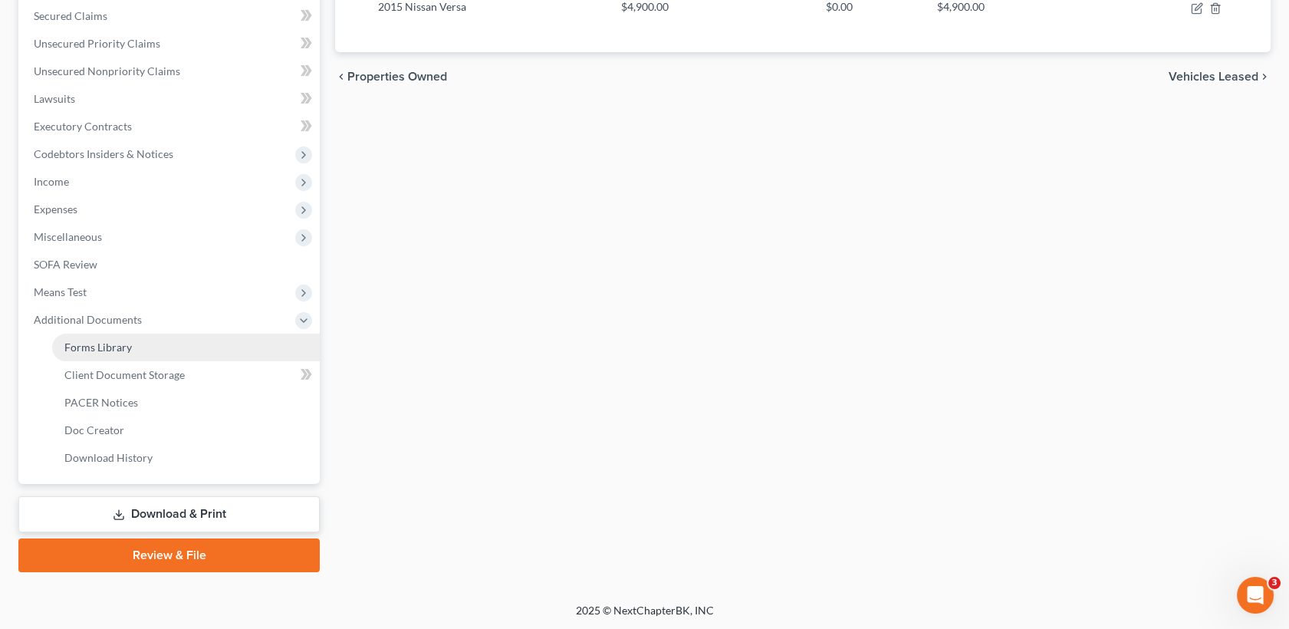
click at [135, 341] on link "Forms Library" at bounding box center [186, 348] width 268 height 28
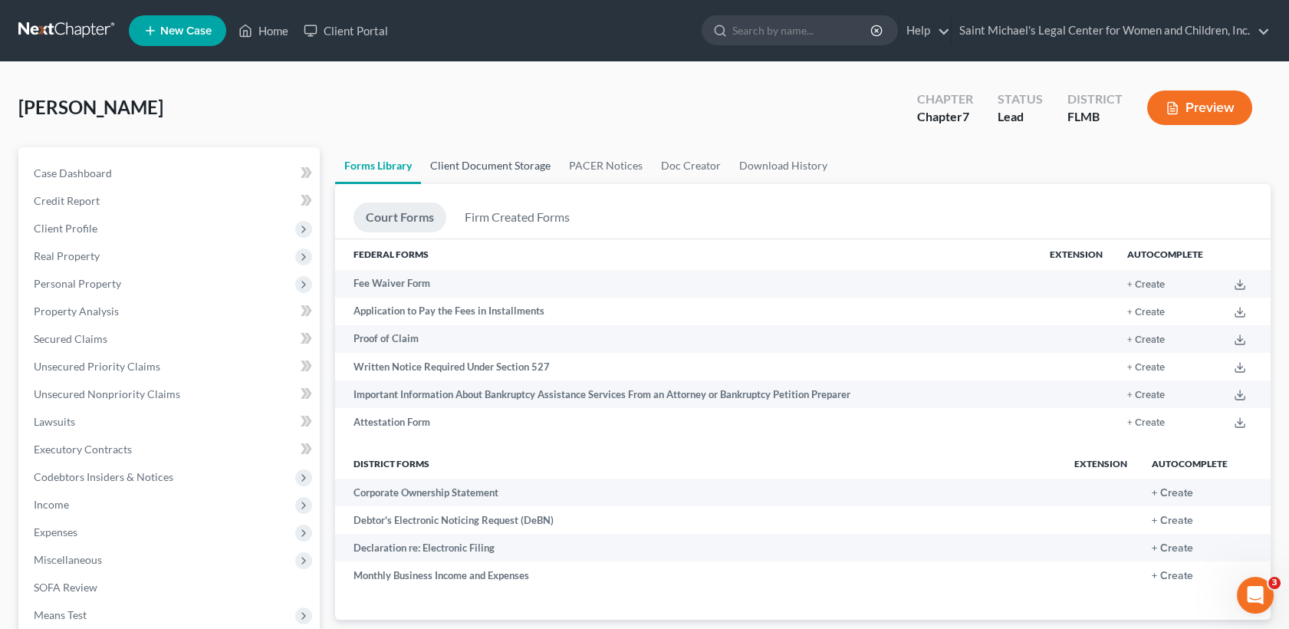
click at [522, 169] on link "Client Document Storage" at bounding box center [490, 165] width 139 height 37
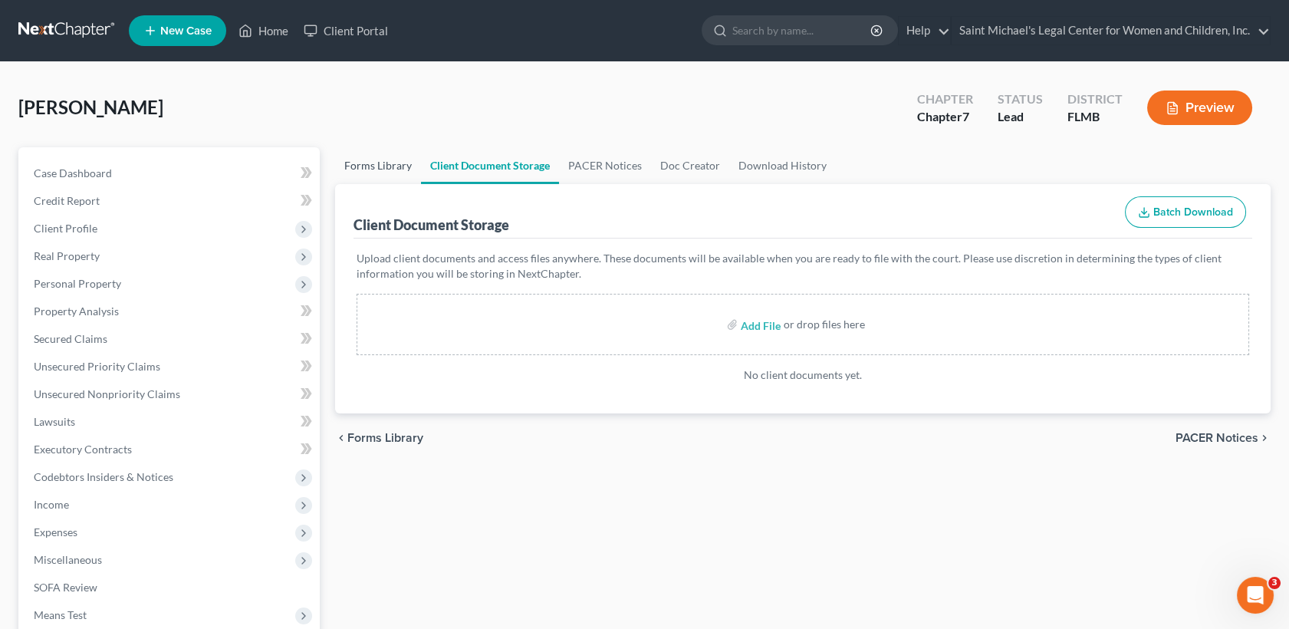
click at [402, 181] on link "Forms Library" at bounding box center [378, 165] width 86 height 37
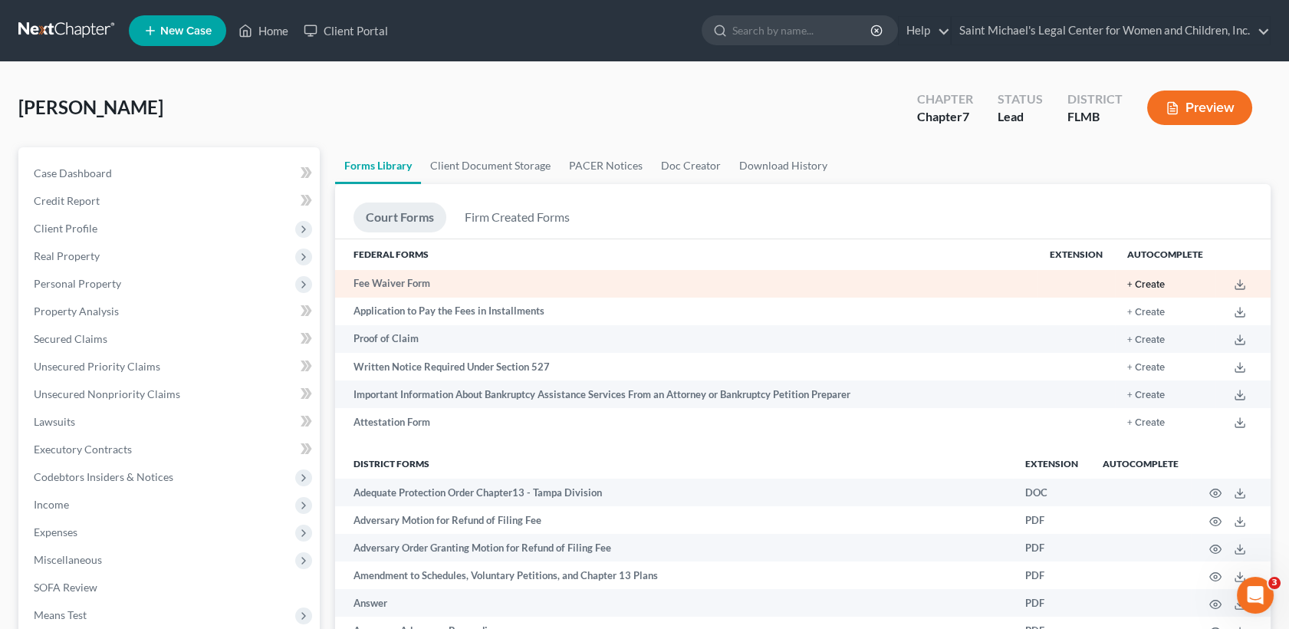
click at [1147, 284] on button "+ Create" at bounding box center [1147, 285] width 38 height 10
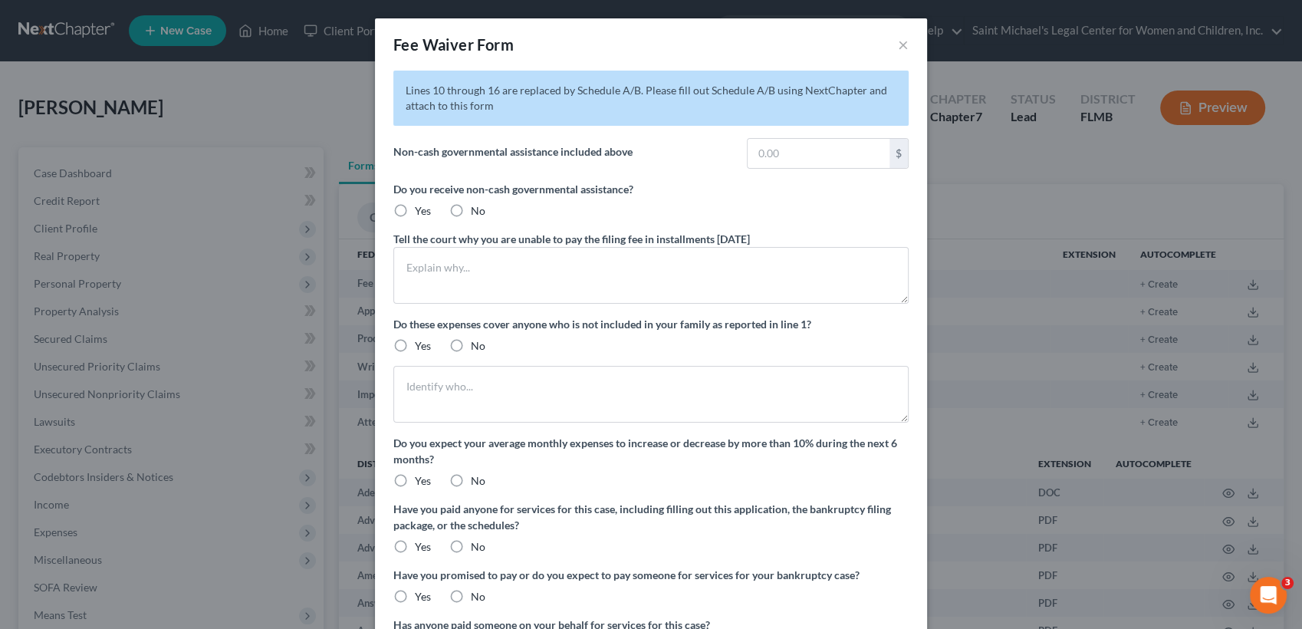
click at [471, 209] on label "No" at bounding box center [478, 210] width 15 height 15
click at [477, 209] on input "No" at bounding box center [482, 208] width 10 height 10
radio input "true"
click at [501, 279] on textarea at bounding box center [650, 275] width 515 height 57
type textarea "M"
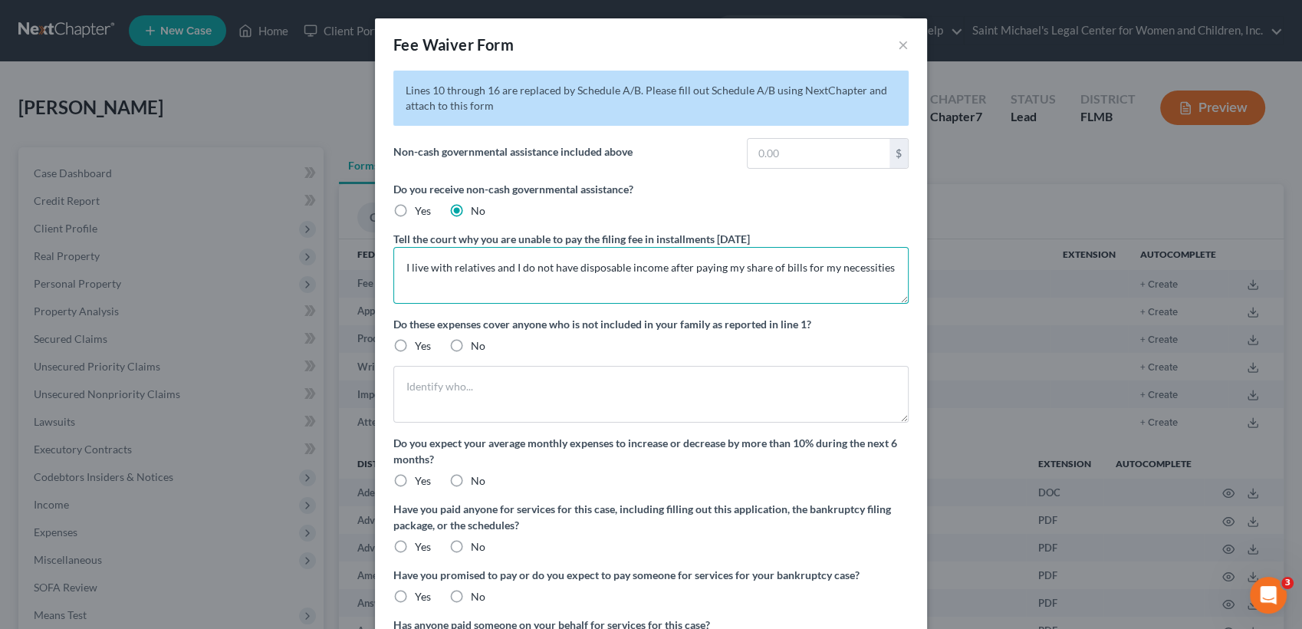
type textarea "I live with relatives and I do not have disposable income after paying my share…"
click at [471, 474] on label "No" at bounding box center [478, 480] width 15 height 15
click at [477, 474] on input "No" at bounding box center [482, 478] width 10 height 10
radio input "true"
click at [471, 543] on label "No" at bounding box center [478, 546] width 15 height 15
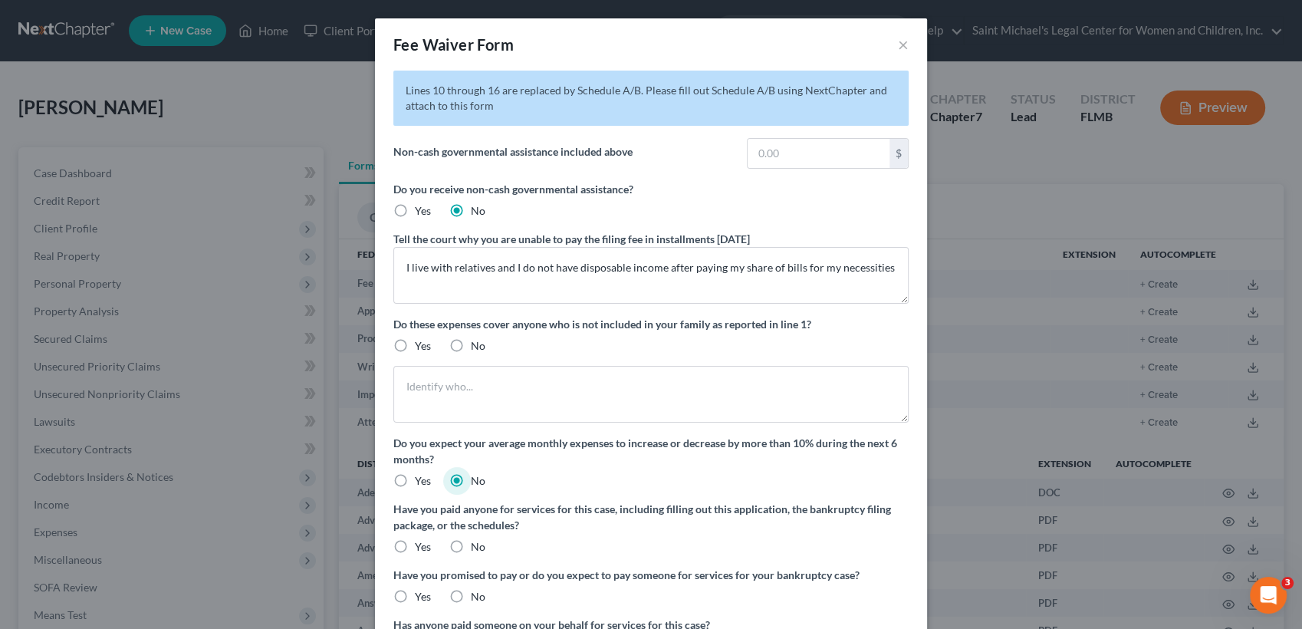
click at [477, 543] on input "No" at bounding box center [482, 544] width 10 height 10
radio input "true"
click at [471, 589] on label "No" at bounding box center [478, 596] width 15 height 15
click at [477, 589] on input "No" at bounding box center [482, 594] width 10 height 10
radio input "true"
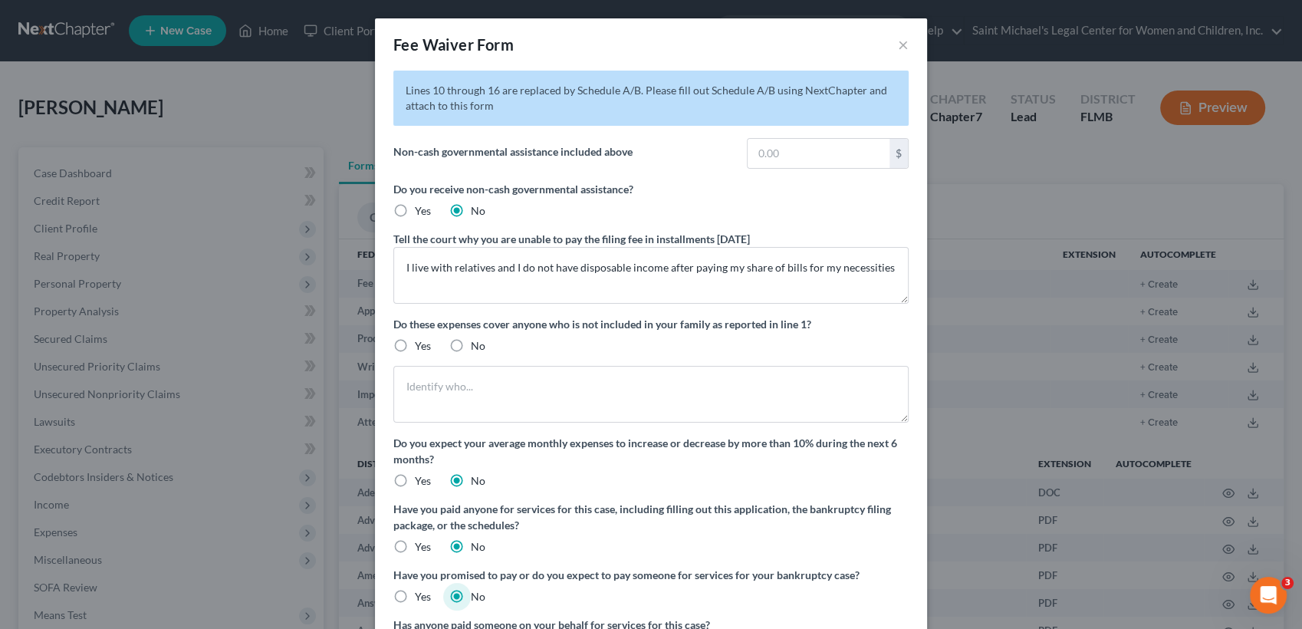
click at [471, 347] on label "No" at bounding box center [478, 345] width 15 height 15
click at [477, 347] on input "No" at bounding box center [482, 343] width 10 height 10
radio input "true"
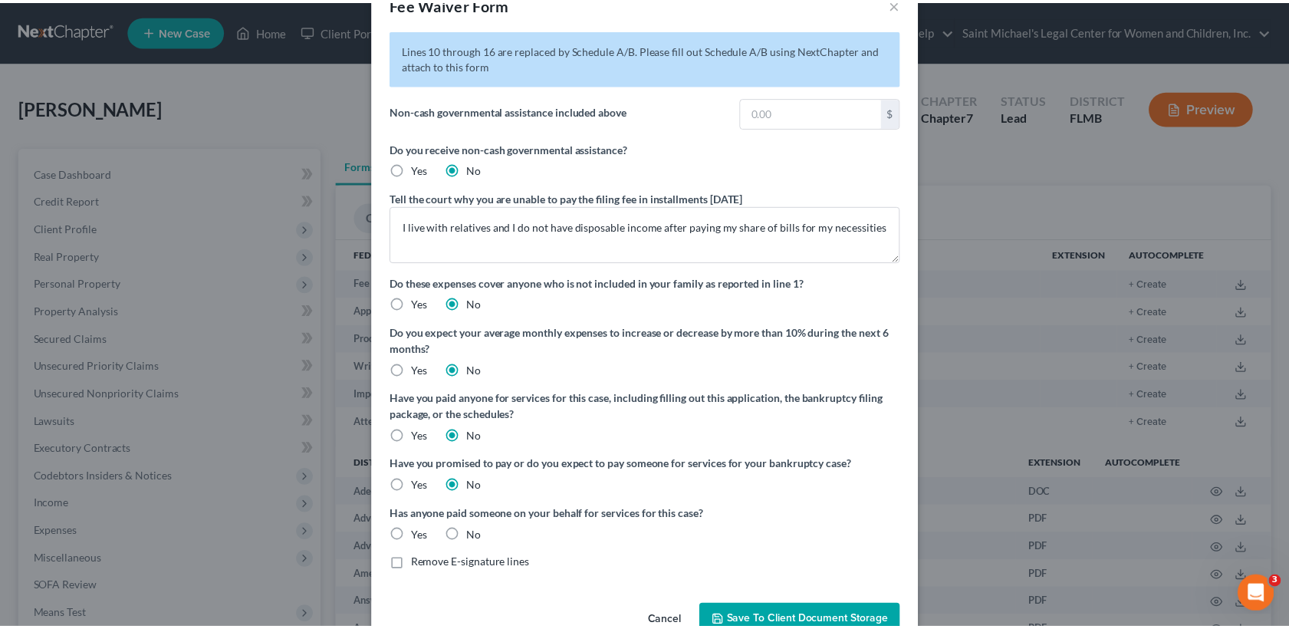
scroll to position [79, 0]
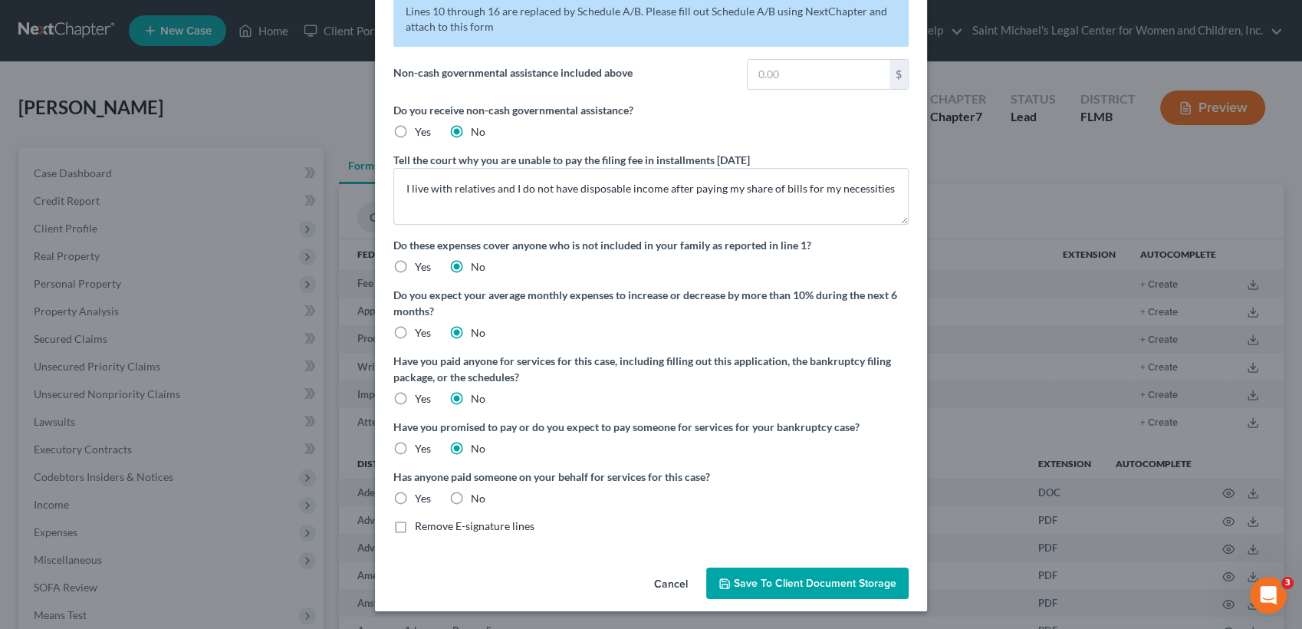
click at [471, 500] on label "No" at bounding box center [478, 498] width 15 height 15
click at [477, 500] on input "No" at bounding box center [482, 496] width 10 height 10
radio input "true"
click at [415, 524] on label "Remove E-signature lines" at bounding box center [475, 526] width 120 height 15
click at [421, 524] on input "Remove E-signature lines" at bounding box center [426, 524] width 10 height 10
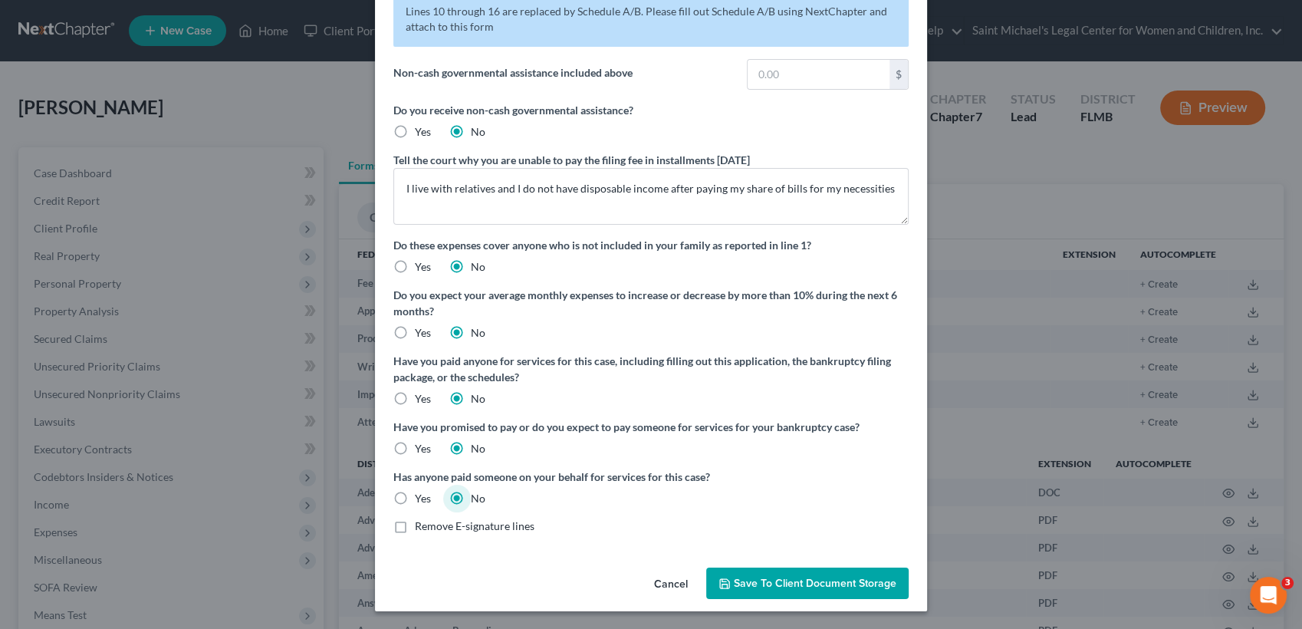
checkbox input "true"
click at [734, 583] on span "Save to Client Document Storage" at bounding box center [815, 583] width 163 height 13
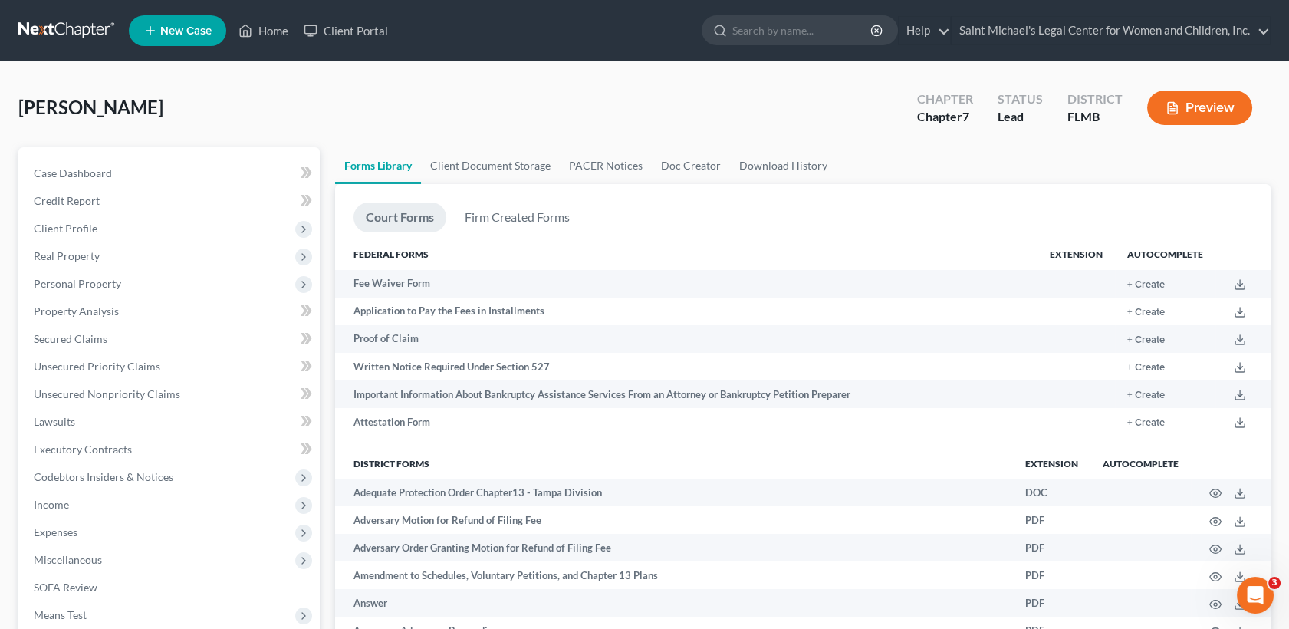
scroll to position [550, 0]
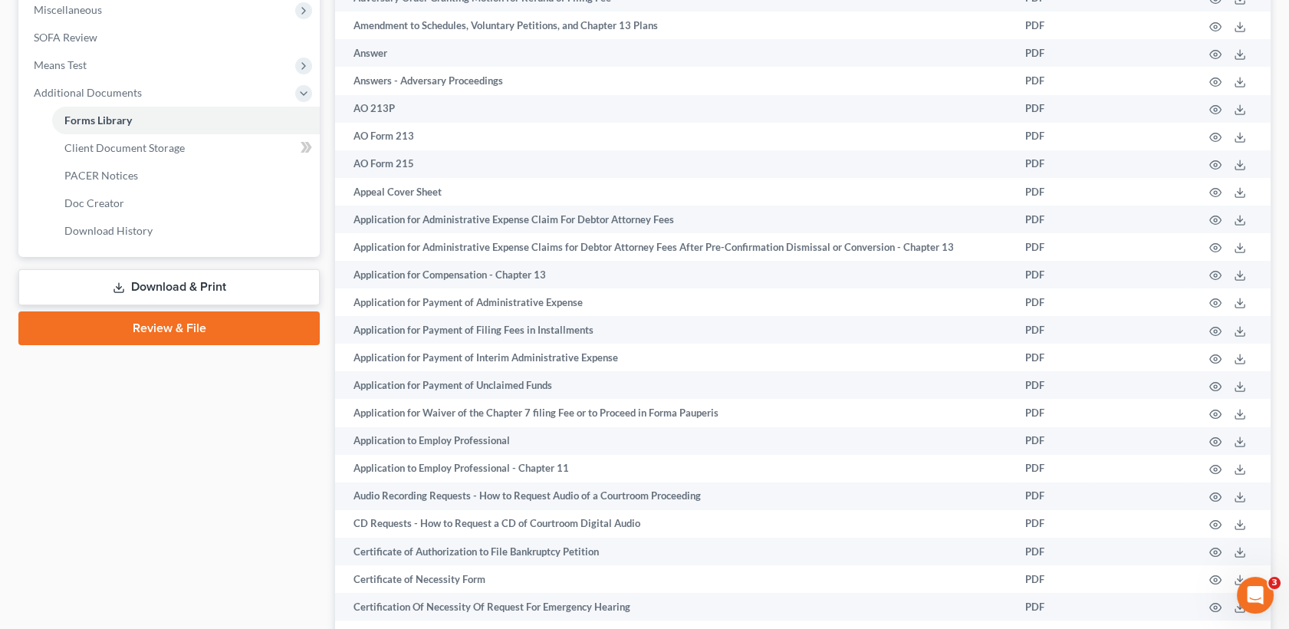
click at [245, 298] on link "Download & Print" at bounding box center [168, 287] width 301 height 36
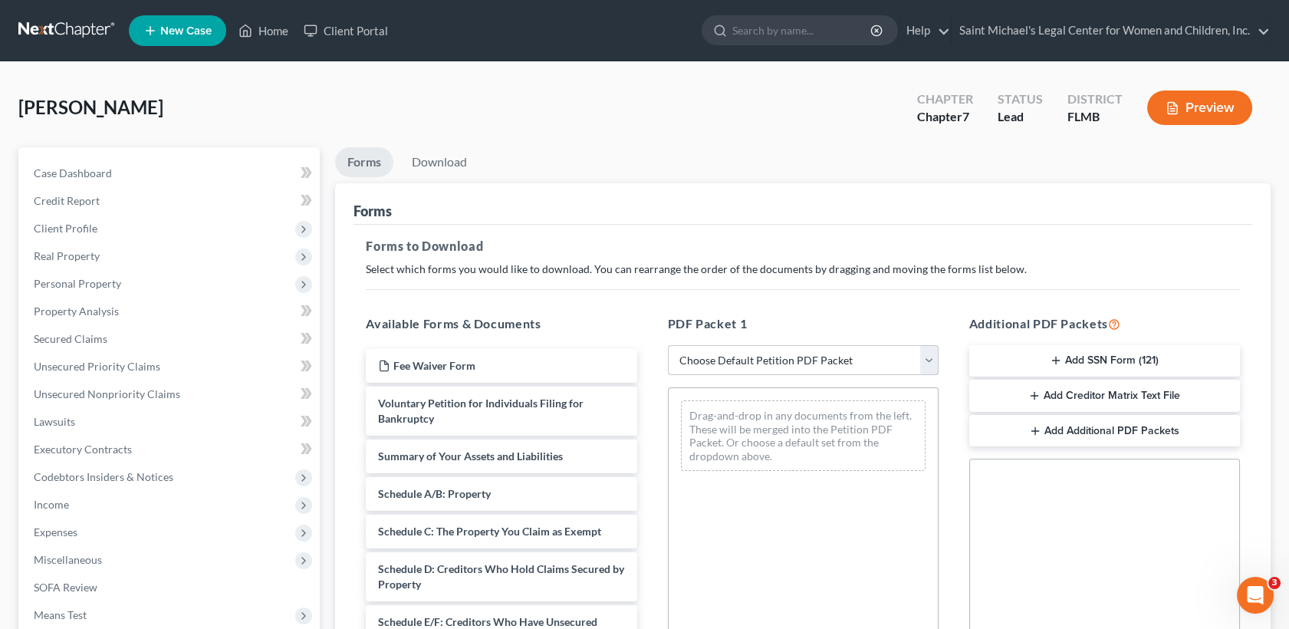
click at [774, 354] on select "Choose Default Petition PDF Packet Complete Bankruptcy Petition (all forms and …" at bounding box center [803, 360] width 271 height 31
select select "0"
click at [668, 345] on select "Choose Default Petition PDF Packet Complete Bankruptcy Petition (all forms and …" at bounding box center [803, 360] width 271 height 31
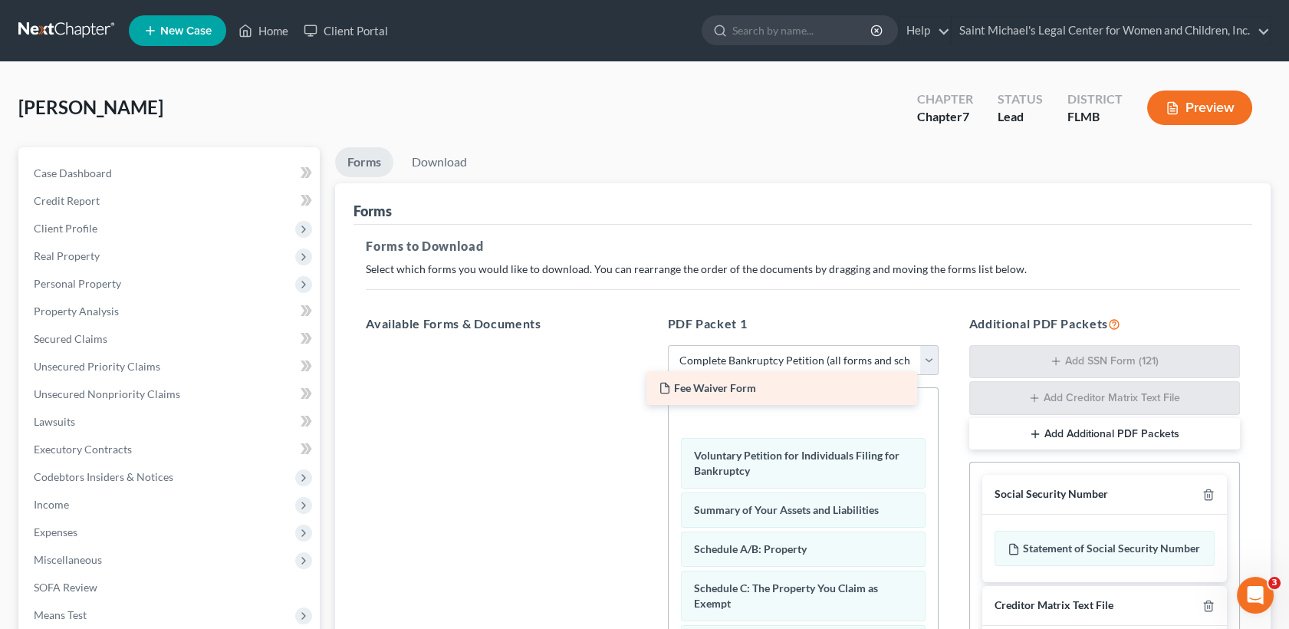
drag, startPoint x: 555, startPoint y: 369, endPoint x: 836, endPoint y: 392, distance: 281.7
click at [649, 345] on div "Fee Waiver Form Fee Waiver Form" at bounding box center [501, 345] width 295 height 0
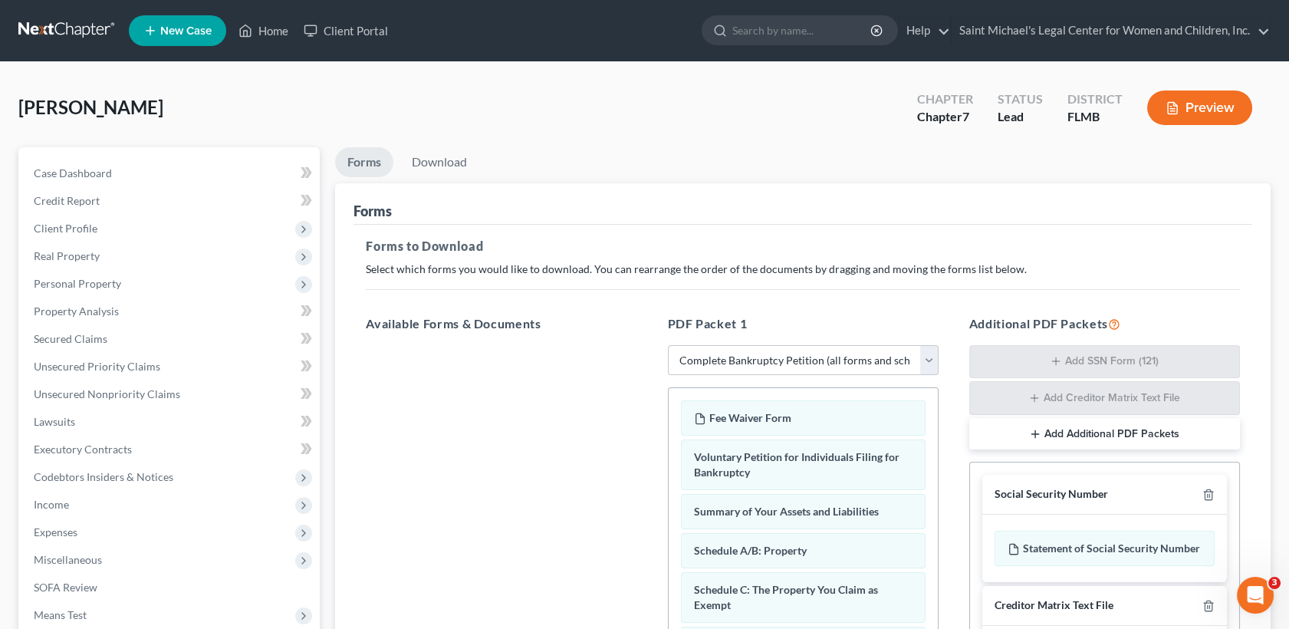
click at [1215, 491] on div "Social Security Number" at bounding box center [1105, 495] width 245 height 40
click at [1210, 495] on icon "button" at bounding box center [1209, 495] width 12 height 12
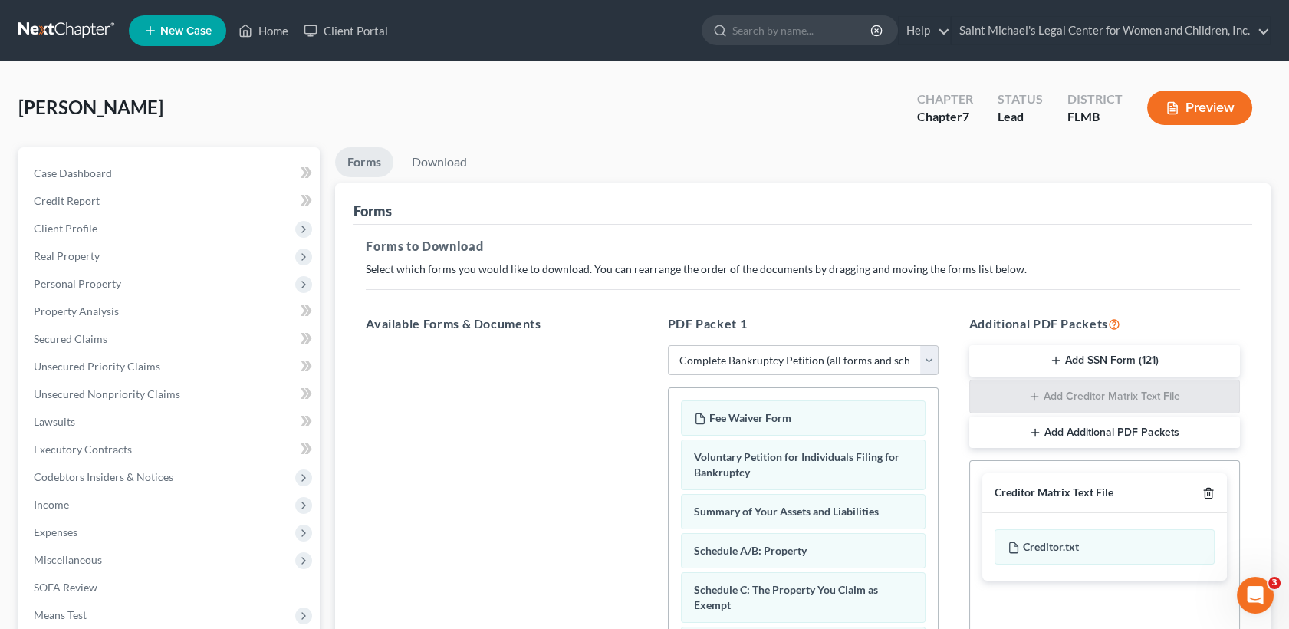
click at [1210, 495] on icon "button" at bounding box center [1209, 493] width 12 height 12
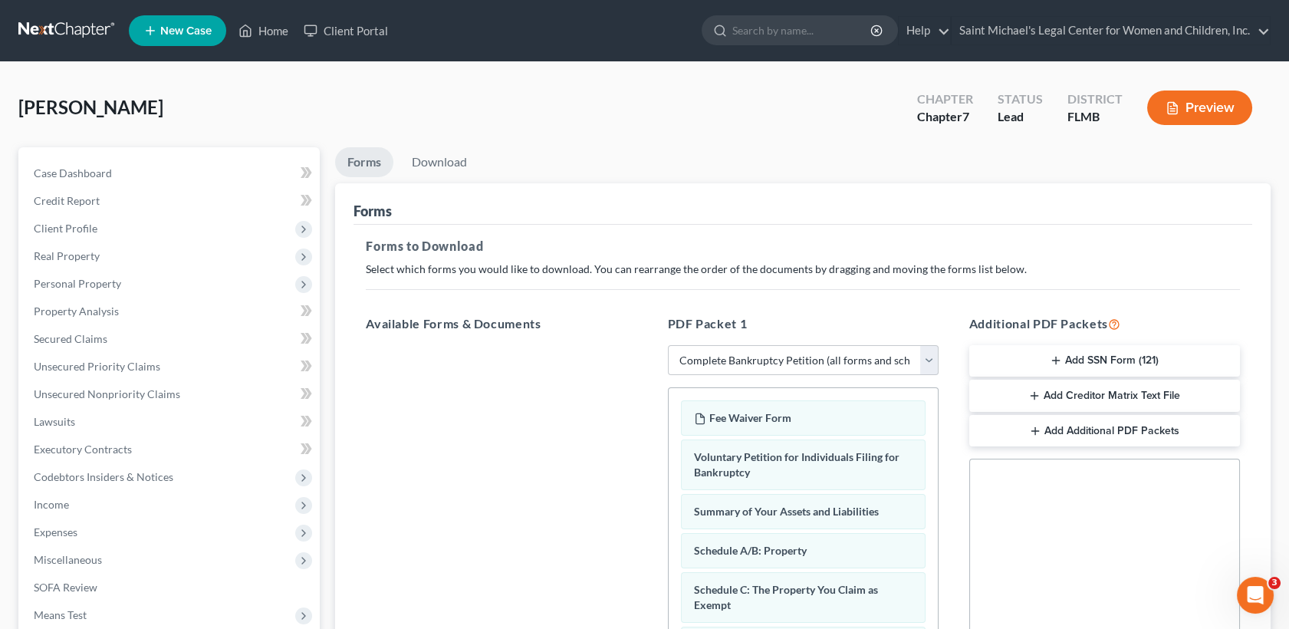
scroll to position [317, 0]
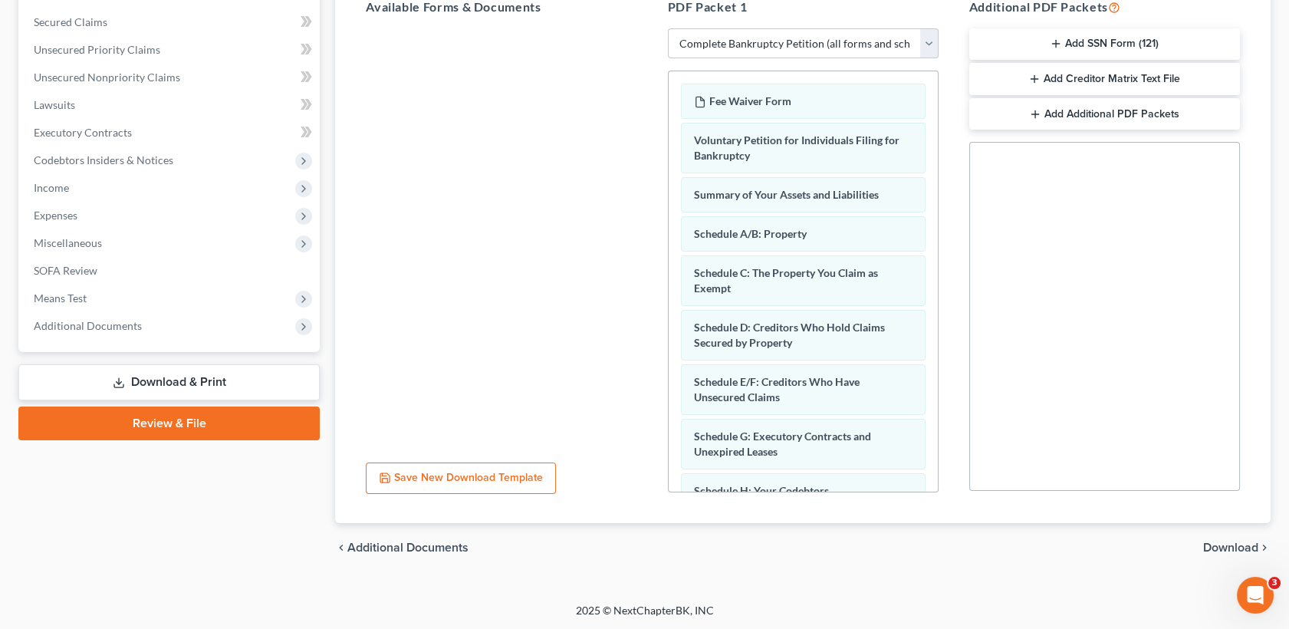
click at [1230, 542] on span "Download" at bounding box center [1230, 548] width 55 height 12
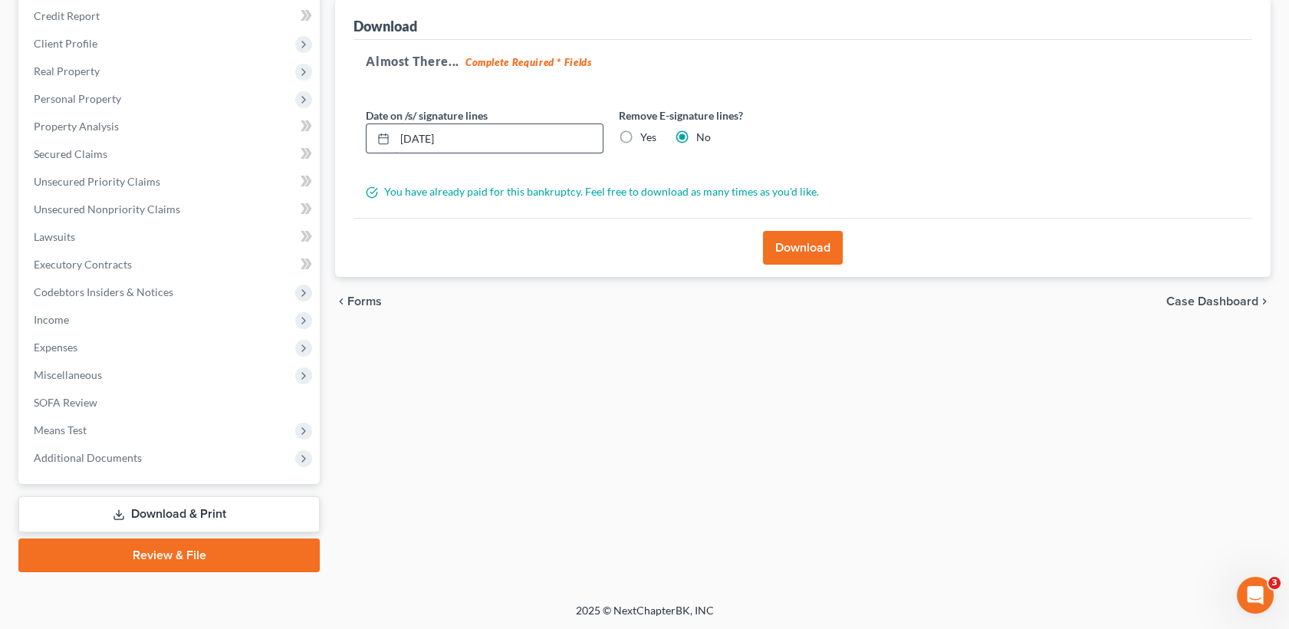
click at [581, 130] on input "[DATE]" at bounding box center [499, 138] width 208 height 29
type input "0"
click at [640, 138] on label "Yes" at bounding box center [648, 137] width 16 height 15
click at [647, 138] on input "Yes" at bounding box center [652, 135] width 10 height 10
radio input "true"
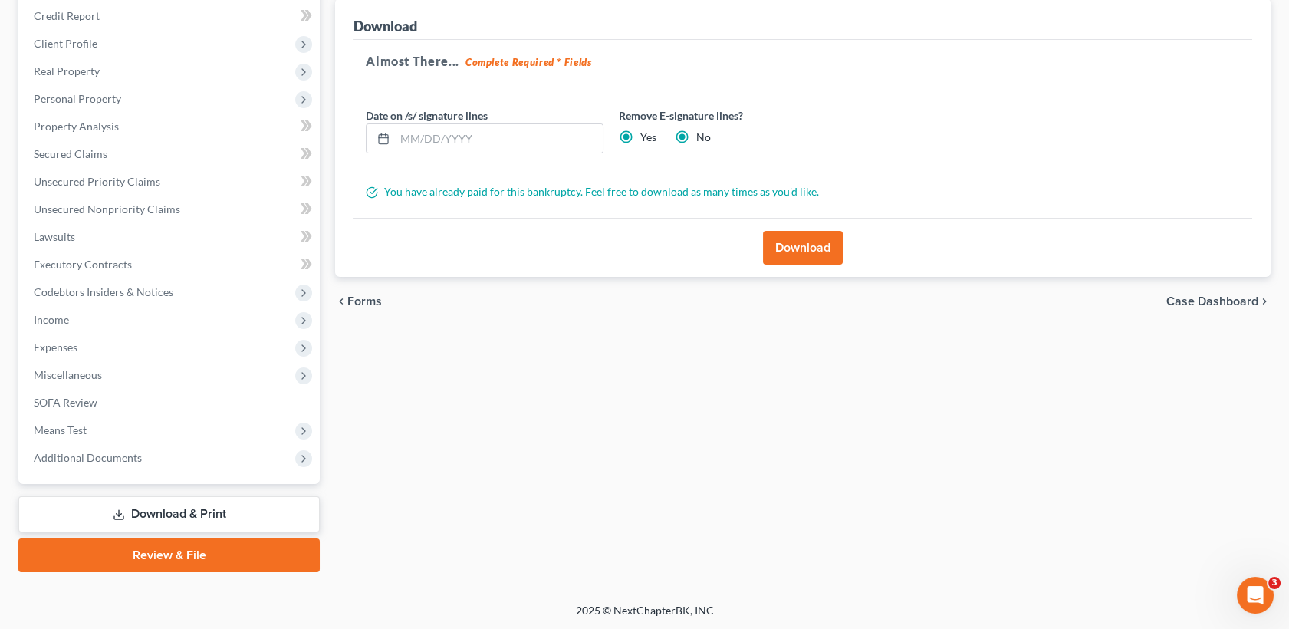
radio input "false"
click at [774, 252] on button "Download" at bounding box center [803, 248] width 80 height 34
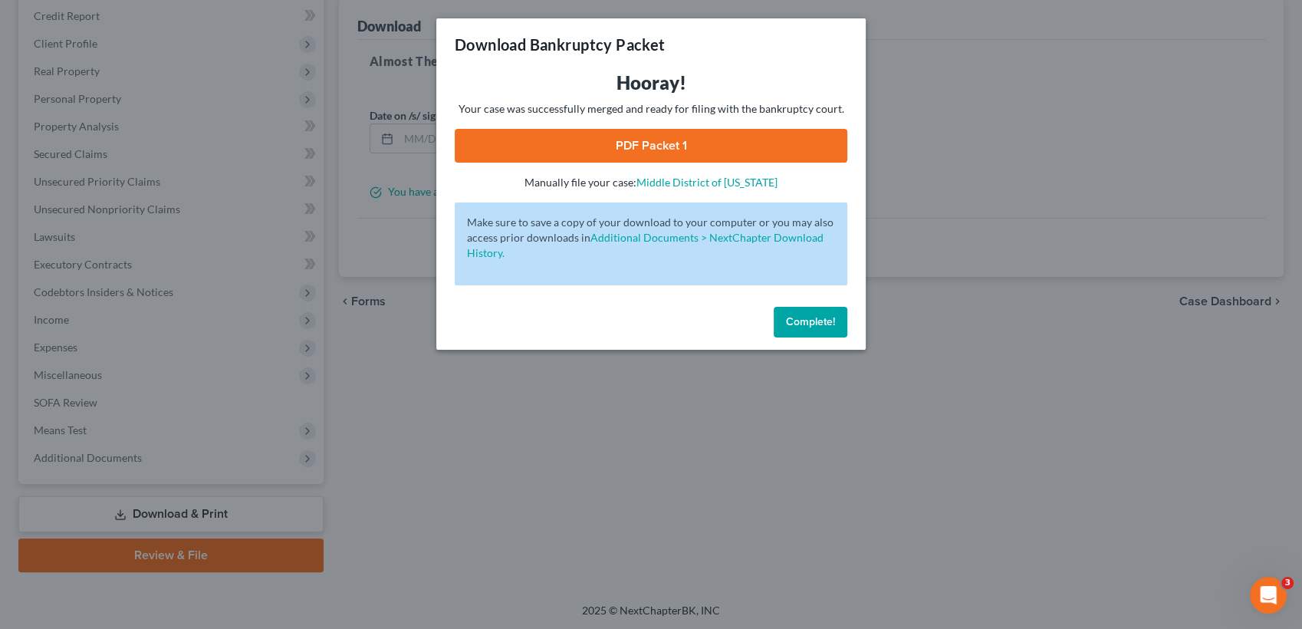
click at [808, 316] on span "Complete!" at bounding box center [810, 321] width 49 height 13
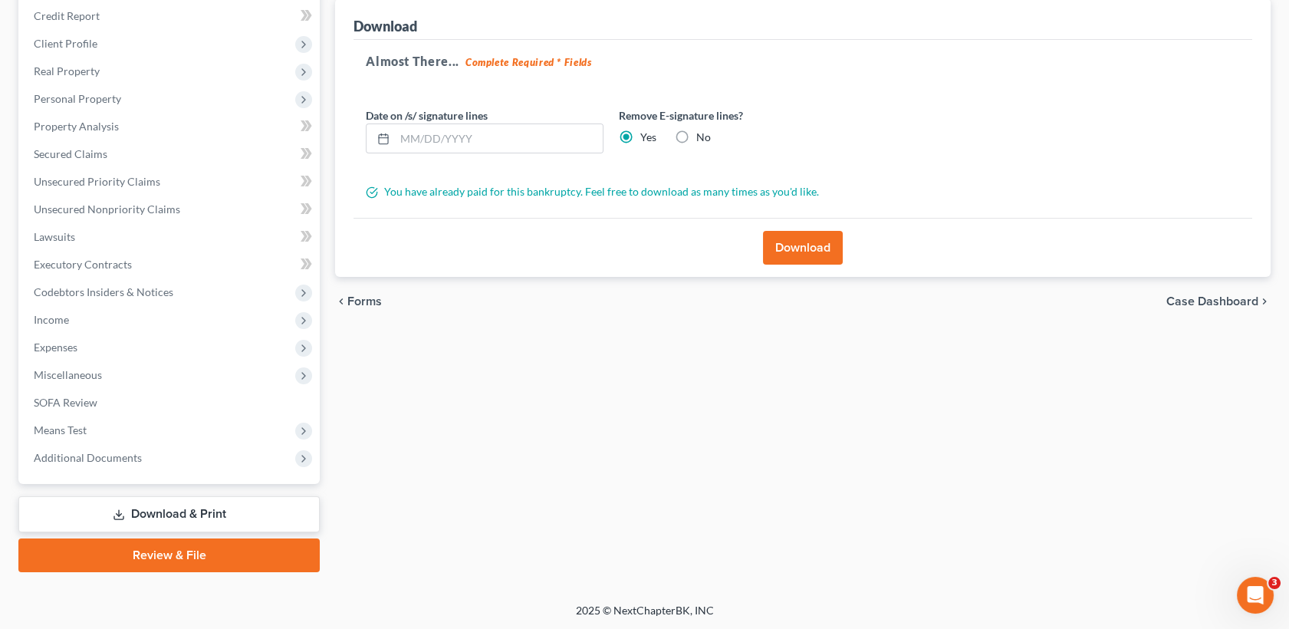
scroll to position [0, 0]
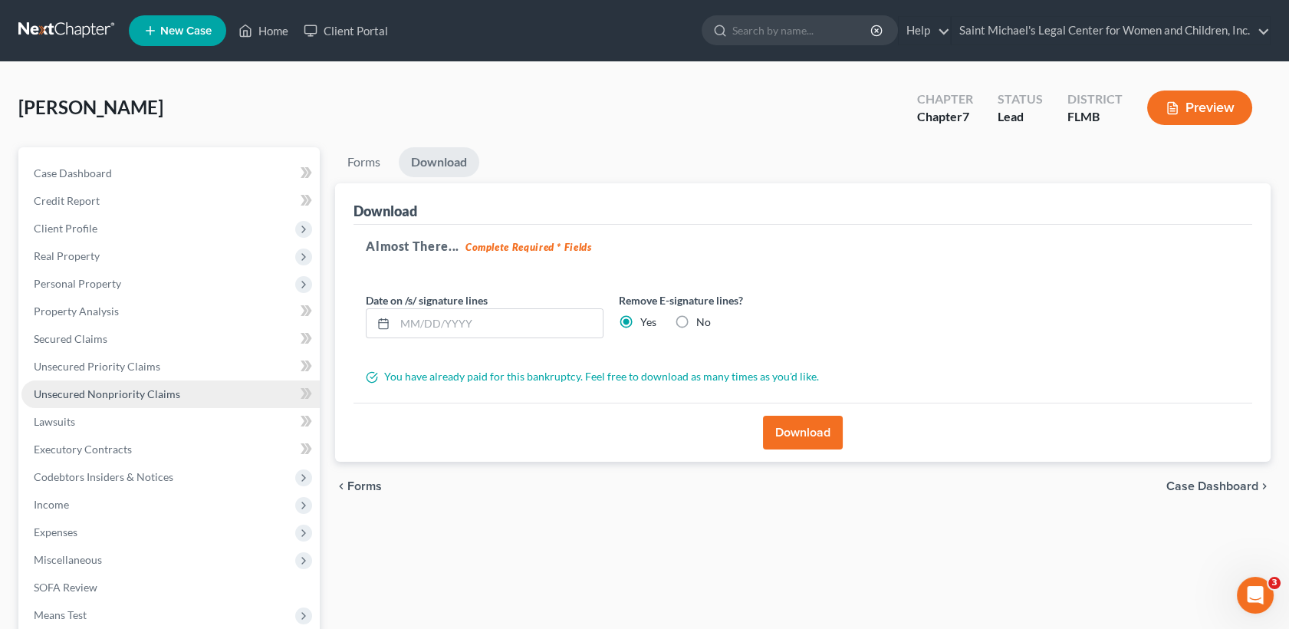
click at [133, 392] on span "Unsecured Nonpriority Claims" at bounding box center [107, 393] width 147 height 13
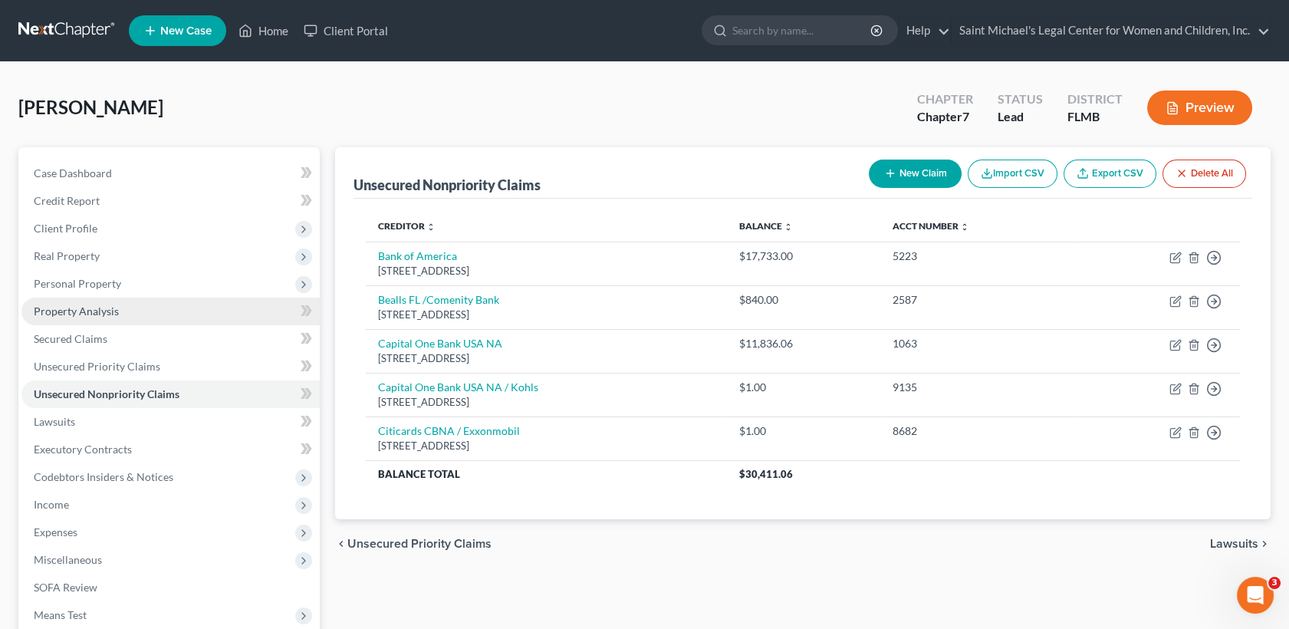
click at [102, 305] on span "Property Analysis" at bounding box center [76, 311] width 85 height 13
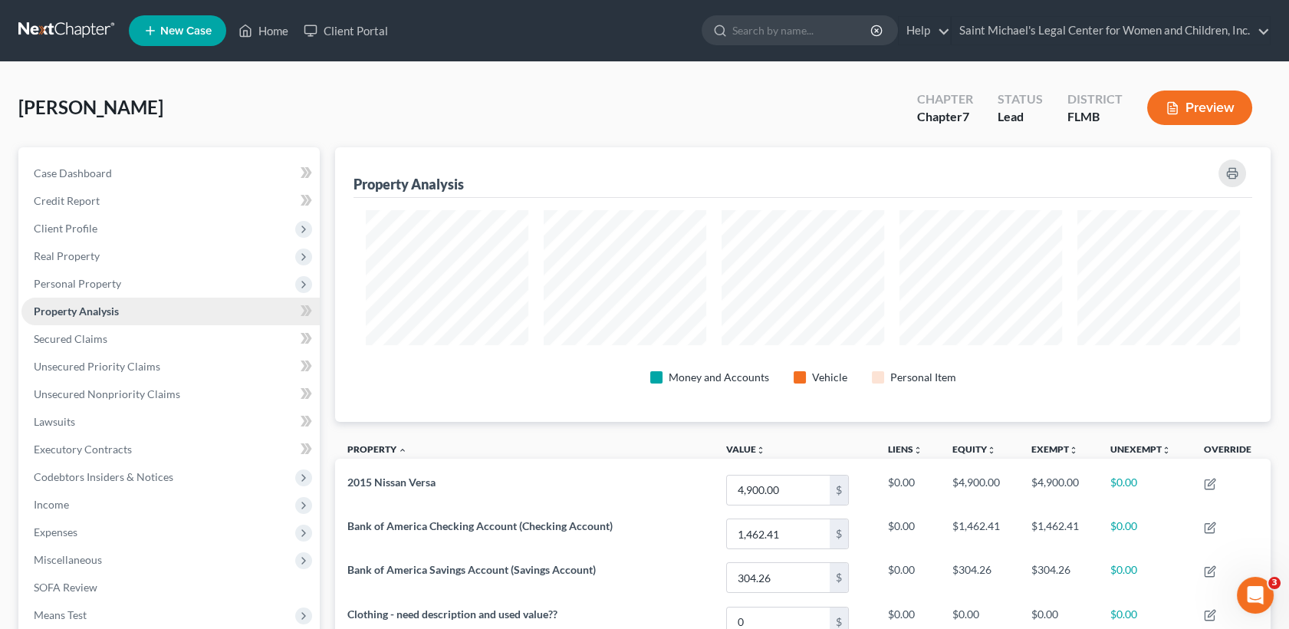
scroll to position [274, 935]
click at [120, 279] on span "Personal Property" at bounding box center [170, 284] width 298 height 28
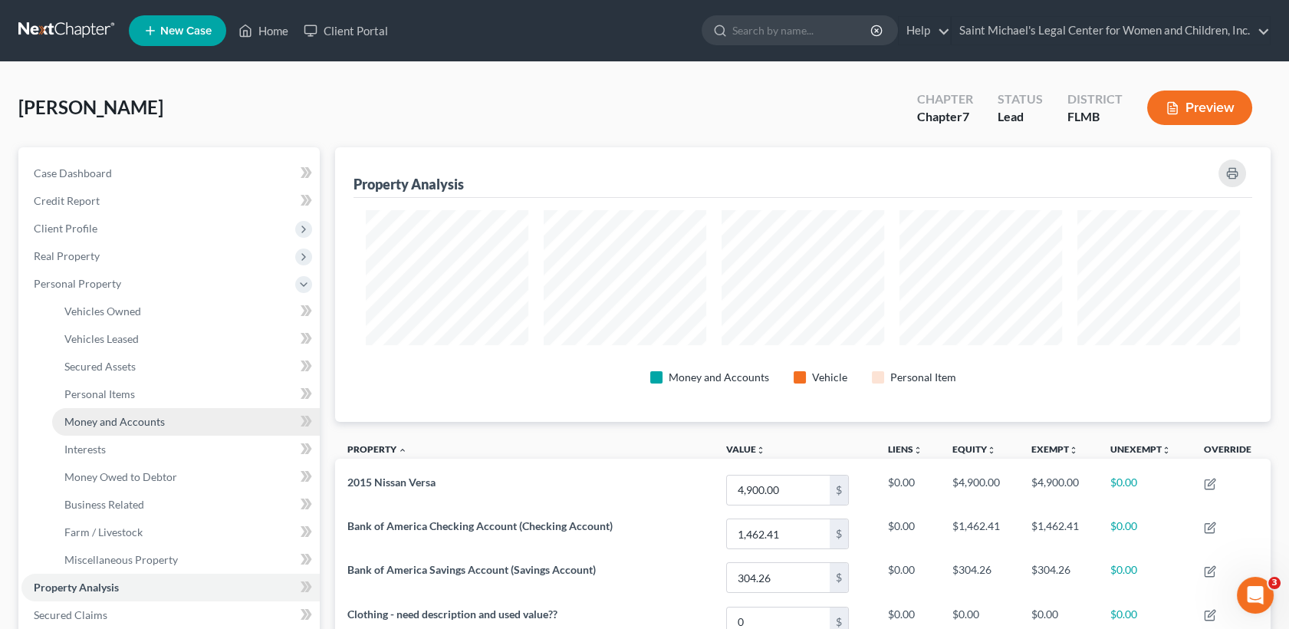
click at [139, 417] on span "Money and Accounts" at bounding box center [114, 421] width 100 height 13
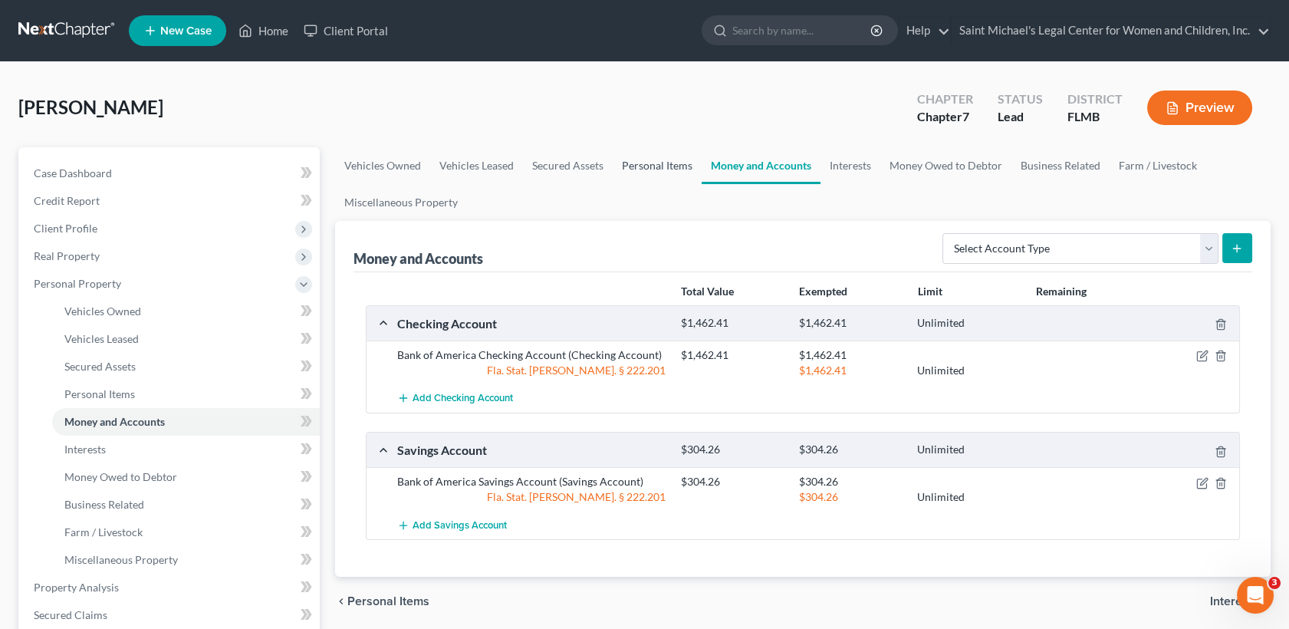
click at [647, 171] on link "Personal Items" at bounding box center [657, 165] width 89 height 37
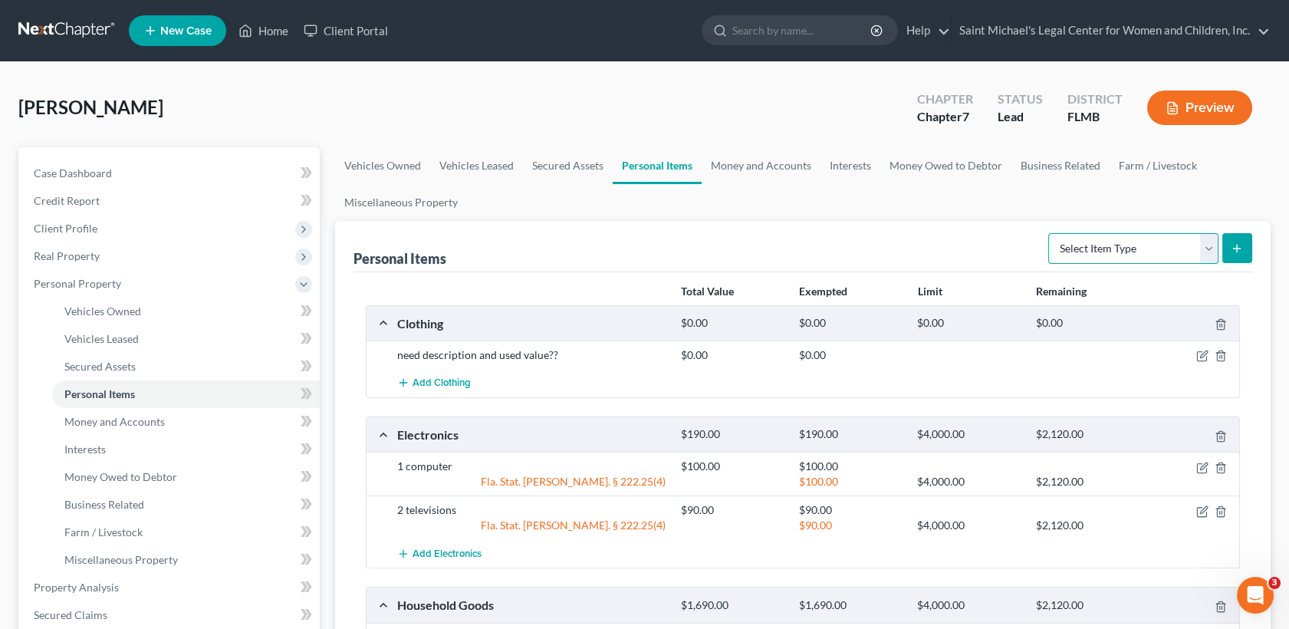
click at [1153, 255] on select "Select Item Type Clothing Collectibles Of Value Electronics Firearms Household …" at bounding box center [1134, 248] width 170 height 31
select select "jewelry"
click at [1050, 233] on select "Select Item Type Clothing Collectibles Of Value Electronics Firearms Household …" at bounding box center [1134, 248] width 170 height 31
click at [1240, 257] on button "submit" at bounding box center [1238, 248] width 30 height 30
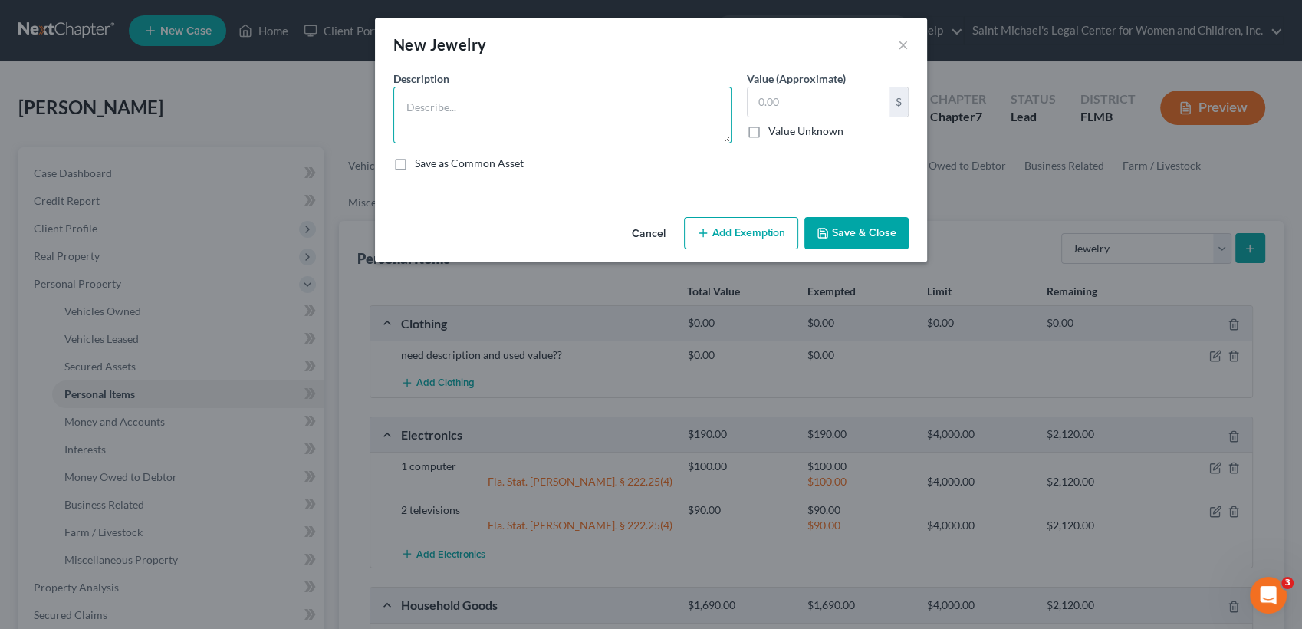
click at [468, 95] on textarea at bounding box center [562, 115] width 338 height 57
click at [782, 105] on input "text" at bounding box center [819, 101] width 142 height 29
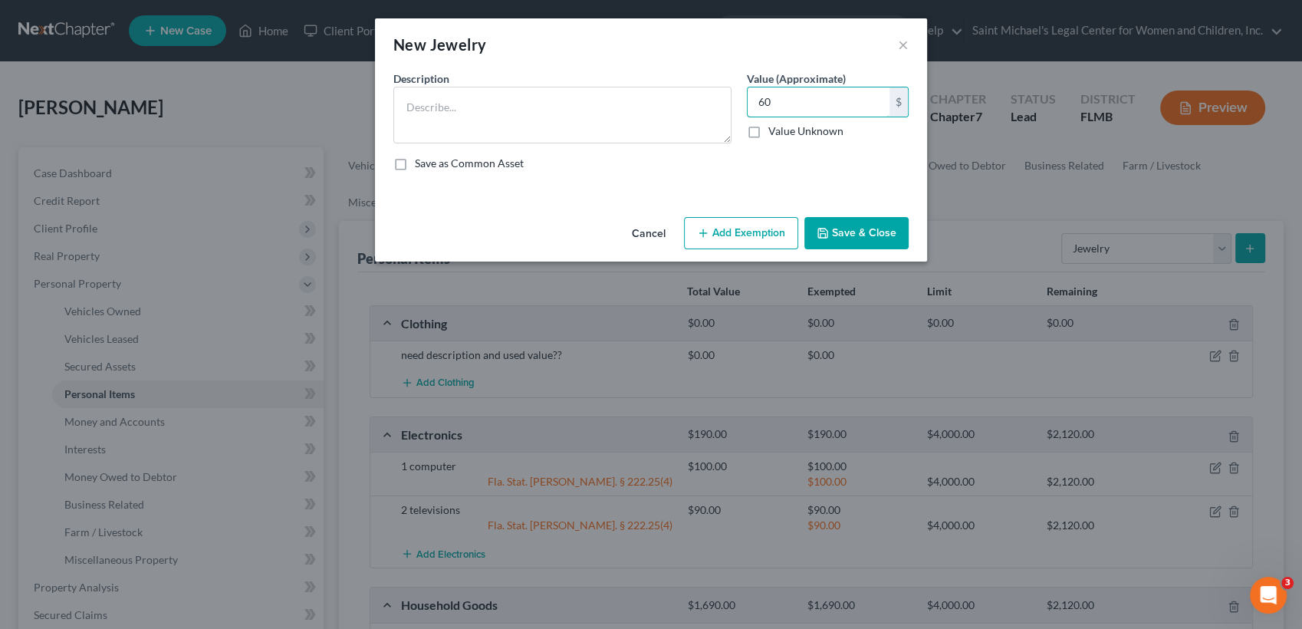
type input "60"
click at [759, 239] on button "Add Exemption" at bounding box center [741, 233] width 114 height 32
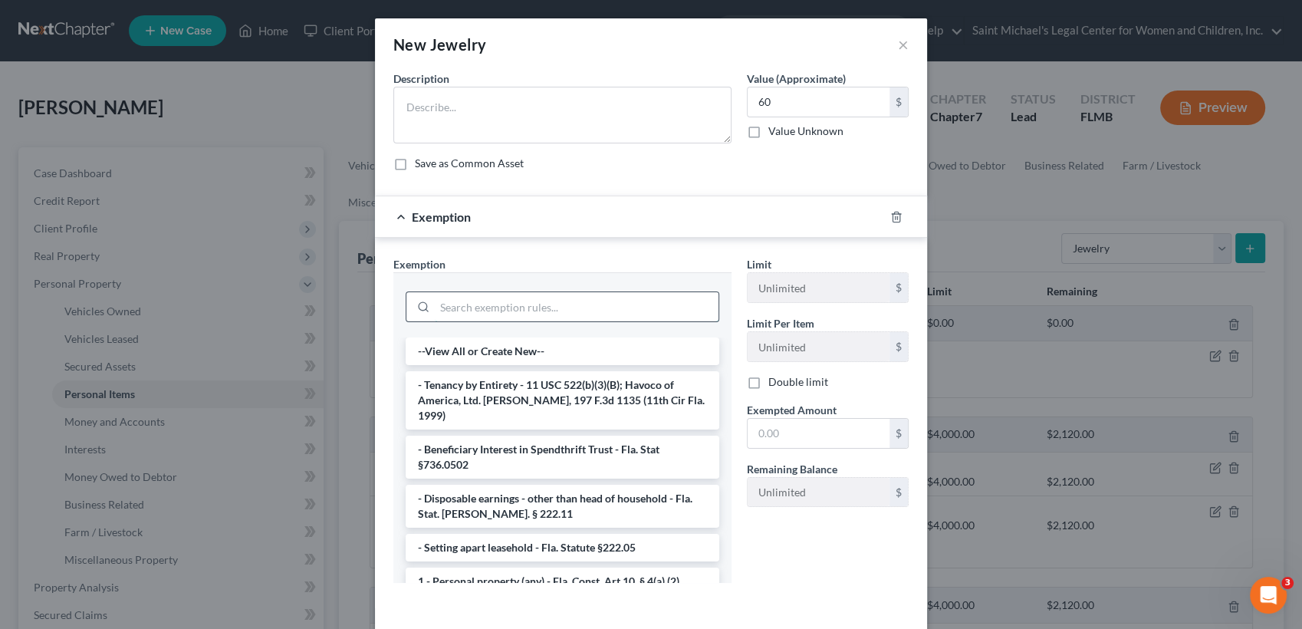
click at [535, 311] on input "search" at bounding box center [577, 306] width 284 height 29
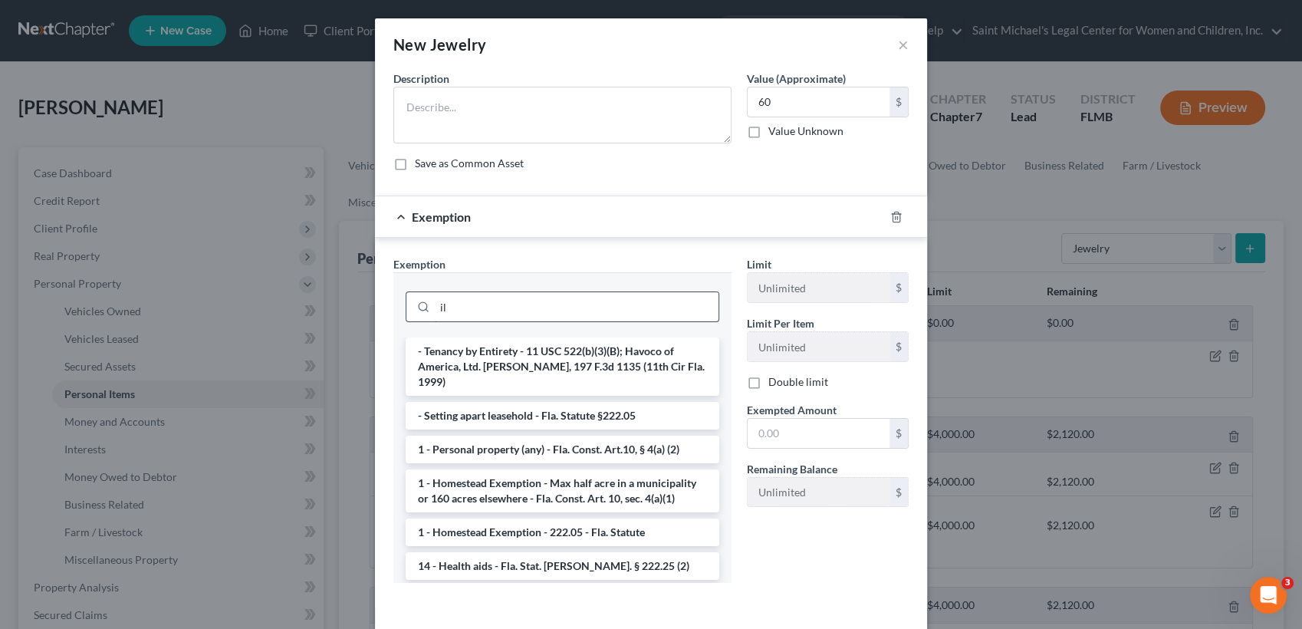
type input "i"
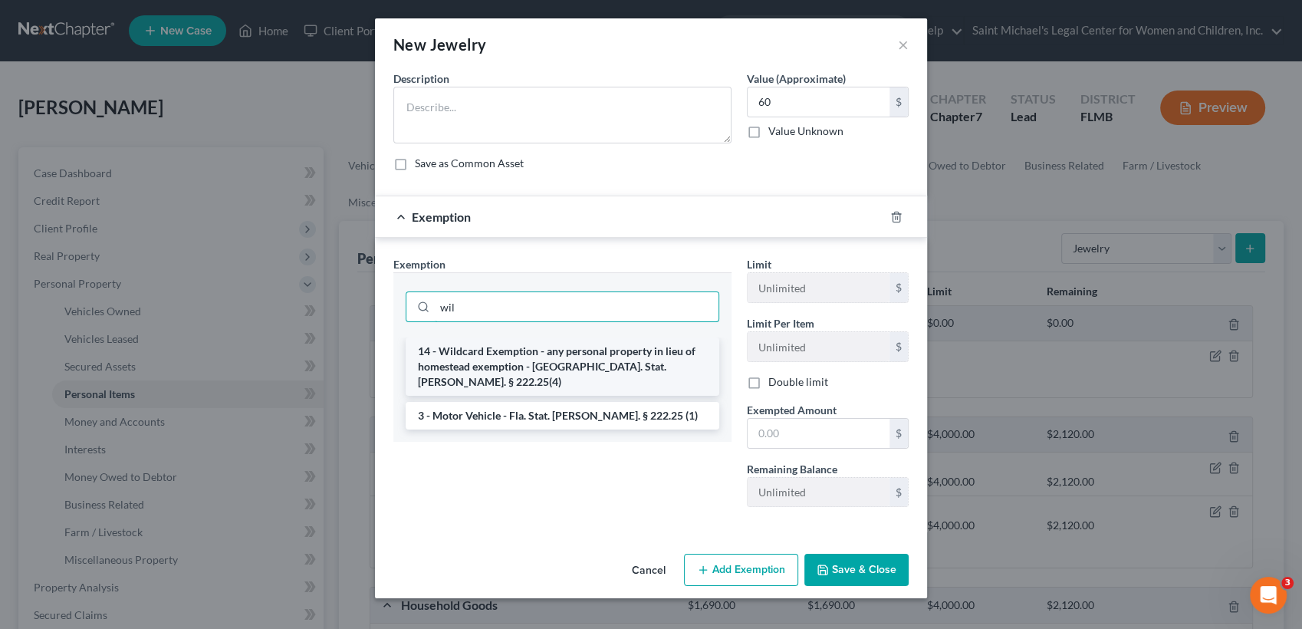
type input "wil"
click at [549, 361] on li "14 - Wildcard Exemption - any personal property in lieu of homestead exemption …" at bounding box center [563, 366] width 314 height 58
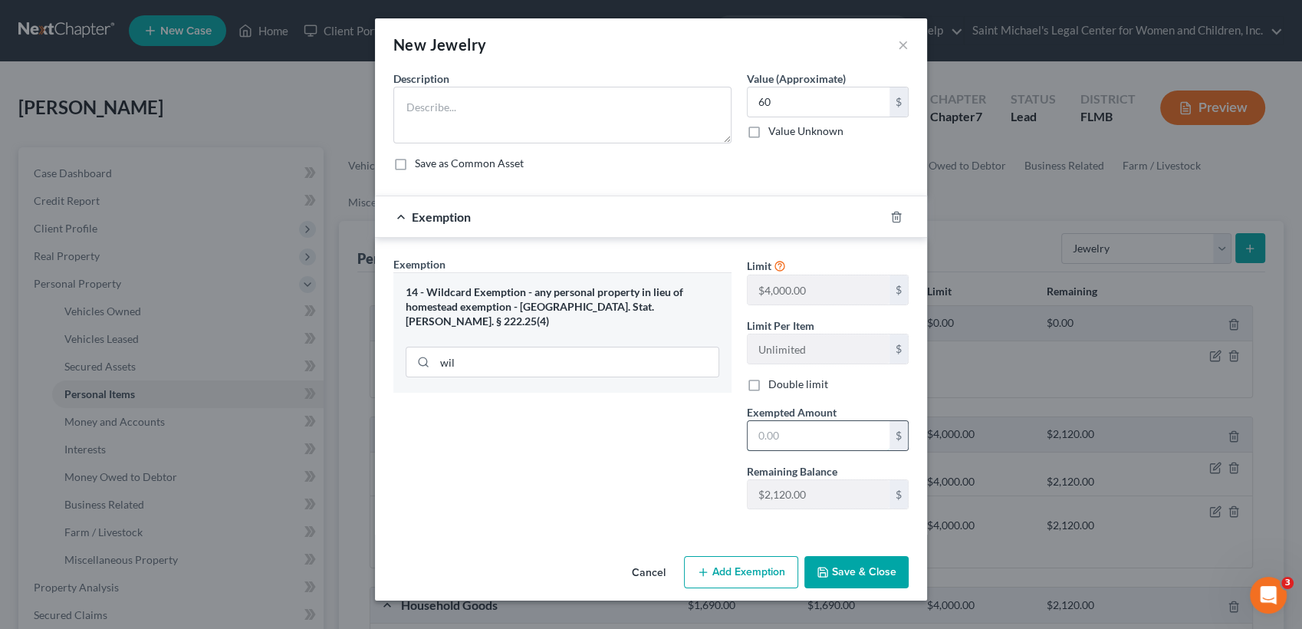
click at [779, 433] on input "text" at bounding box center [819, 435] width 142 height 29
type input "60"
click at [557, 95] on textarea at bounding box center [562, 115] width 338 height 57
paste textarea "Silver bow ring - Estimated value 20$ Fake gold necklace from TJMaxx - 10$ Silv…"
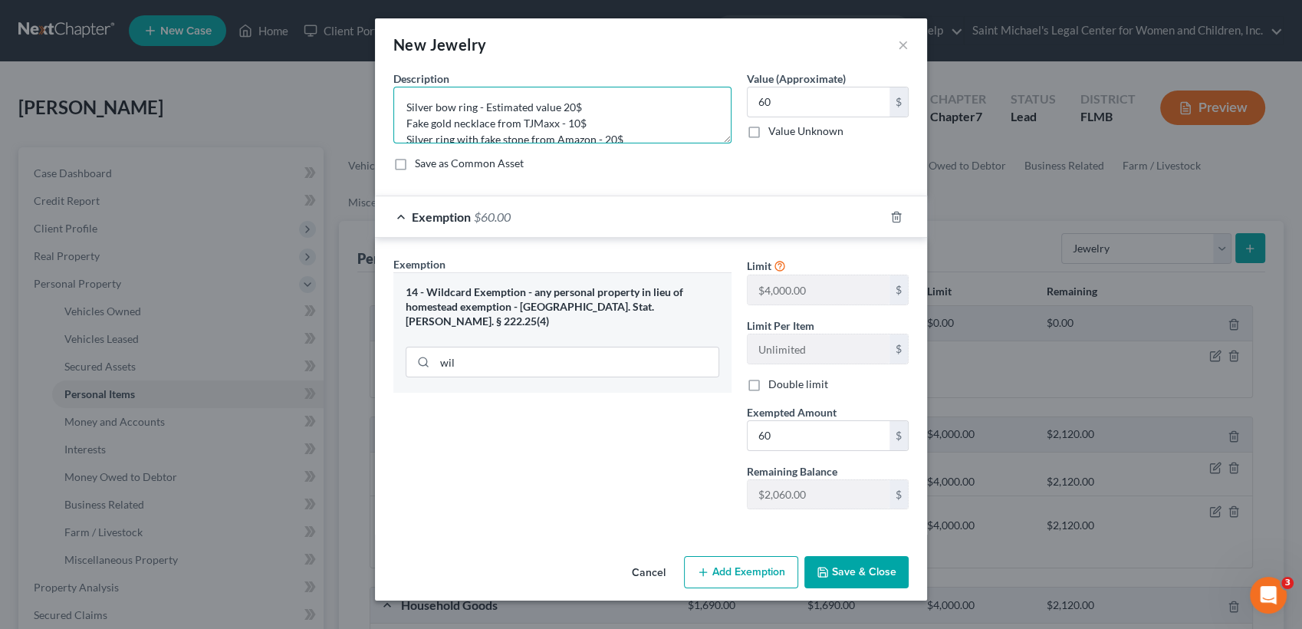
click at [463, 101] on textarea "Silver bow ring - Estimated value 20$ Fake gold necklace from TJMaxx - 10$ Silv…" at bounding box center [562, 115] width 338 height 57
drag, startPoint x: 484, startPoint y: 107, endPoint x: 545, endPoint y: 98, distance: 61.3
click at [526, 98] on textarea "Silver bow ring - Estimated value 20$ Fake gold necklace from TJMaxx - 10$ Silv…" at bounding box center [562, 115] width 338 height 57
click at [566, 99] on textarea "Silver bow ring - Estimated value 20$ Fake gold necklace from TJMaxx - 10$ Silv…" at bounding box center [562, 115] width 338 height 57
click at [588, 109] on textarea "Silver bow ring - Estimated value 20$ Fake gold necklace from TJMaxx - 10$ Silv…" at bounding box center [562, 115] width 338 height 57
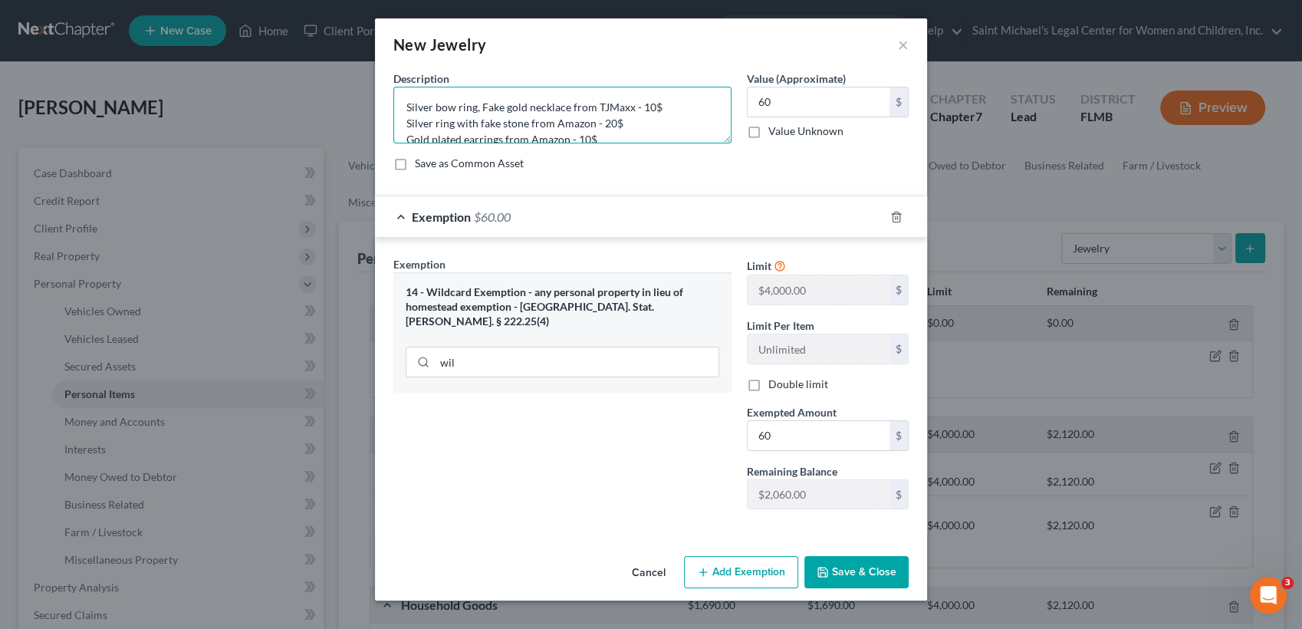
click at [677, 120] on textarea "Silver bow ring, Fake gold necklace from TJMaxx - 10$ Silver ring with fake sto…" at bounding box center [562, 115] width 338 height 57
click at [650, 133] on textarea "Silver bow ring, Fake gold necklace from TJMaxx - 10$ Silver ring with fake sto…" at bounding box center [562, 115] width 338 height 57
click at [661, 89] on textarea "Silver bow ring, Fake gold necklace from TJMaxx - 10$ Silver ring with fake sto…" at bounding box center [562, 115] width 338 height 57
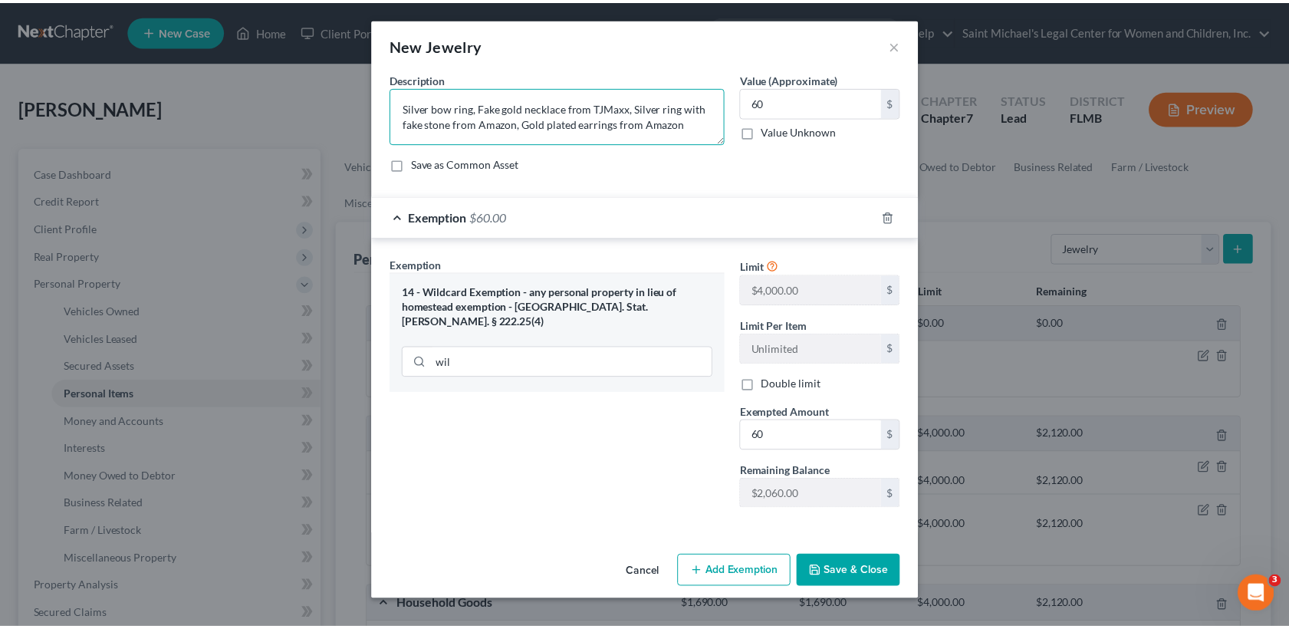
scroll to position [0, 0]
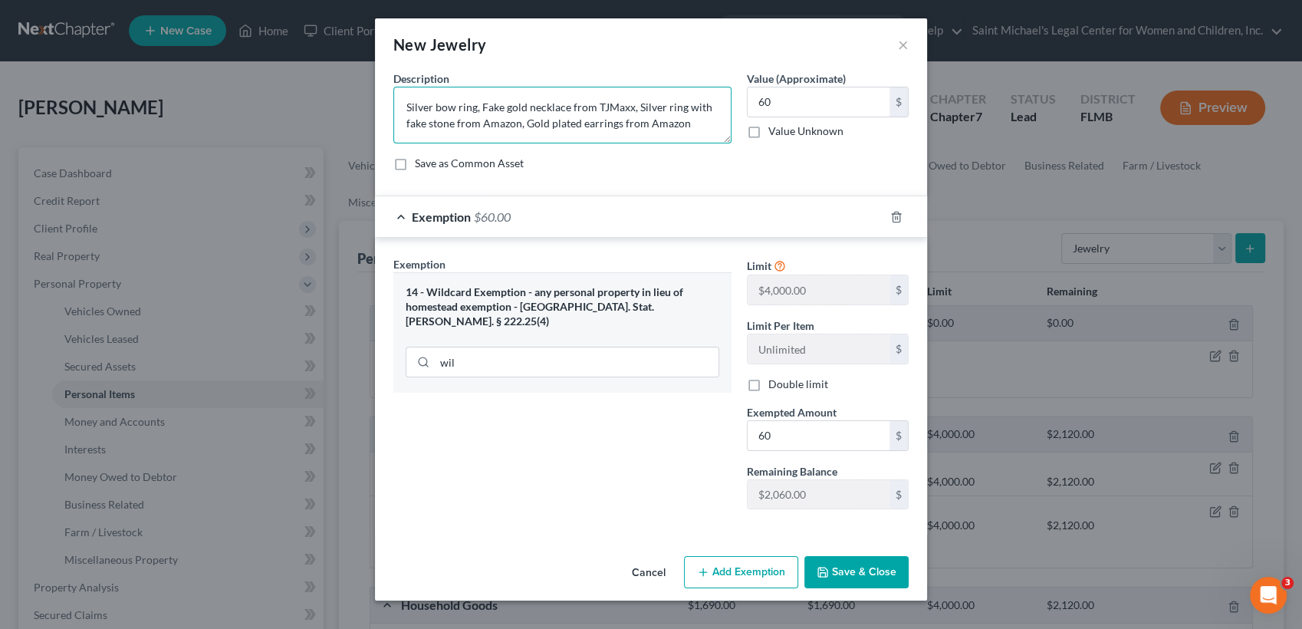
type textarea "Silver bow ring, Fake gold necklace from TJMaxx, Silver ring with fake stone fr…"
click at [838, 576] on button "Save & Close" at bounding box center [857, 572] width 104 height 32
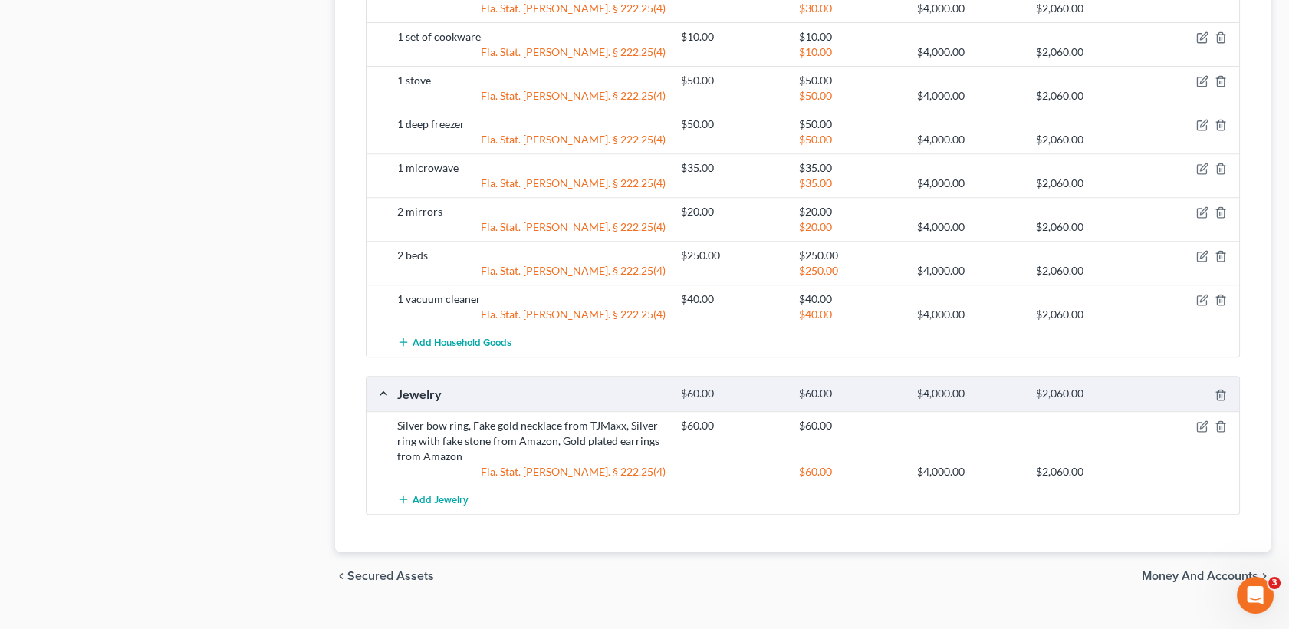
scroll to position [1319, 0]
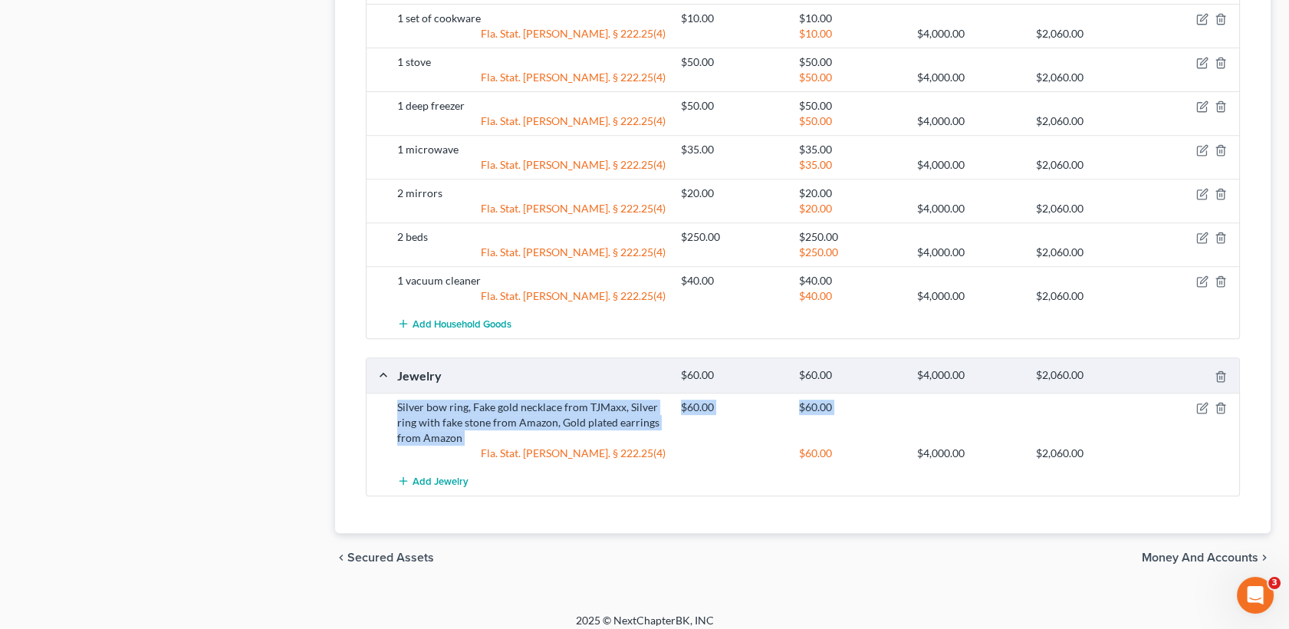
drag, startPoint x: 478, startPoint y: 441, endPoint x: 385, endPoint y: 407, distance: 98.8
click at [385, 407] on div "Silver bow ring, Fake gold necklace from TJMaxx, Silver ring with fake stone fr…" at bounding box center [803, 430] width 873 height 74
copy div "Silver bow ring, Fake gold necklace from TJMaxx, Silver ring with fake stone fr…"
click at [1221, 405] on icon "button" at bounding box center [1221, 408] width 12 height 12
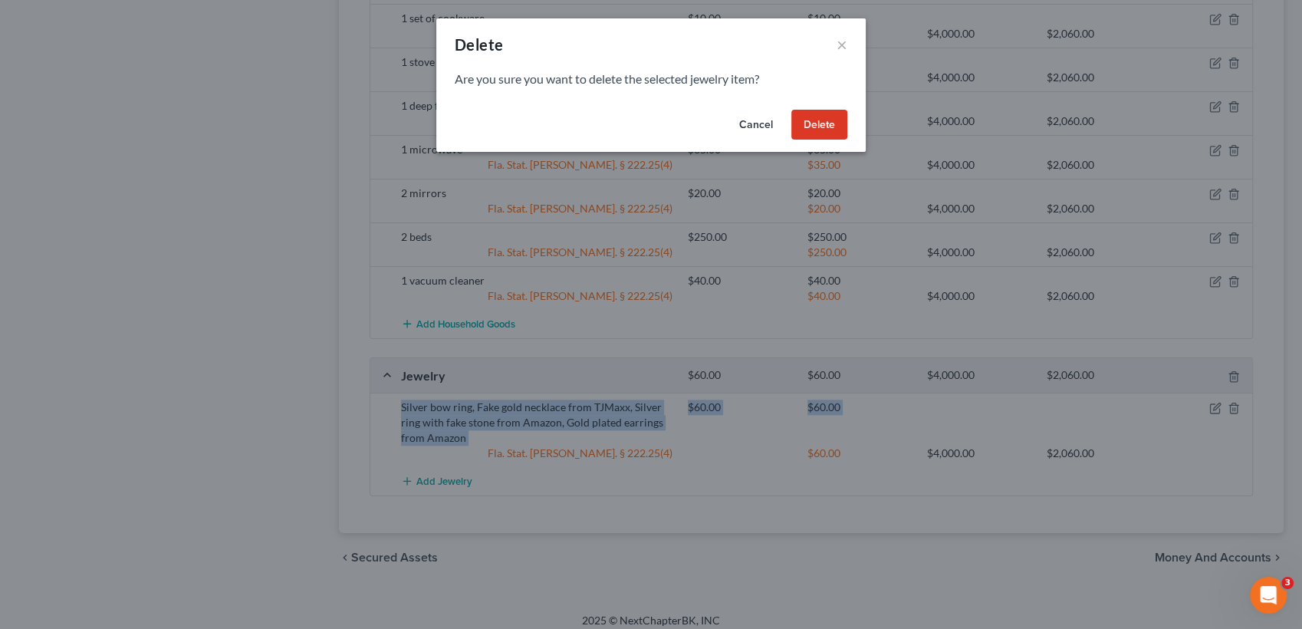
click at [828, 114] on button "Delete" at bounding box center [820, 125] width 56 height 31
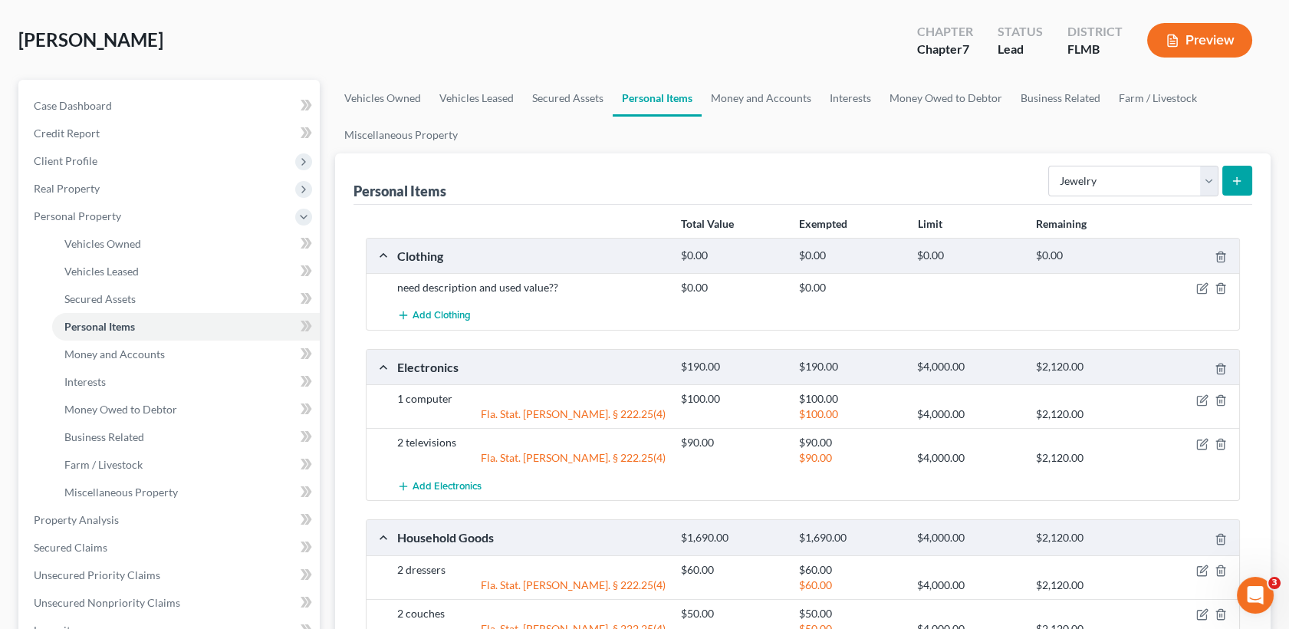
scroll to position [0, 0]
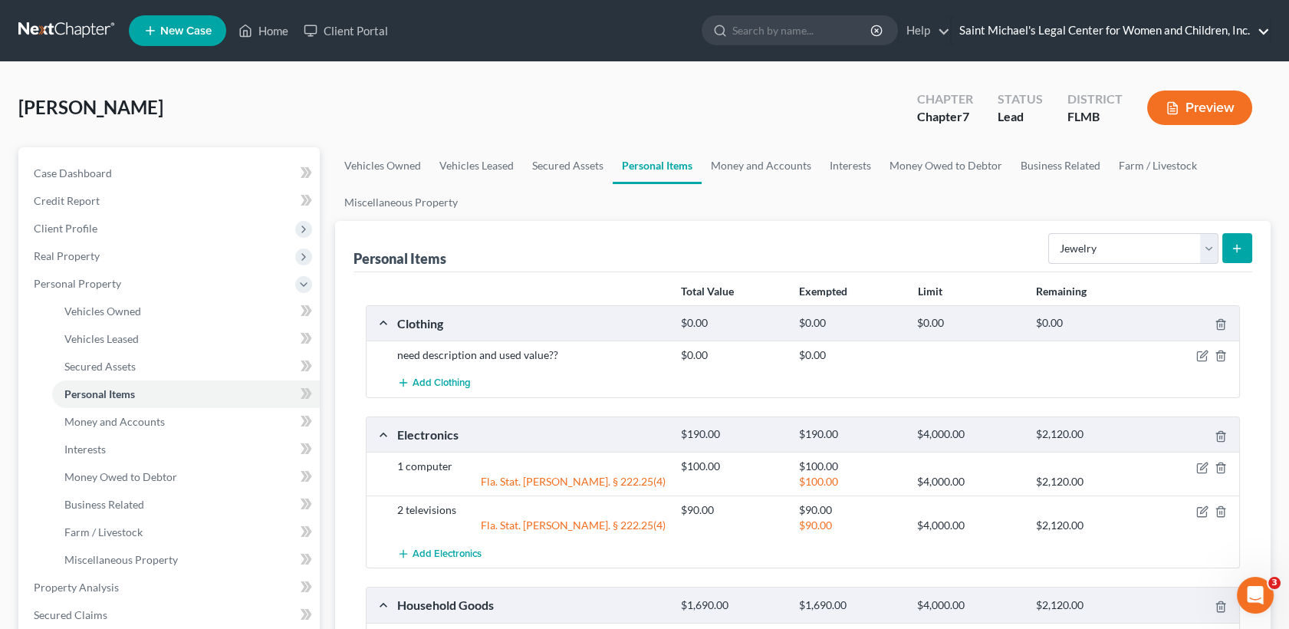
click at [1256, 35] on link "Saint Michael's Legal Center for Women and Children, Inc." at bounding box center [1111, 31] width 318 height 28
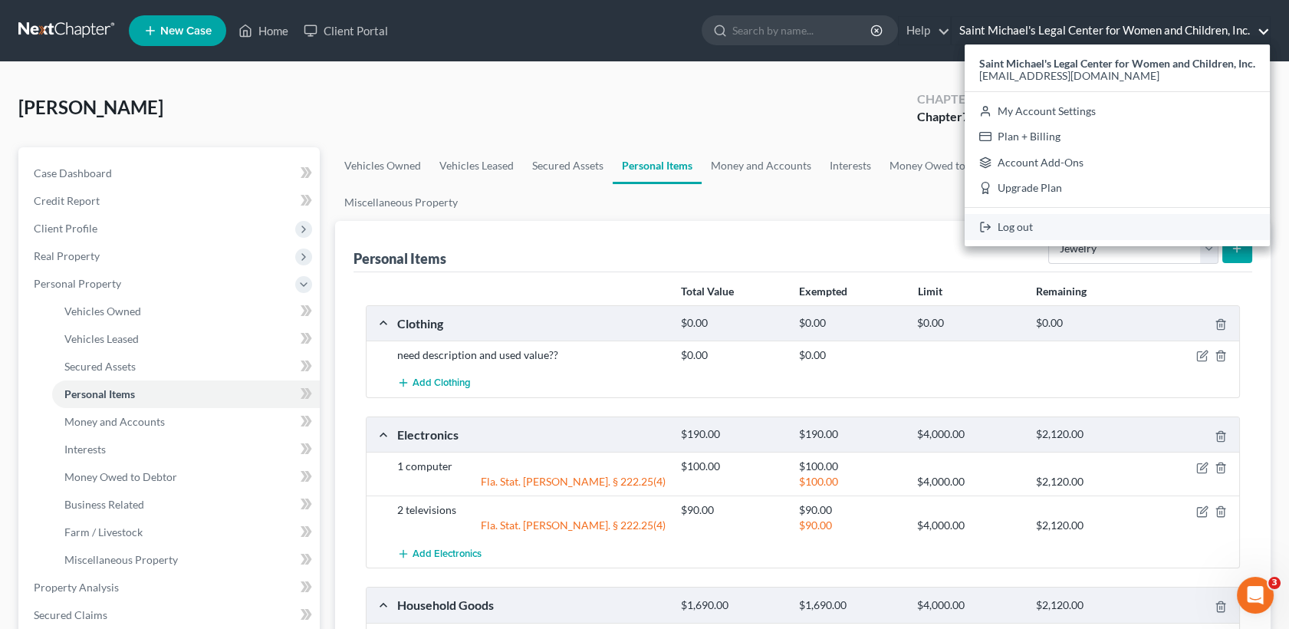
click at [1048, 216] on link "Log out" at bounding box center [1117, 227] width 305 height 26
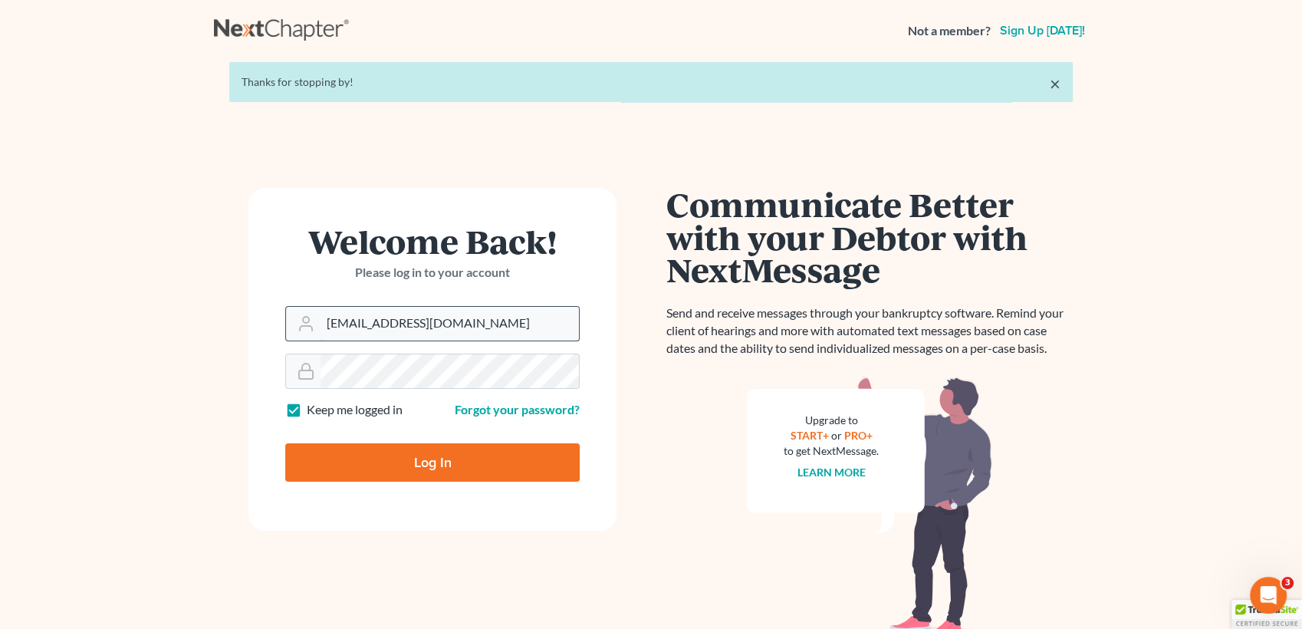
click at [457, 316] on input "[EMAIL_ADDRESS][DOMAIN_NAME]" at bounding box center [450, 324] width 258 height 34
type input "[PERSON_NAME][EMAIL_ADDRESS][DOMAIN_NAME]"
click at [395, 453] on input "Log In" at bounding box center [432, 462] width 295 height 38
type input "Thinking..."
